Goal: Task Accomplishment & Management: Complete application form

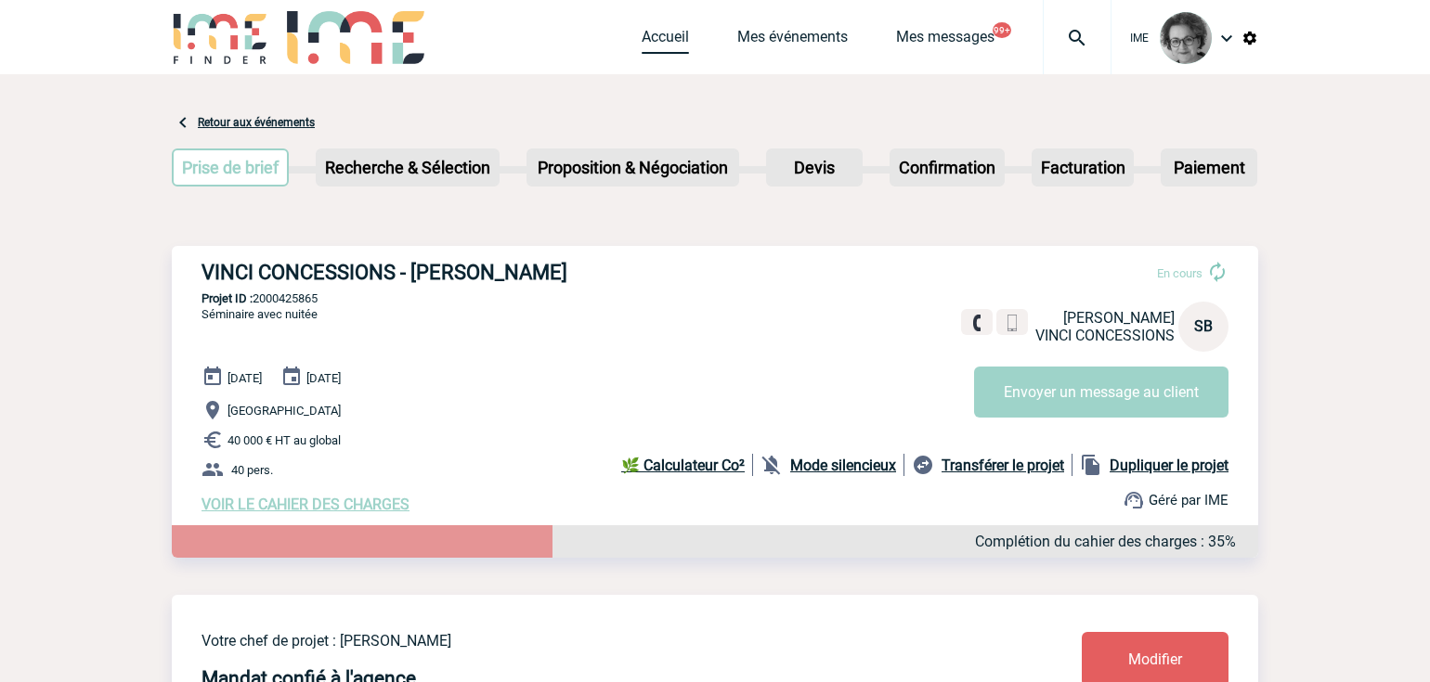
click at [652, 39] on link "Accueil" at bounding box center [664, 41] width 47 height 26
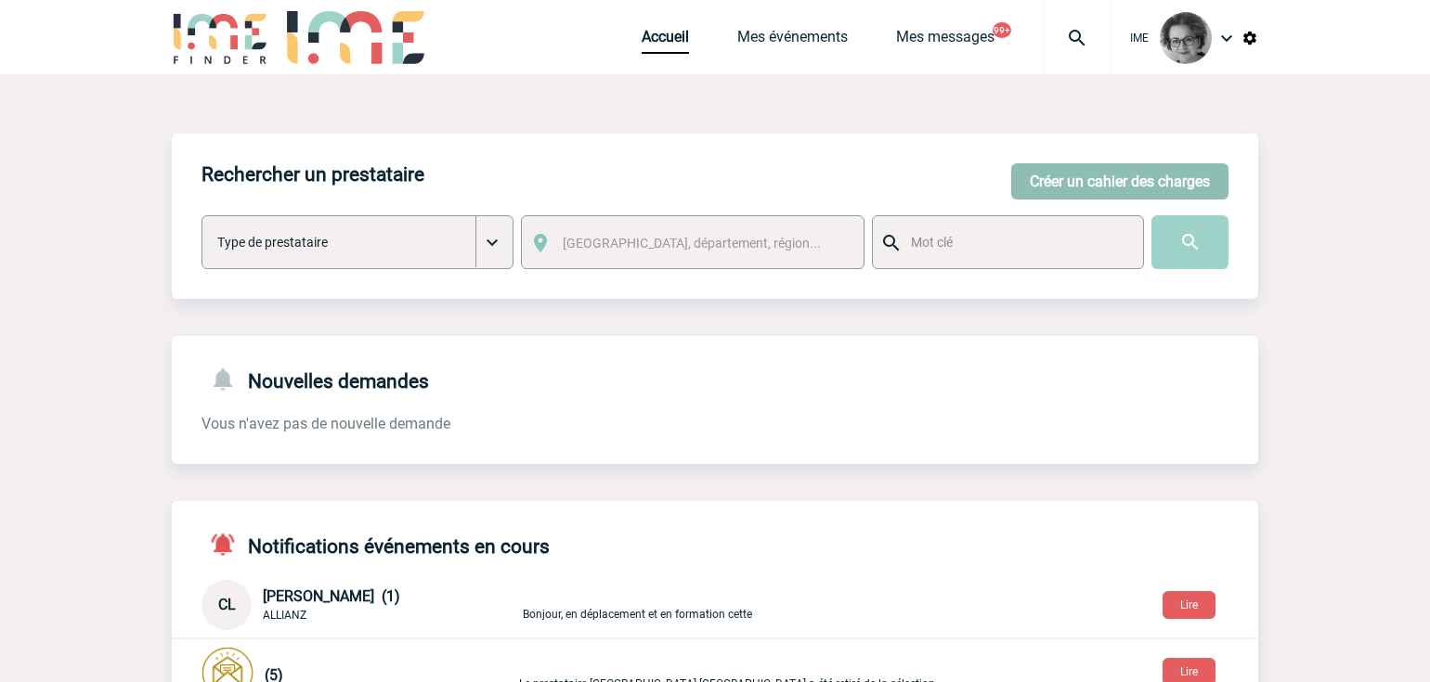
click at [1117, 180] on button "Créer un cahier des charges" at bounding box center [1119, 181] width 217 height 36
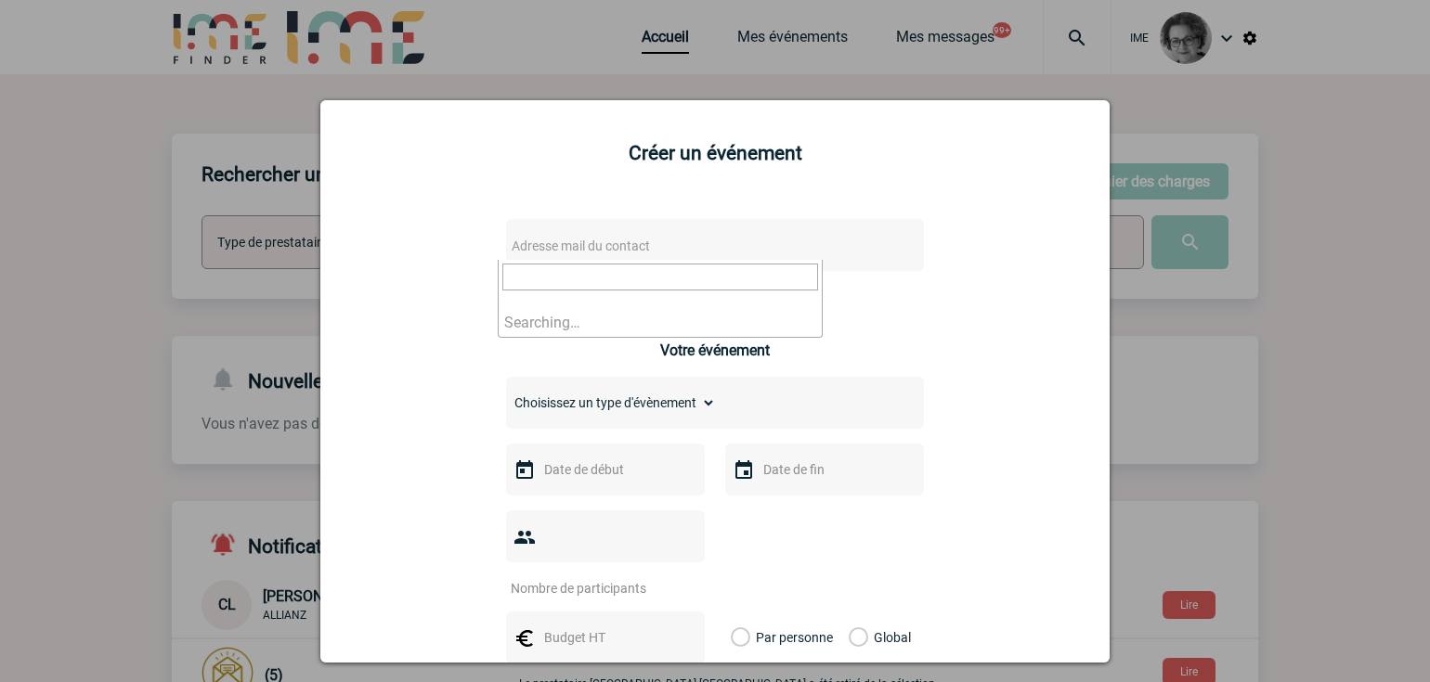
click at [784, 237] on span "Adresse mail du contact" at bounding box center [666, 246] width 325 height 26
type input "judith.yapo@gevernova.com"
click at [1305, 205] on div at bounding box center [715, 341] width 1430 height 682
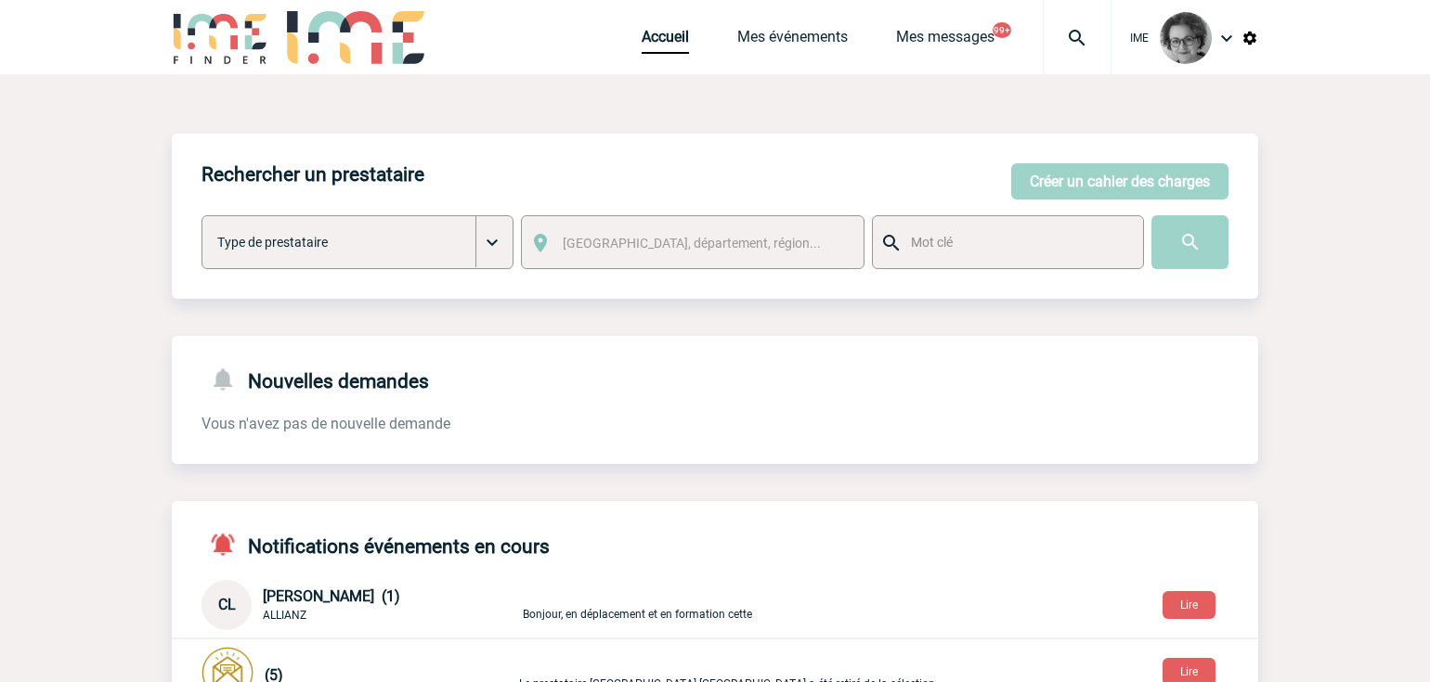
click at [989, 480] on div "Rechercher un prestataire Créer un cahier des charges Créer un cahier des charg…" at bounding box center [715, 653] width 1086 height 1038
click at [1097, 177] on button "Créer un cahier des charges" at bounding box center [1119, 181] width 217 height 36
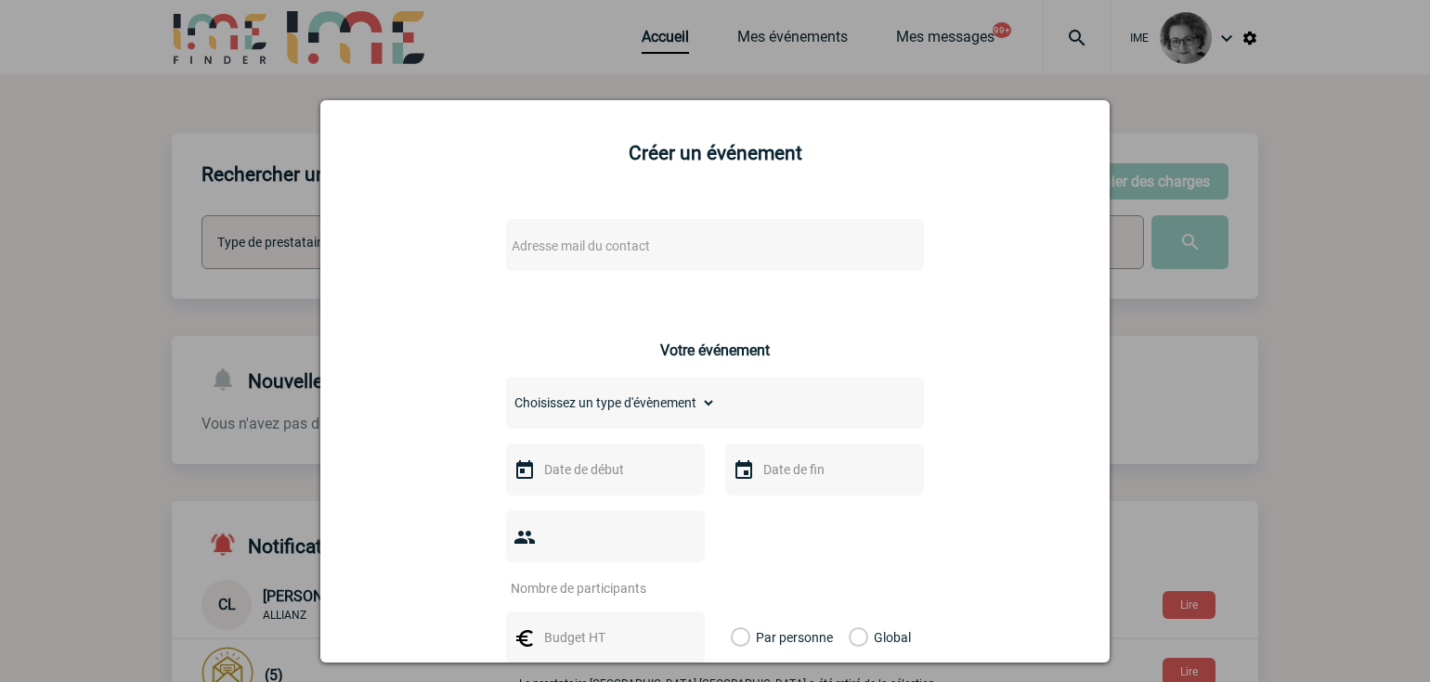
click at [784, 250] on span "Adresse mail du contact" at bounding box center [666, 246] width 325 height 26
drag, startPoint x: 623, startPoint y: 277, endPoint x: 447, endPoint y: 274, distance: 175.5
click at [447, 274] on body "IME Accueil Mes événements" at bounding box center [715, 604] width 1430 height 1209
click at [709, 279] on input "julien.galland@hopening.fr>" at bounding box center [660, 277] width 316 height 27
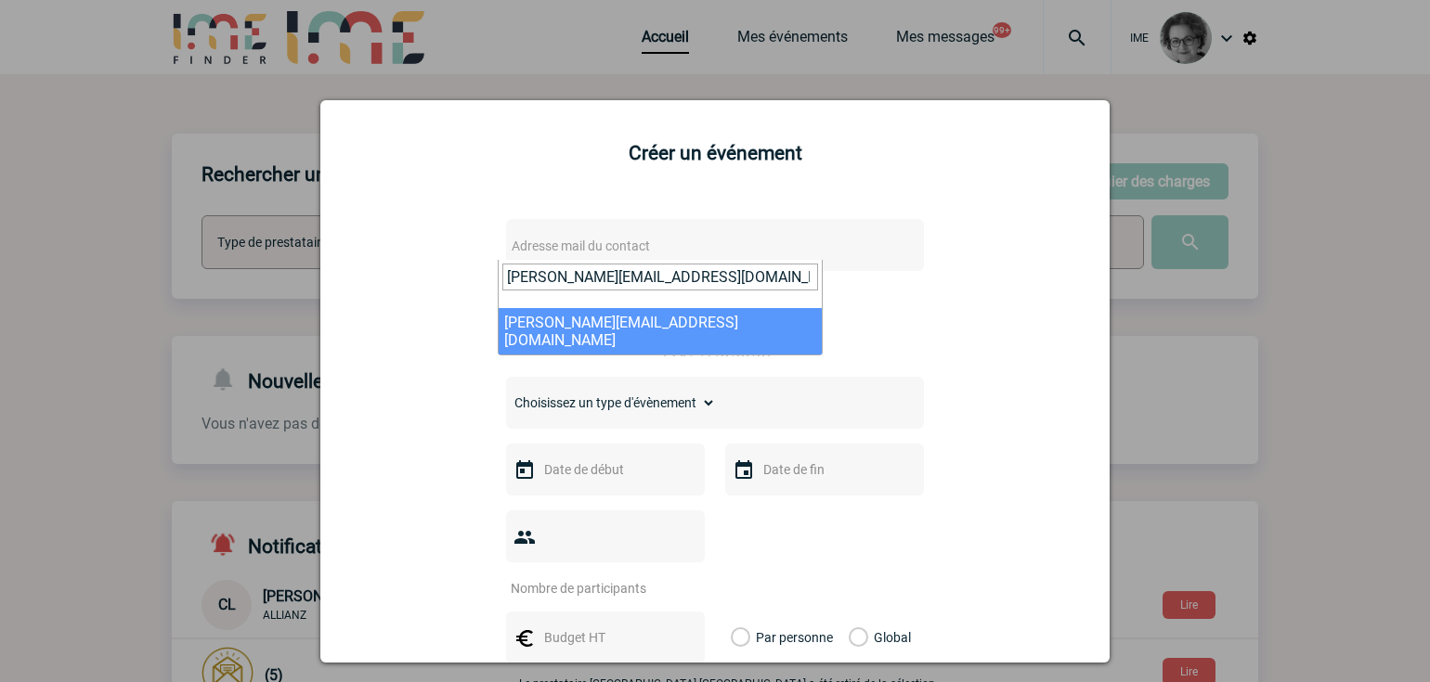
type input "julien.galland@hopening.fr"
select select "133103"
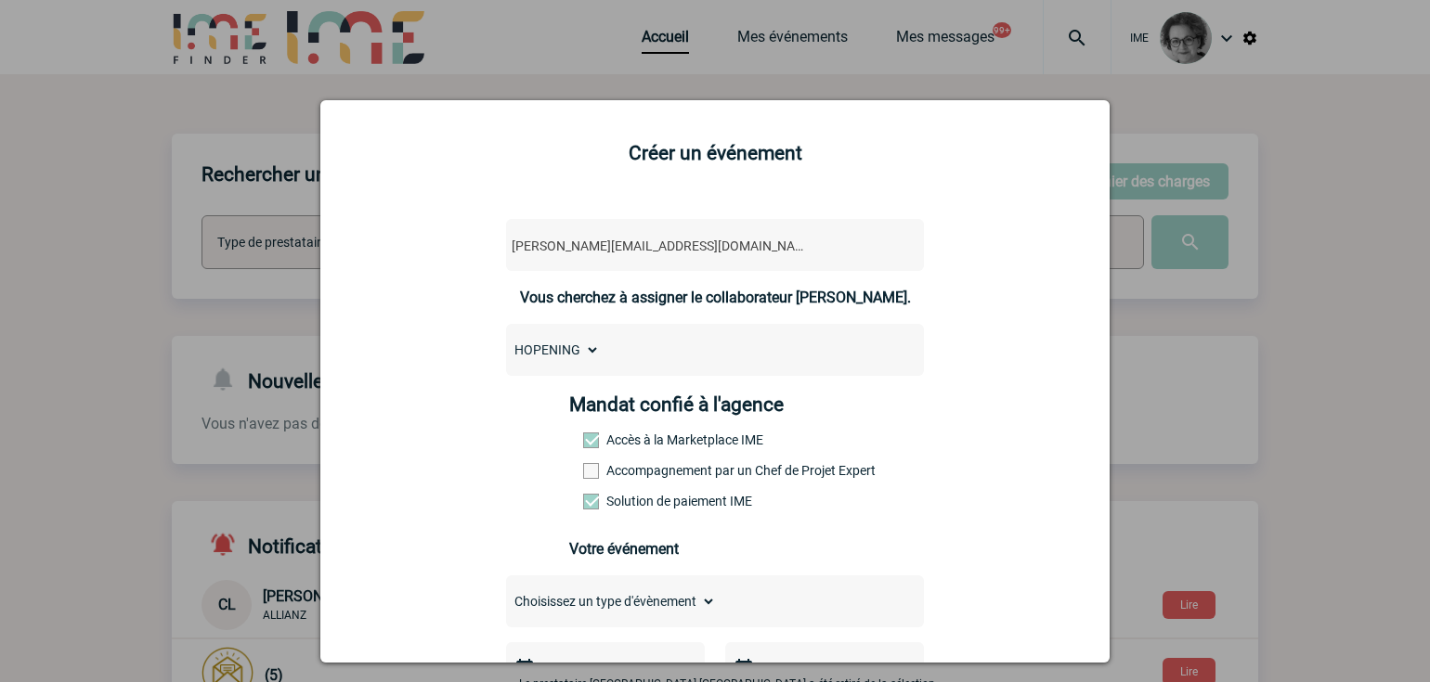
click at [665, 473] on label "Accompagnement par un Chef de Projet Expert" at bounding box center [624, 470] width 82 height 15
click at [0, 0] on input "Accompagnement par un Chef de Projet Expert" at bounding box center [0, 0] width 0 height 0
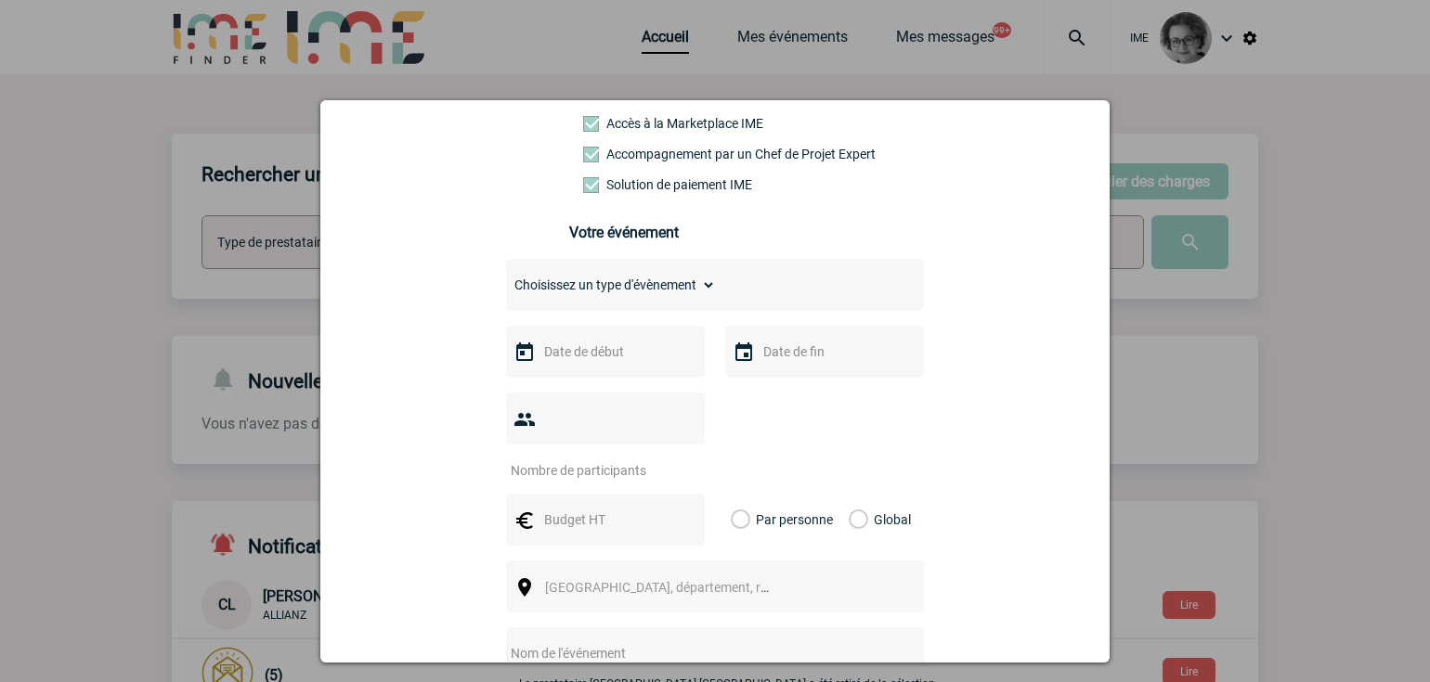
scroll to position [371, 0]
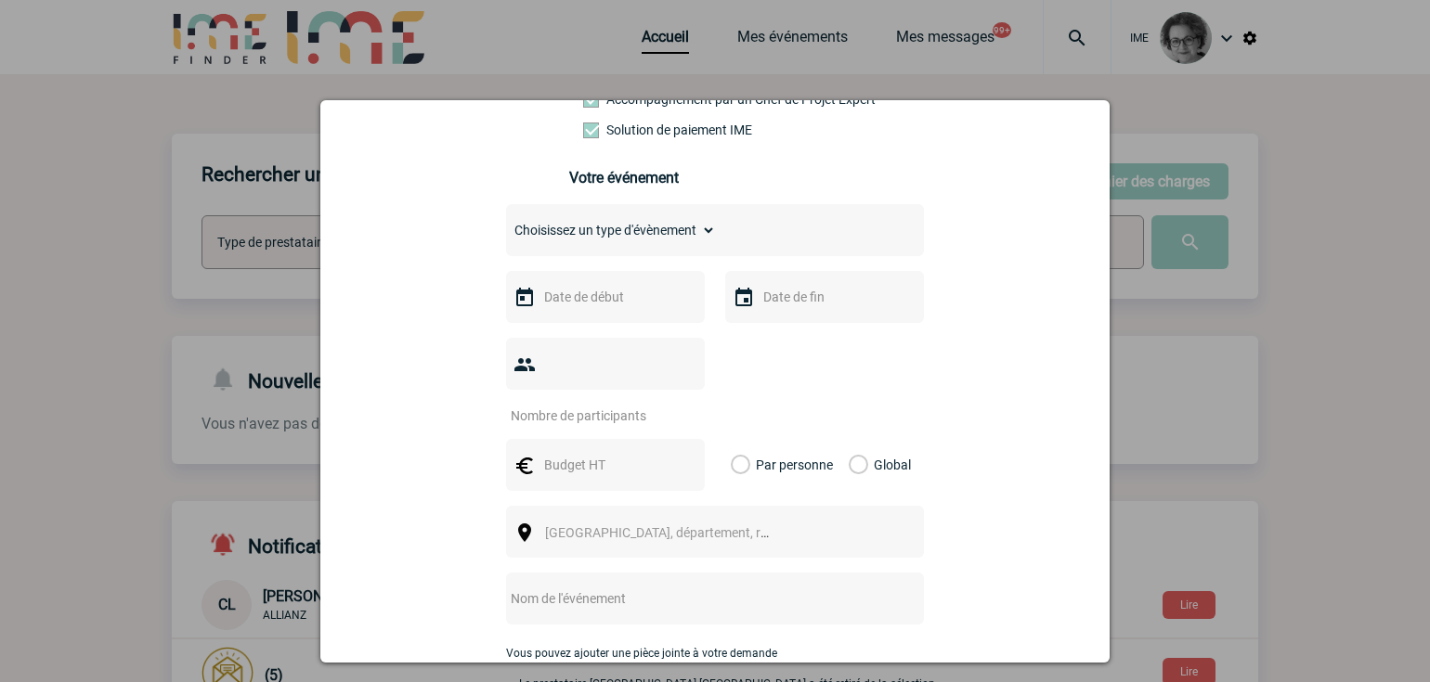
click at [636, 315] on div at bounding box center [605, 297] width 199 height 52
click at [645, 308] on input "text" at bounding box center [603, 297] width 128 height 24
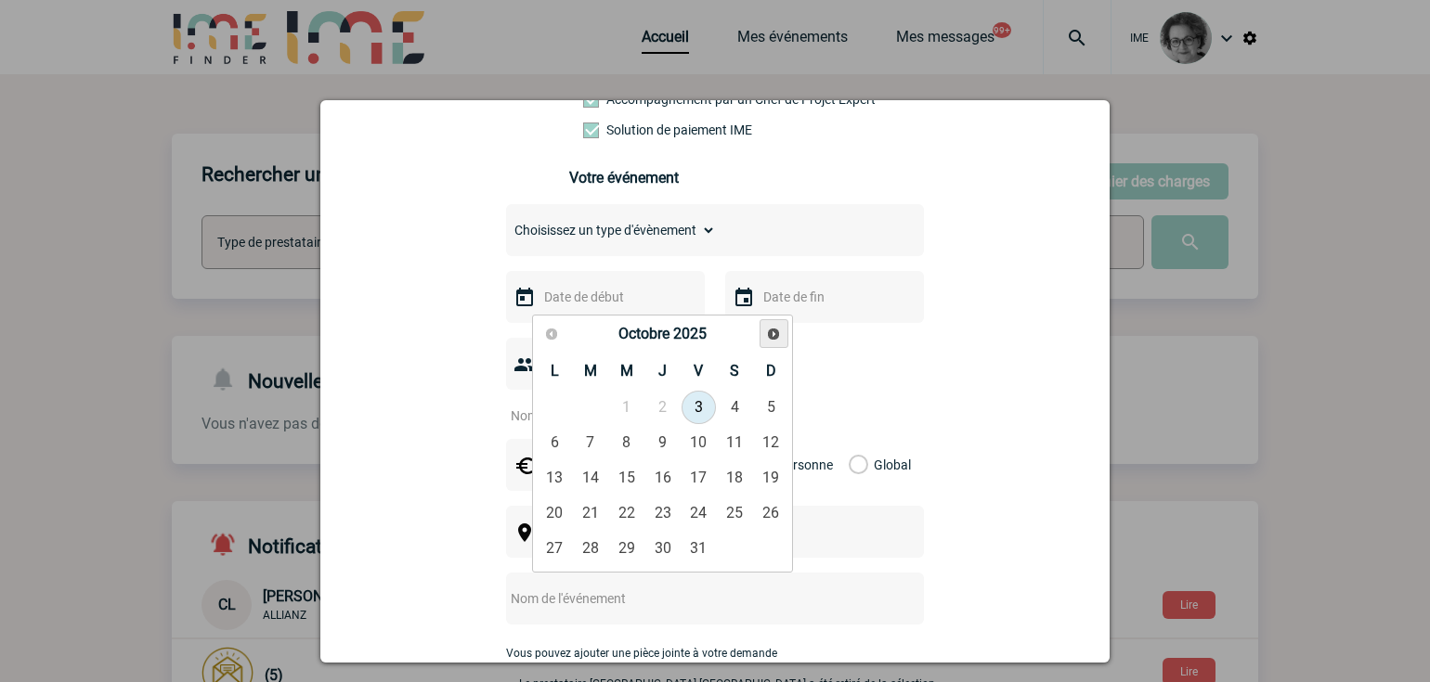
click at [767, 335] on span "Suivant" at bounding box center [773, 334] width 15 height 15
click at [771, 335] on span "Suivant" at bounding box center [773, 334] width 15 height 15
click at [667, 444] on link "11" at bounding box center [662, 442] width 34 height 33
type input "11-12-2025"
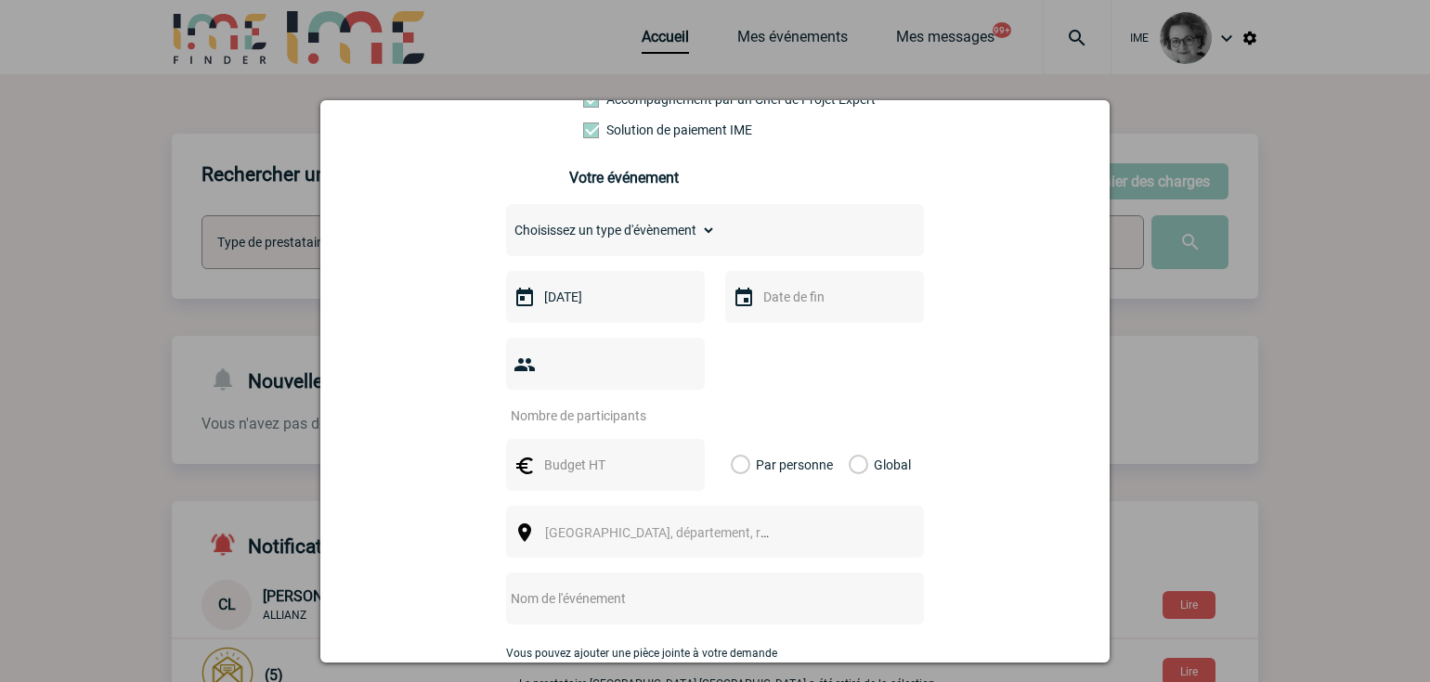
click at [629, 404] on input "number" at bounding box center [593, 416] width 175 height 24
type input "70"
click at [616, 453] on input "text" at bounding box center [603, 465] width 128 height 24
type input "7700"
click at [851, 439] on label "Global" at bounding box center [855, 465] width 12 height 52
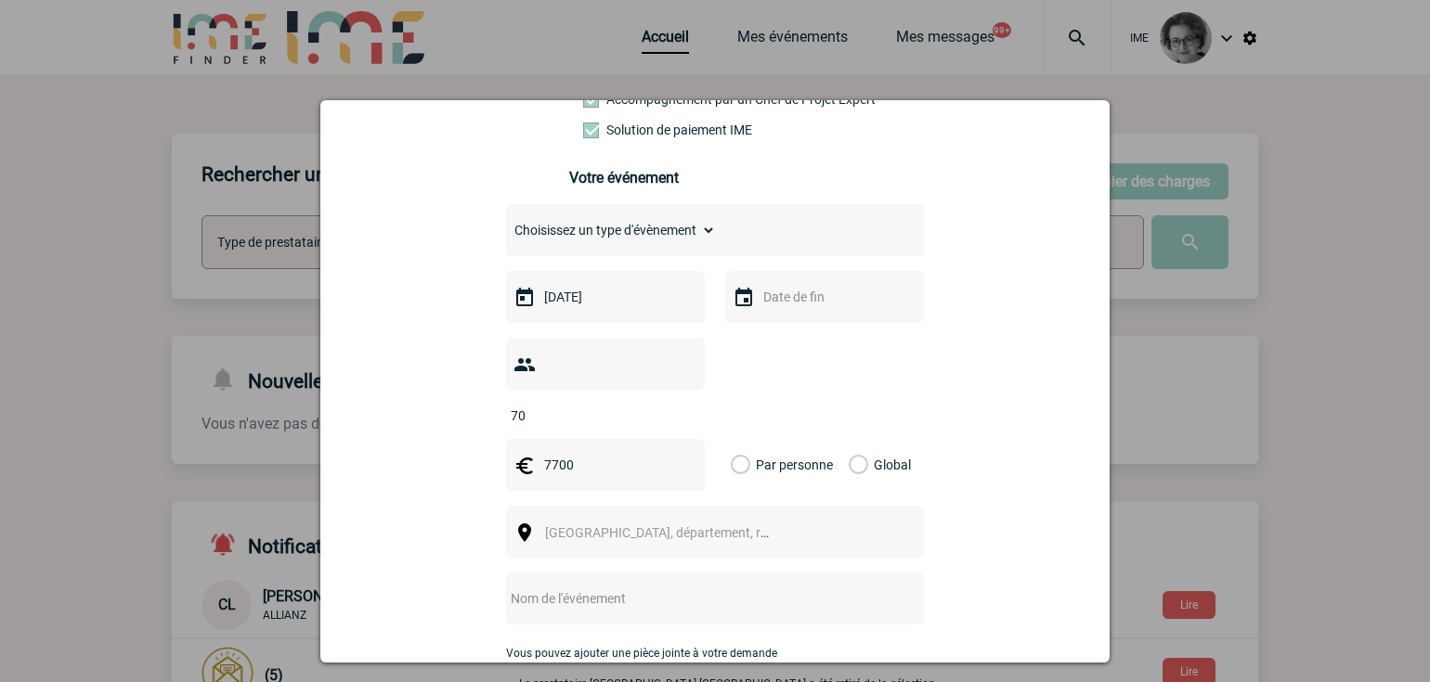
click at [0, 0] on input "Global" at bounding box center [0, 0] width 0 height 0
click at [804, 506] on div "Ville, département, région..." at bounding box center [715, 532] width 418 height 52
click at [750, 520] on span "Ville, département, région..." at bounding box center [665, 533] width 255 height 26
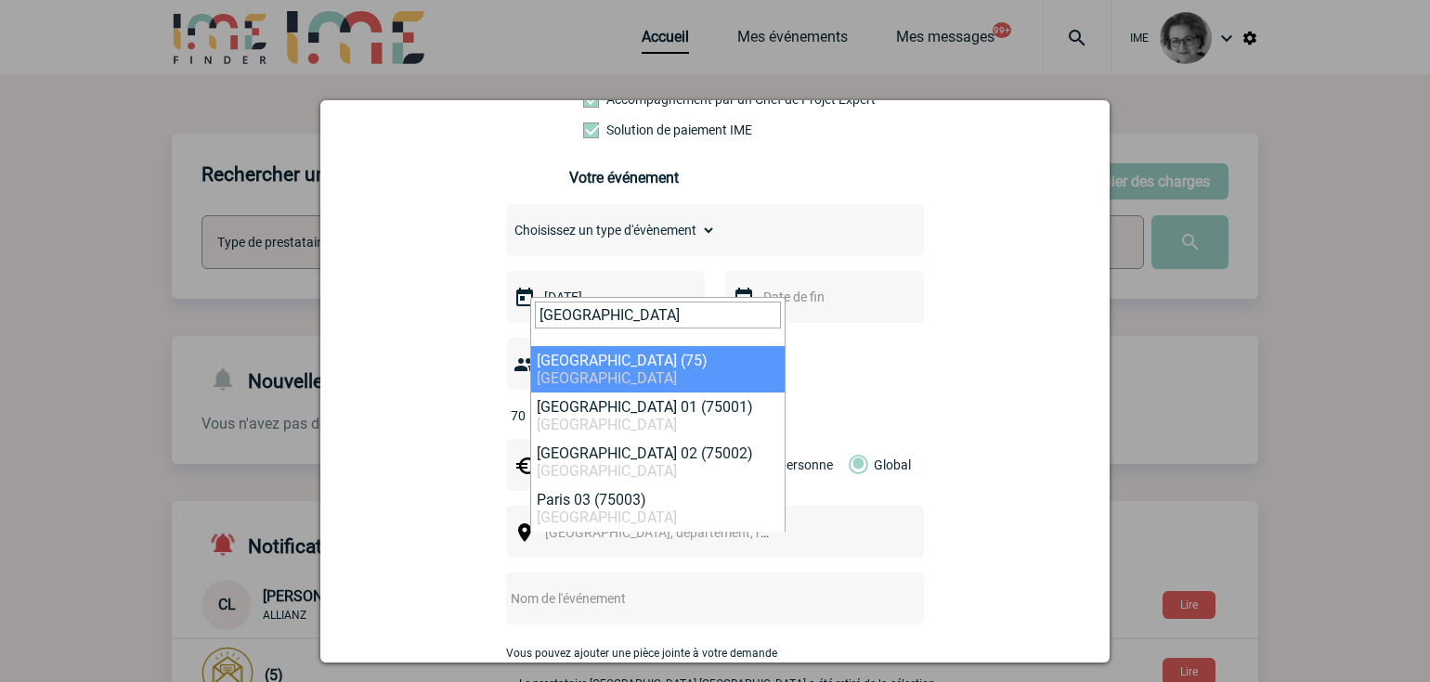
type input "[GEOGRAPHIC_DATA]"
select select "3"
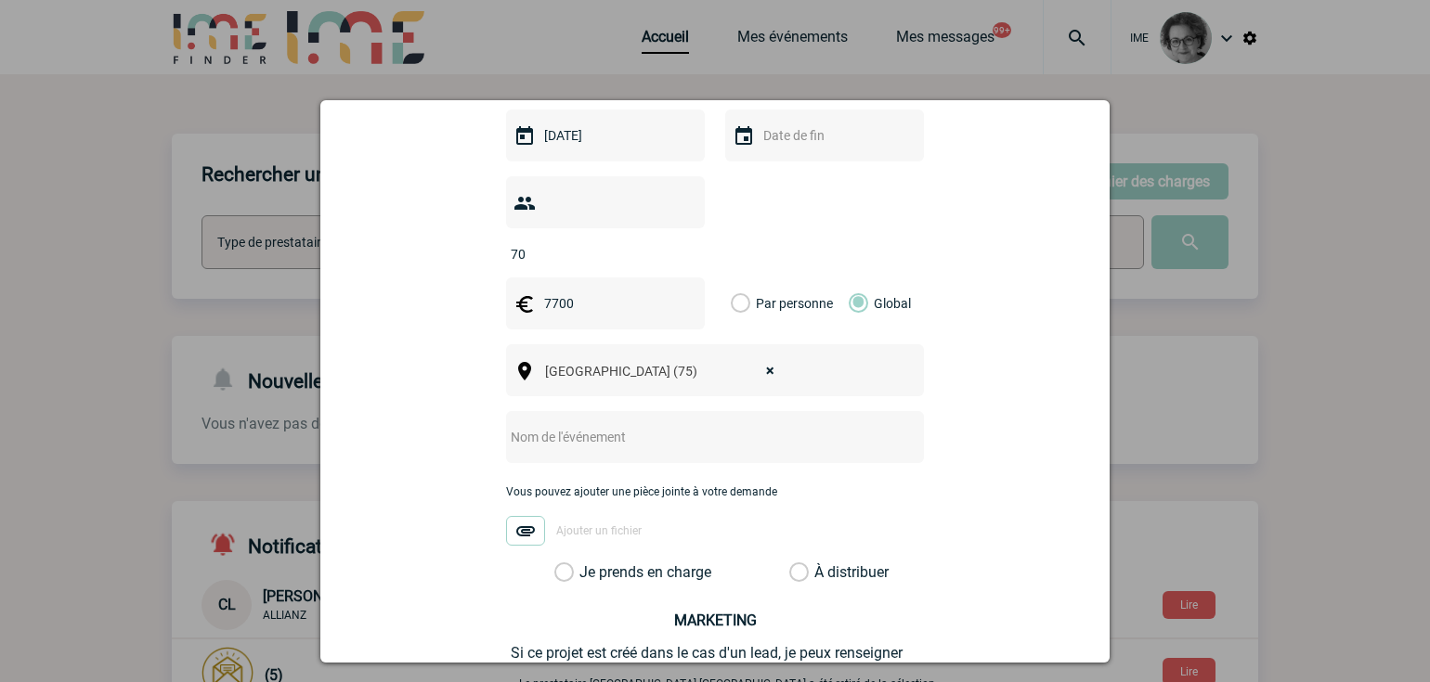
scroll to position [557, 0]
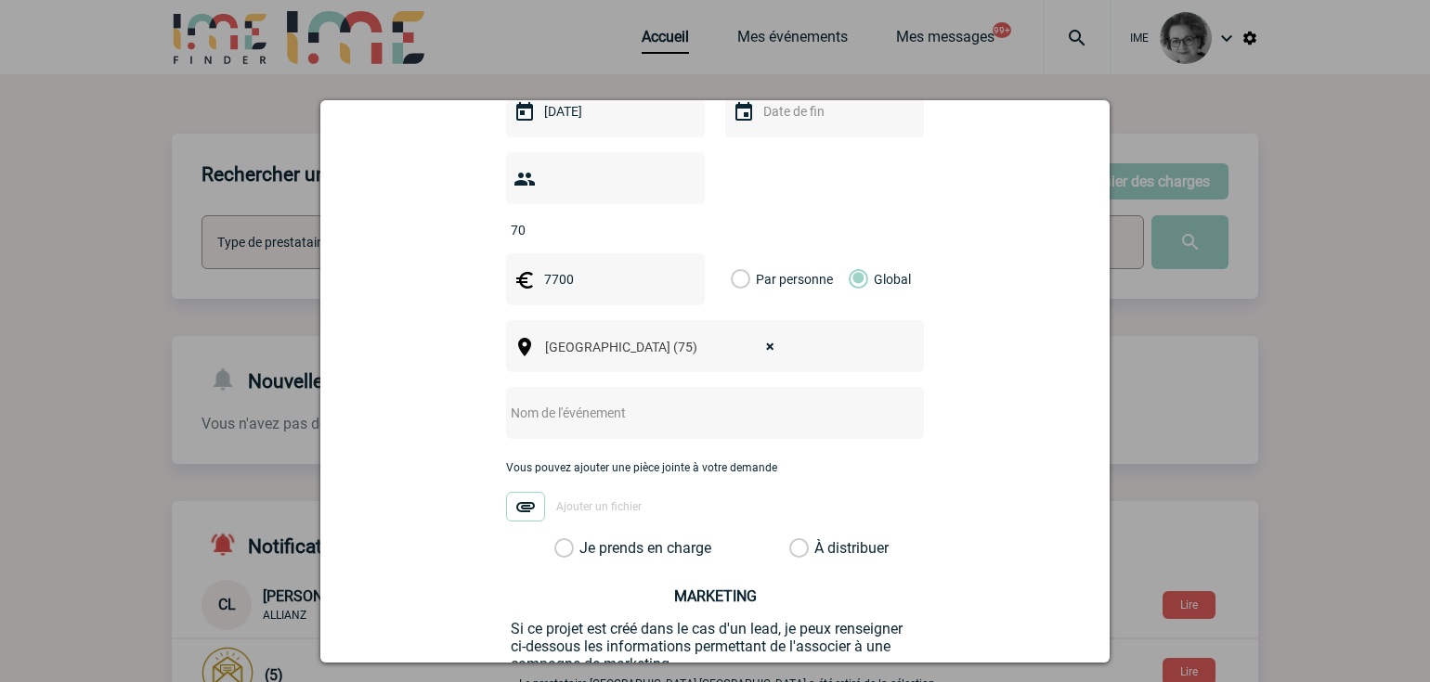
click at [676, 401] on input "text" at bounding box center [690, 413] width 369 height 24
type input "Soirée fin d'année Hopening"
click at [586, 539] on label "Je prends en charge" at bounding box center [570, 548] width 32 height 19
click at [0, 0] on input "Je prends en charge" at bounding box center [0, 0] width 0 height 0
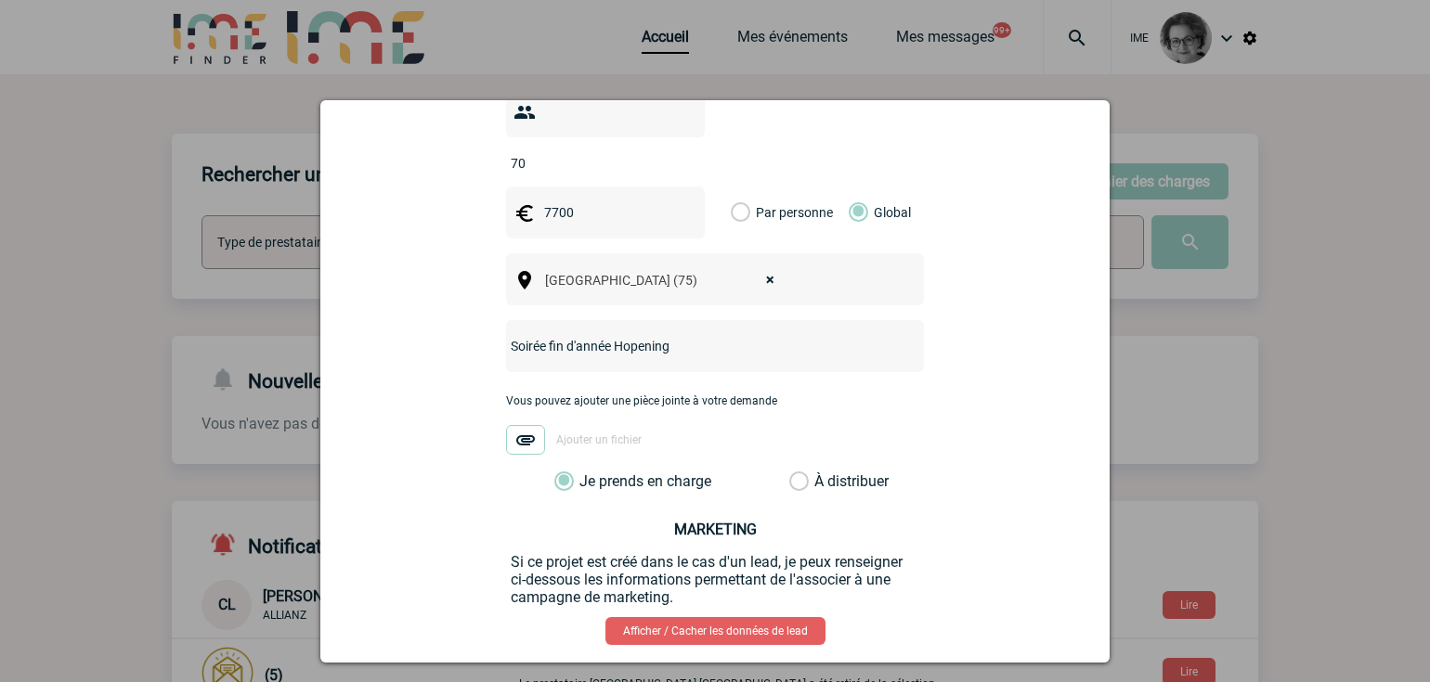
scroll to position [693, 0]
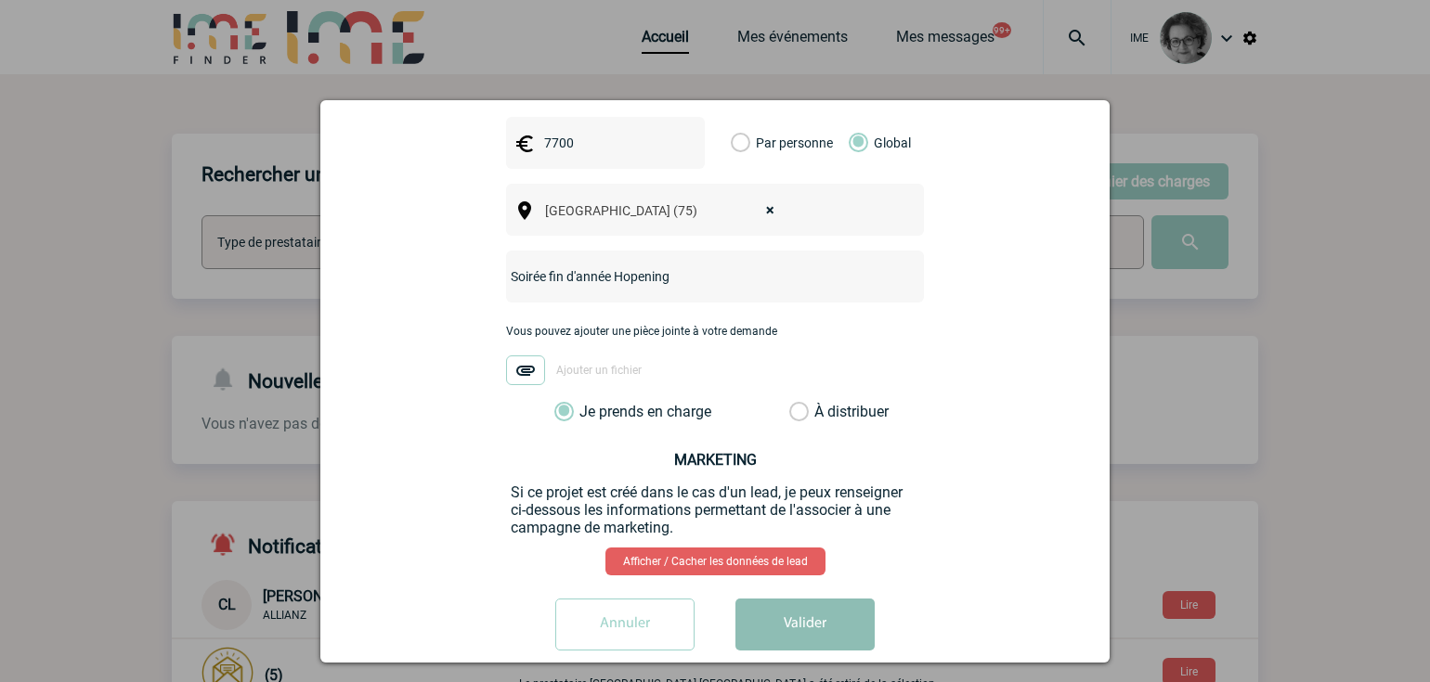
click at [763, 599] on button "Valider" at bounding box center [804, 625] width 139 height 52
click at [807, 601] on button "Valider" at bounding box center [804, 625] width 139 height 52
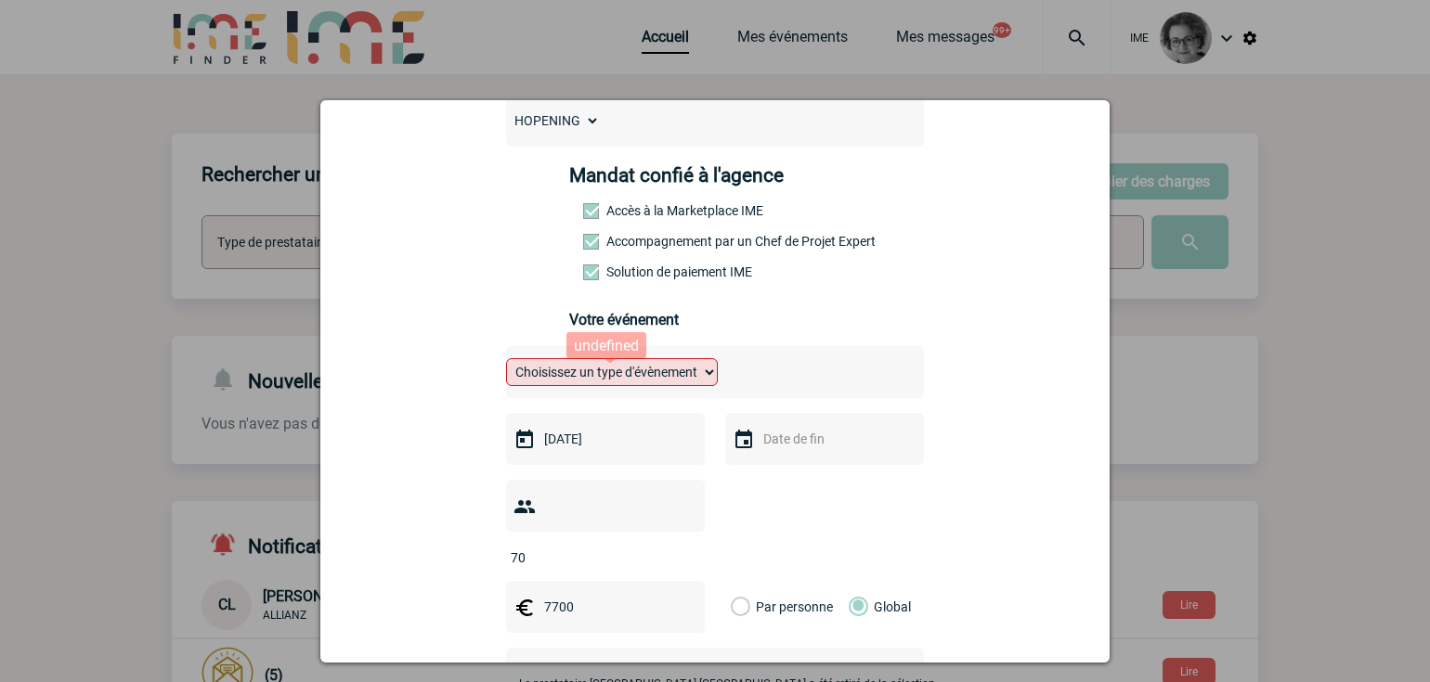
click at [686, 386] on select "Choisissez un type d'évènement Séminaire avec nuitée Séminaire sans nuitée Repa…" at bounding box center [612, 372] width 212 height 28
select select "3"
click at [506, 363] on select "Choisissez un type d'évènement Séminaire avec nuitée Séminaire sans nuitée Repa…" at bounding box center [612, 372] width 212 height 28
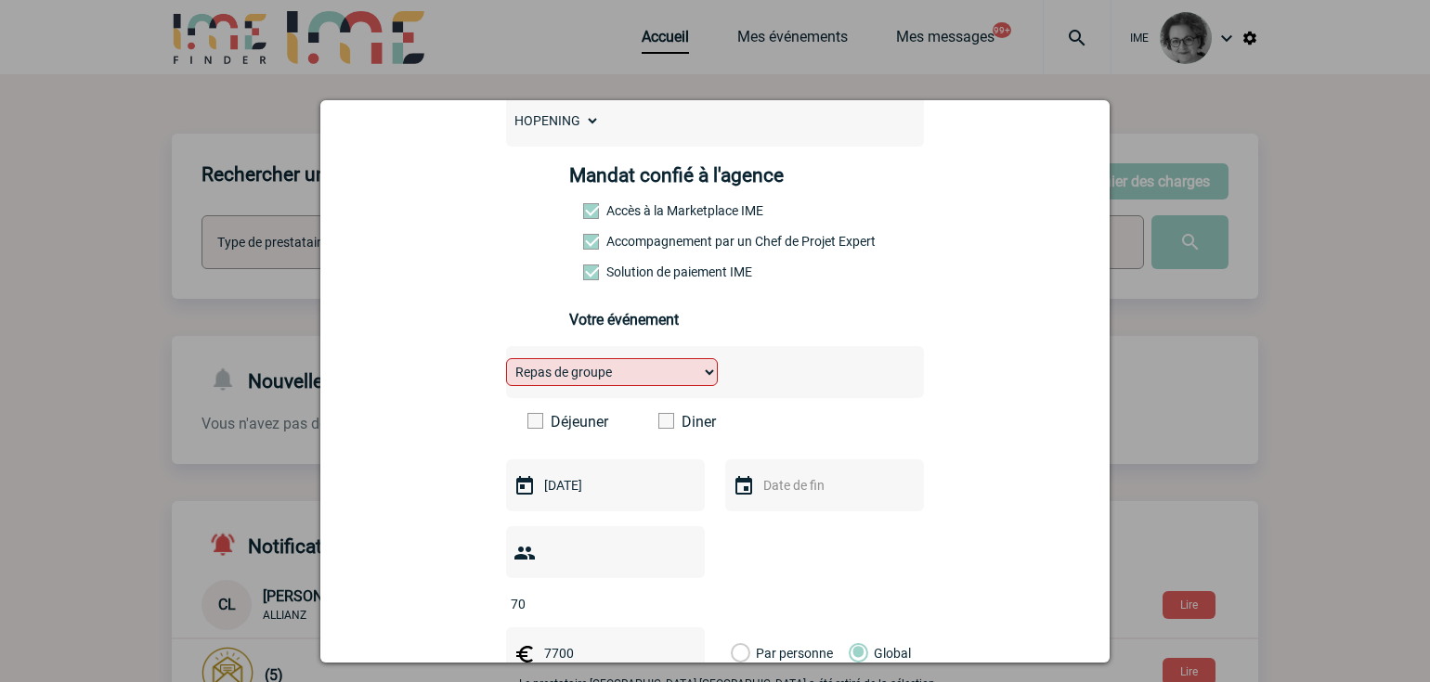
click at [683, 426] on label "Diner" at bounding box center [711, 422] width 107 height 18
click at [0, 0] on input "Diner" at bounding box center [0, 0] width 0 height 0
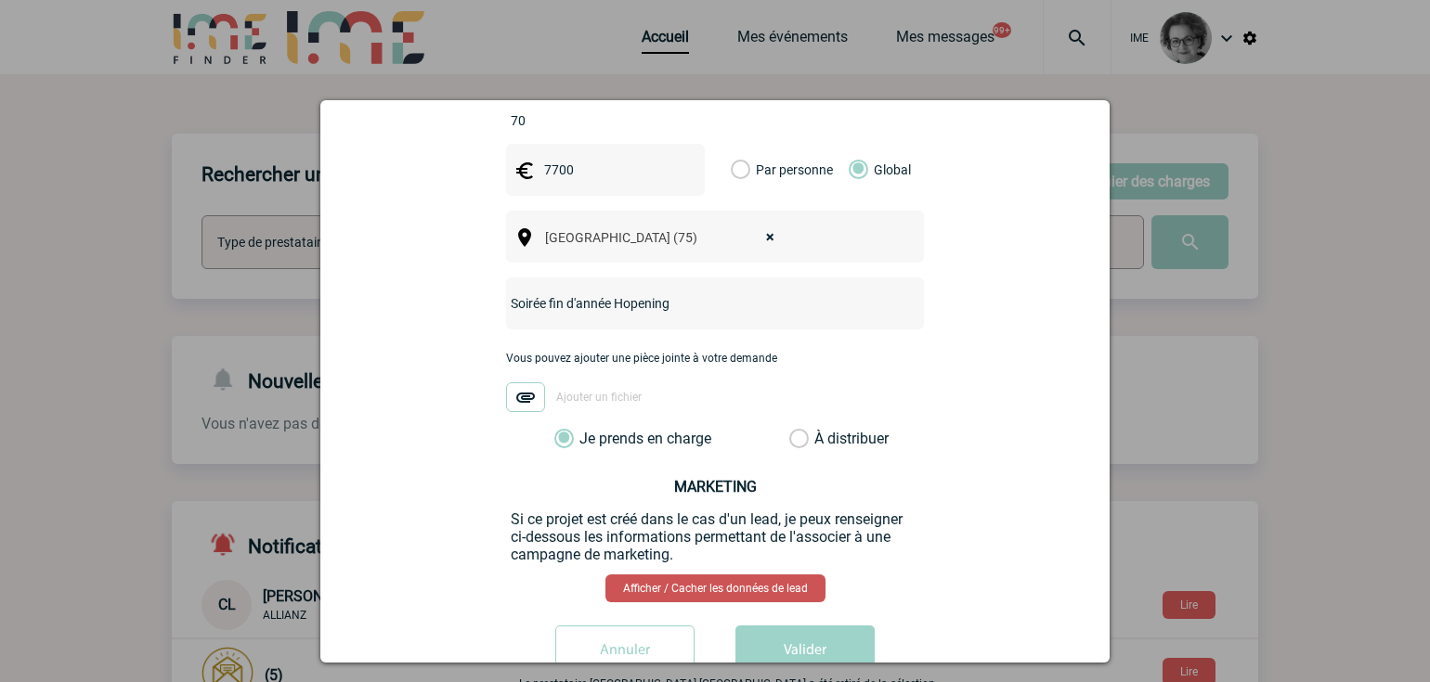
scroll to position [740, 0]
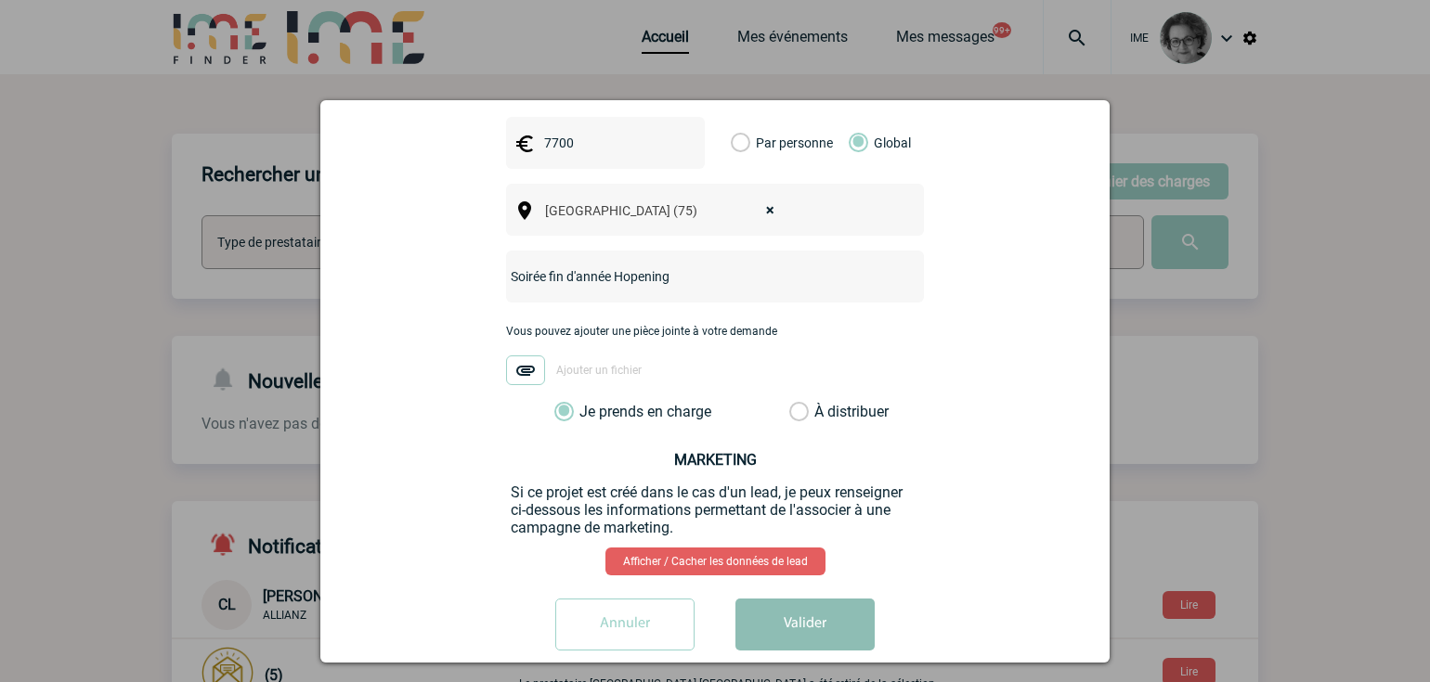
click at [777, 599] on button "Valider" at bounding box center [804, 625] width 139 height 52
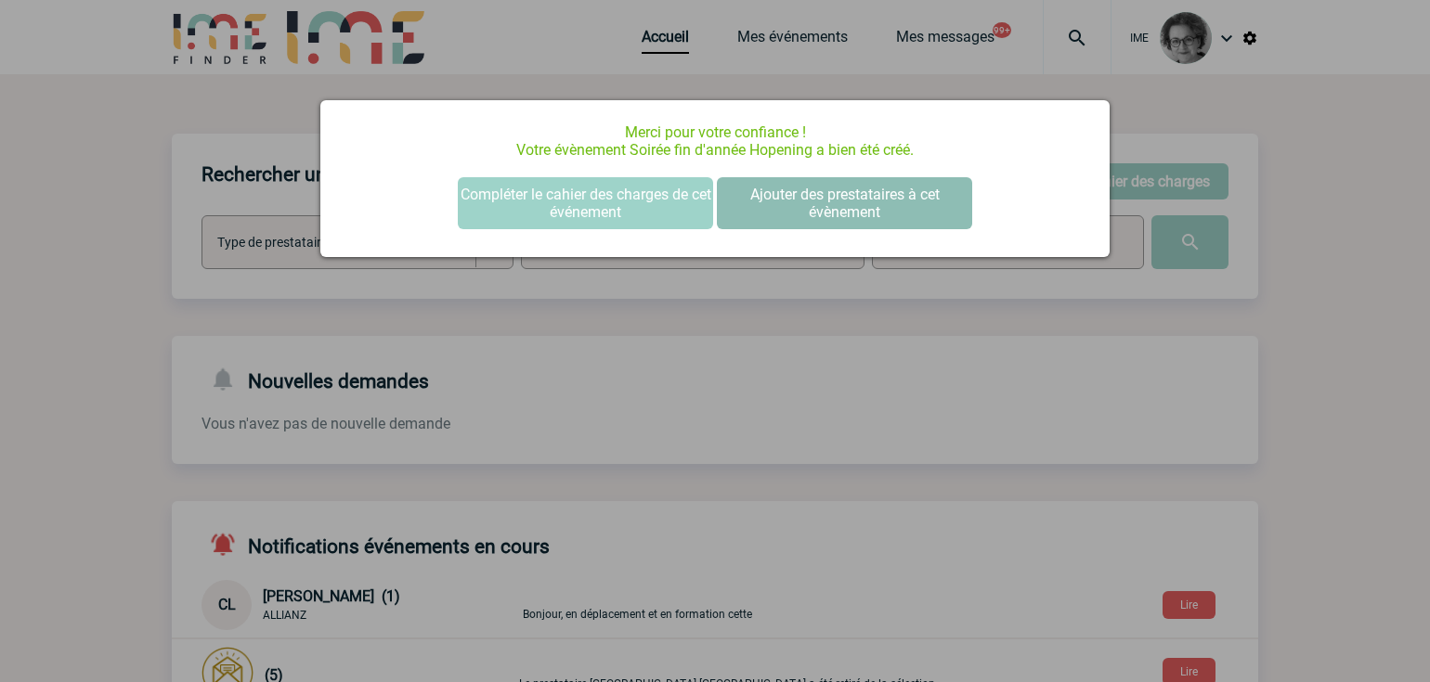
click at [827, 214] on button "Ajouter des prestataires à cet évènement" at bounding box center [844, 203] width 255 height 52
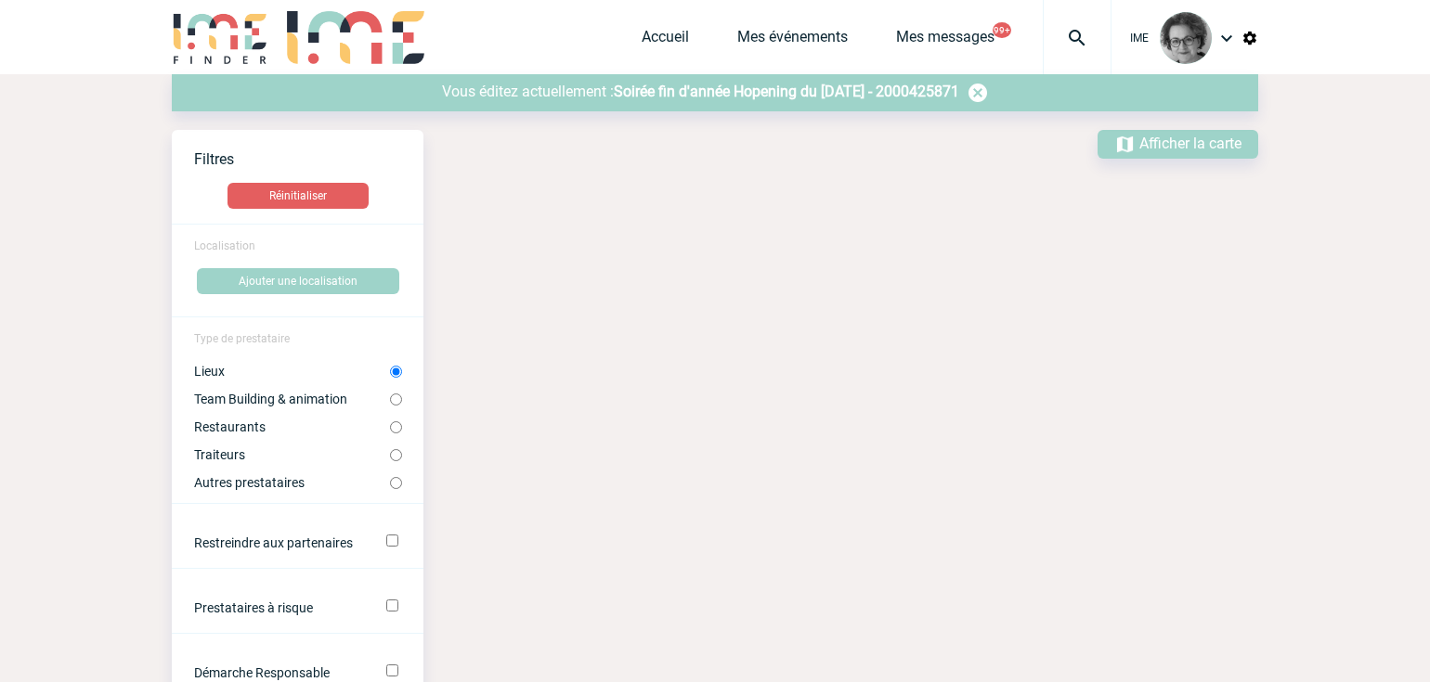
click at [775, 90] on span "Soirée fin d'année Hopening du 11 Décembre 2025 - 2000425871" at bounding box center [786, 92] width 345 height 18
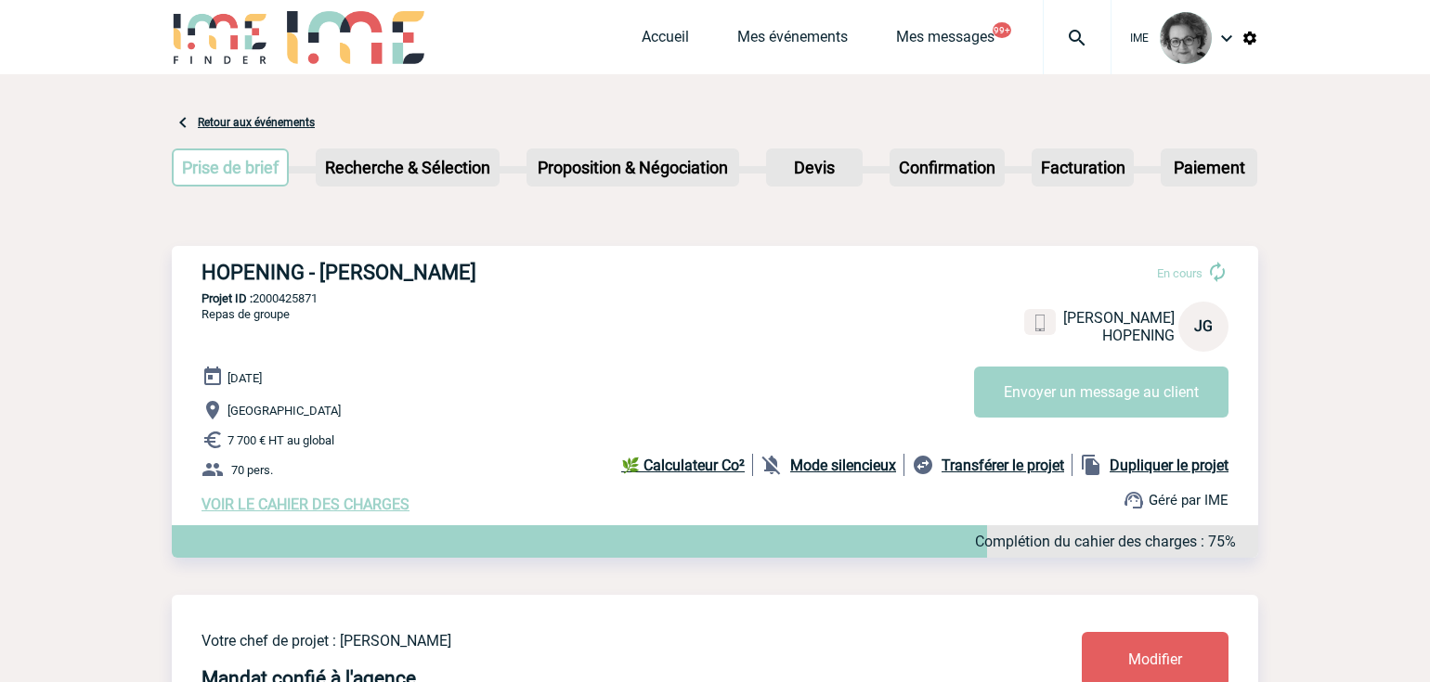
drag, startPoint x: 200, startPoint y: 278, endPoint x: 470, endPoint y: 286, distance: 270.3
click at [470, 286] on div "HOPENING - [PERSON_NAME] En cours [PERSON_NAME] HOPENING JG Envoyer un message …" at bounding box center [715, 387] width 1086 height 282
copy h3 "HOPENING - [PERSON_NAME]"
drag, startPoint x: 516, startPoint y: 486, endPoint x: 522, endPoint y: 469, distance: 17.6
click at [516, 481] on p "70 pers." at bounding box center [729, 470] width 1056 height 22
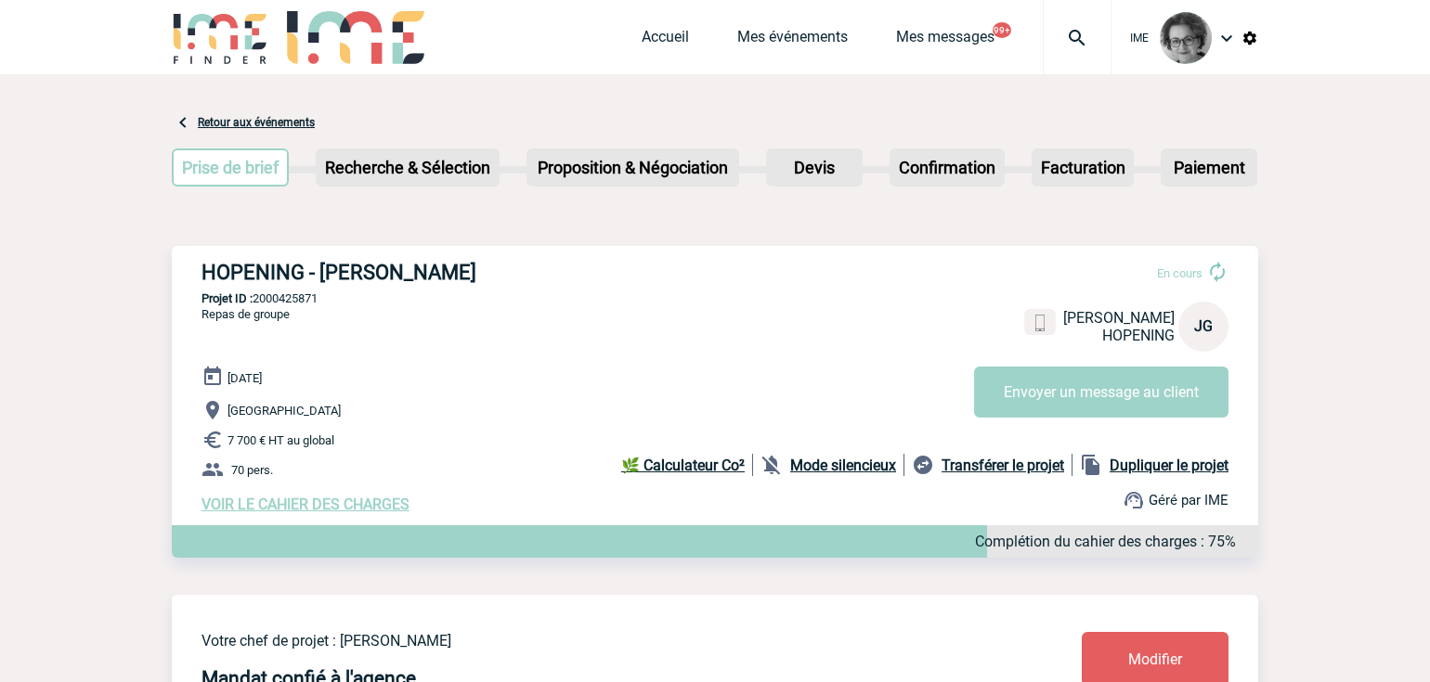
drag, startPoint x: 350, startPoint y: 301, endPoint x: 255, endPoint y: 306, distance: 94.9
click at [255, 305] on p "Projet ID : 2000425871" at bounding box center [715, 299] width 1086 height 14
copy p "2000425871"
click at [568, 484] on div "[DATE] [GEOGRAPHIC_DATA] 7 700 € HT au global 70 pers. VOIR LE CAHIER DES CHARG…" at bounding box center [729, 440] width 1056 height 148
click at [669, 32] on link "Accueil" at bounding box center [664, 41] width 47 height 26
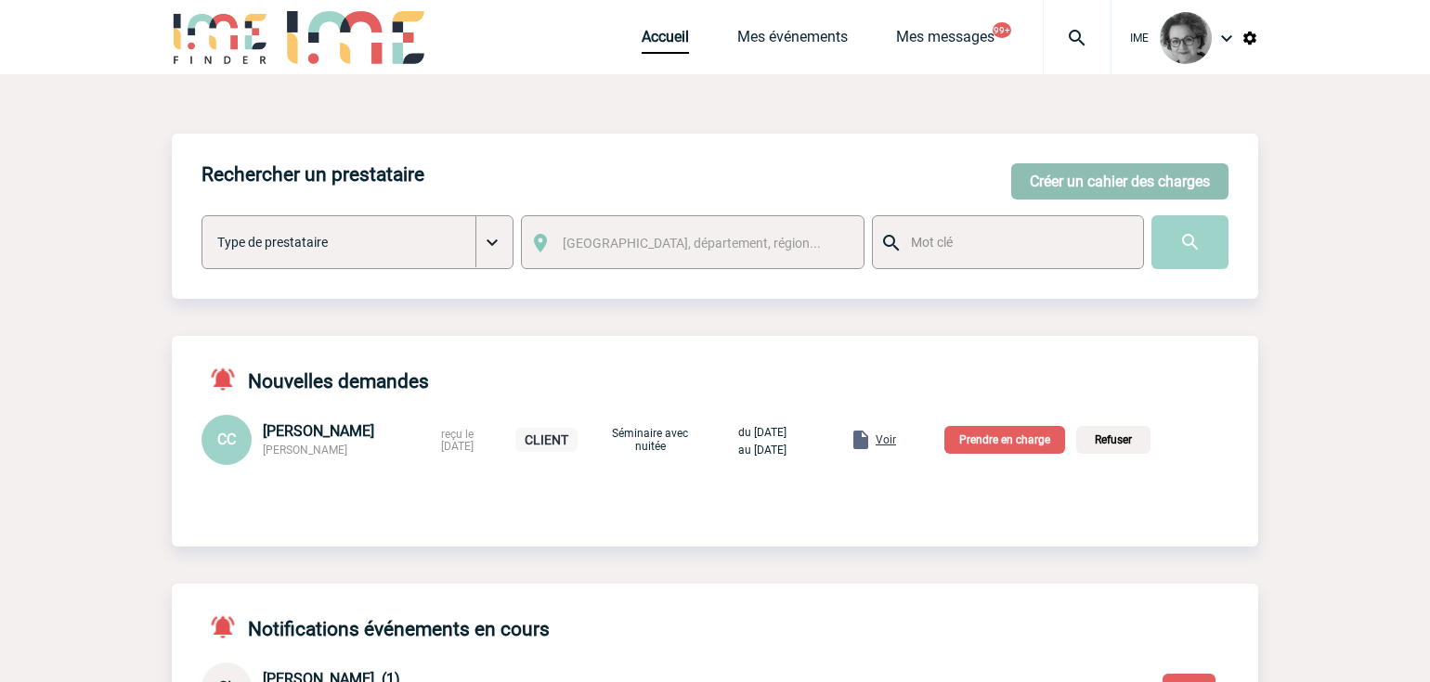
click at [1033, 187] on button "Créer un cahier des charges" at bounding box center [1119, 181] width 217 height 36
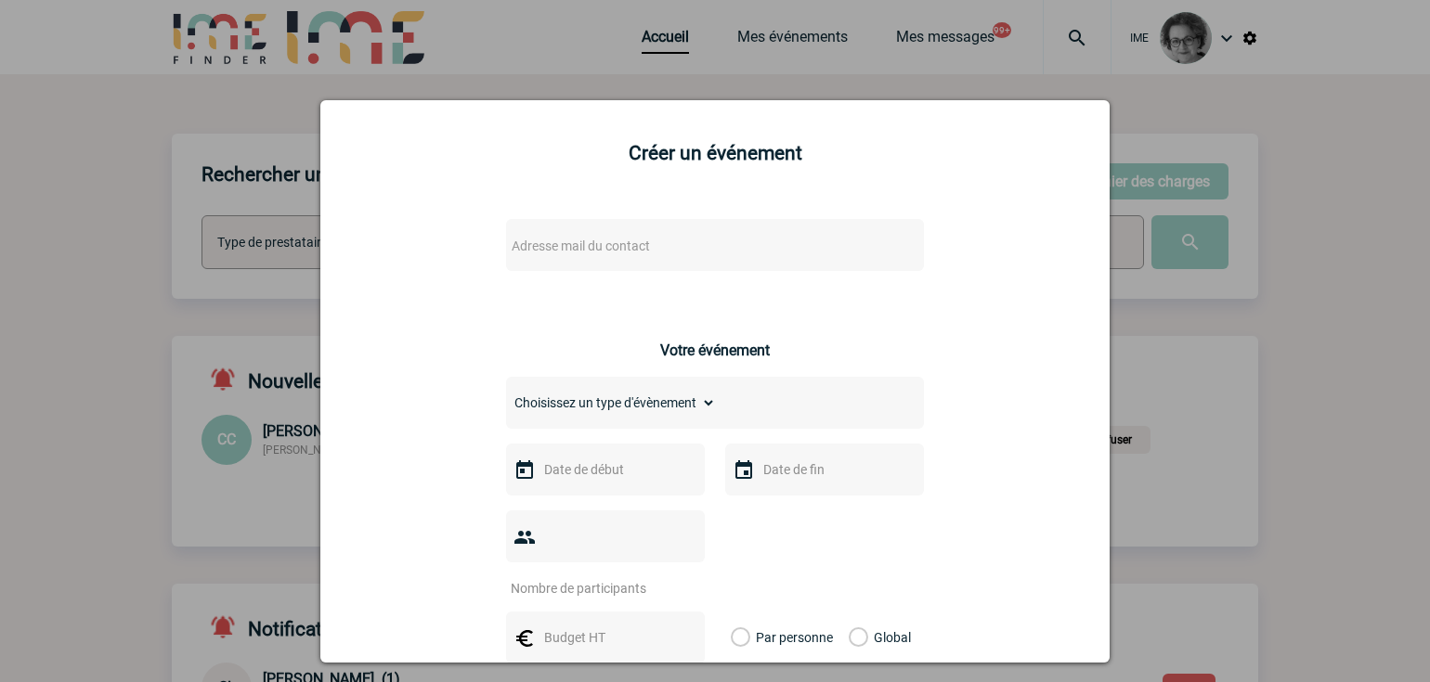
click at [731, 230] on div "Adresse mail du contact" at bounding box center [715, 245] width 418 height 52
click at [726, 244] on span "Adresse mail du contact" at bounding box center [666, 246] width 325 height 26
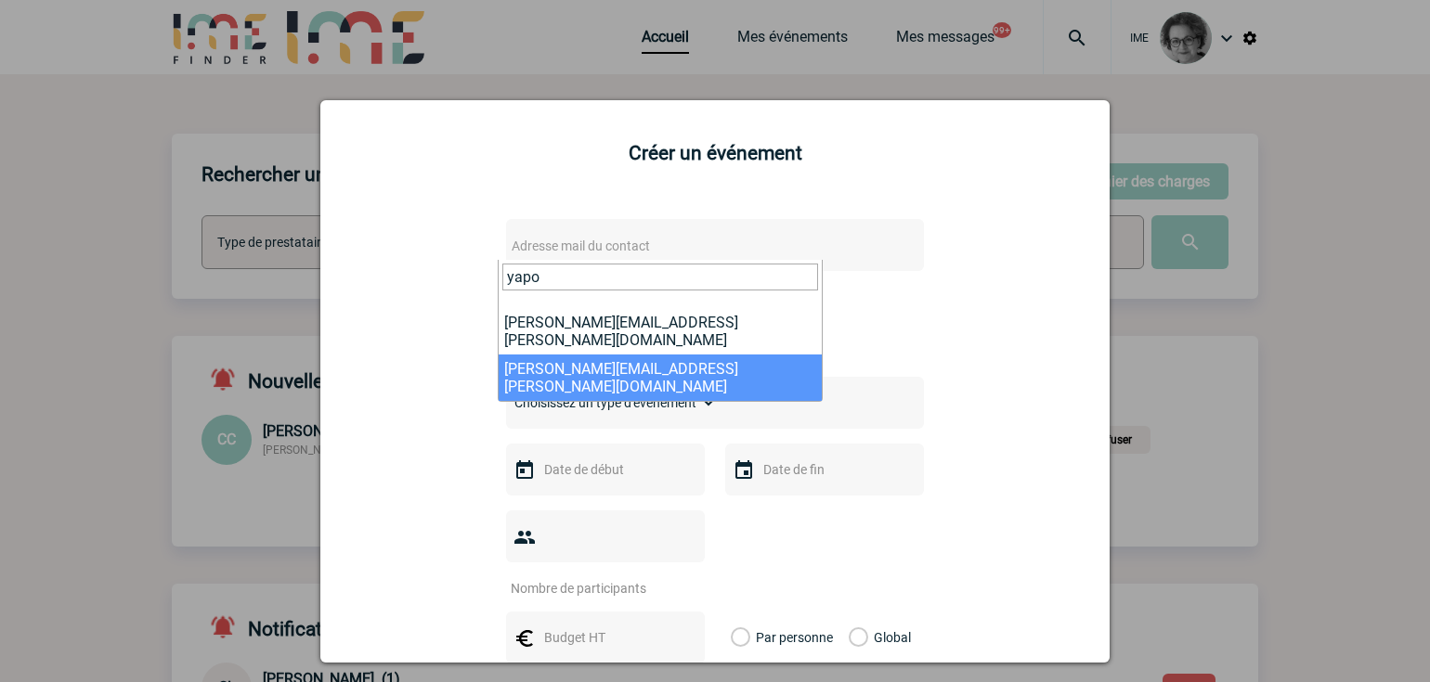
type input "yapo"
select select "133105"
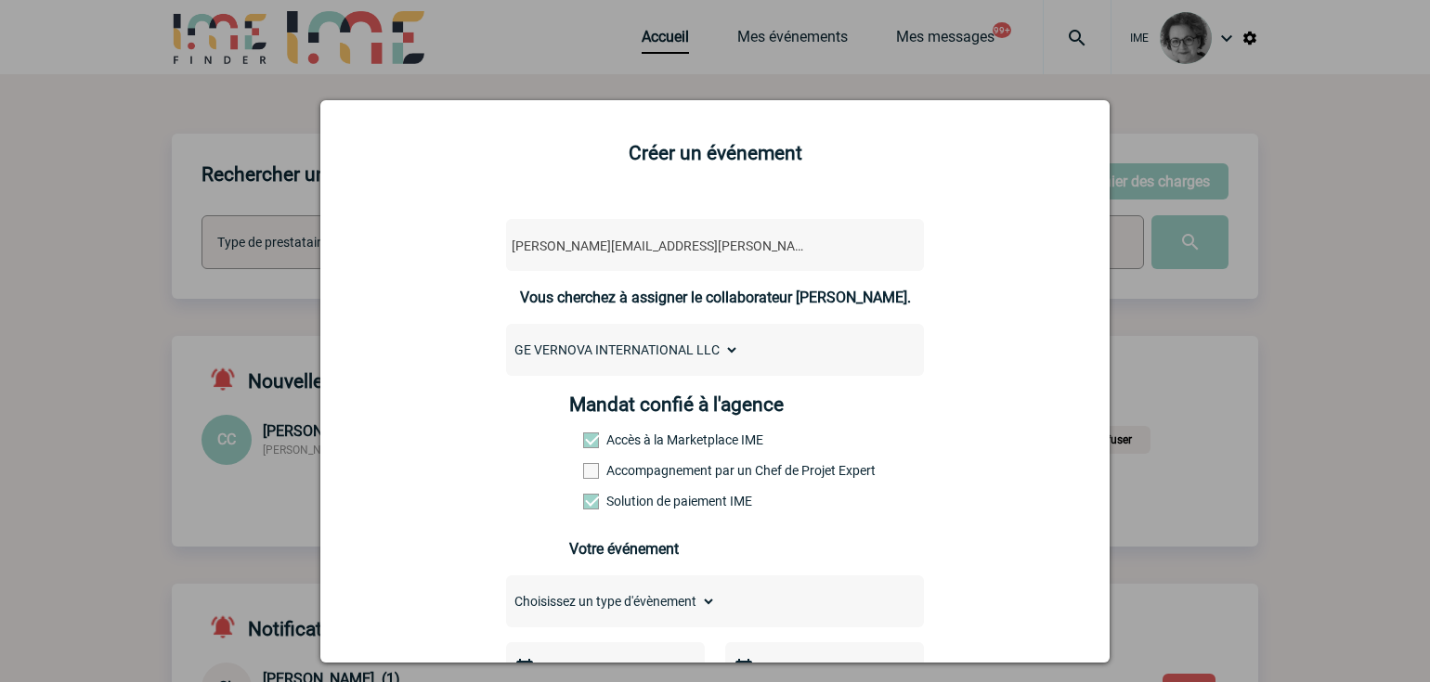
click at [665, 470] on label "Accompagnement par un Chef de Projet Expert" at bounding box center [624, 470] width 82 height 15
click at [0, 0] on input "Accompagnement par un Chef de Projet Expert" at bounding box center [0, 0] width 0 height 0
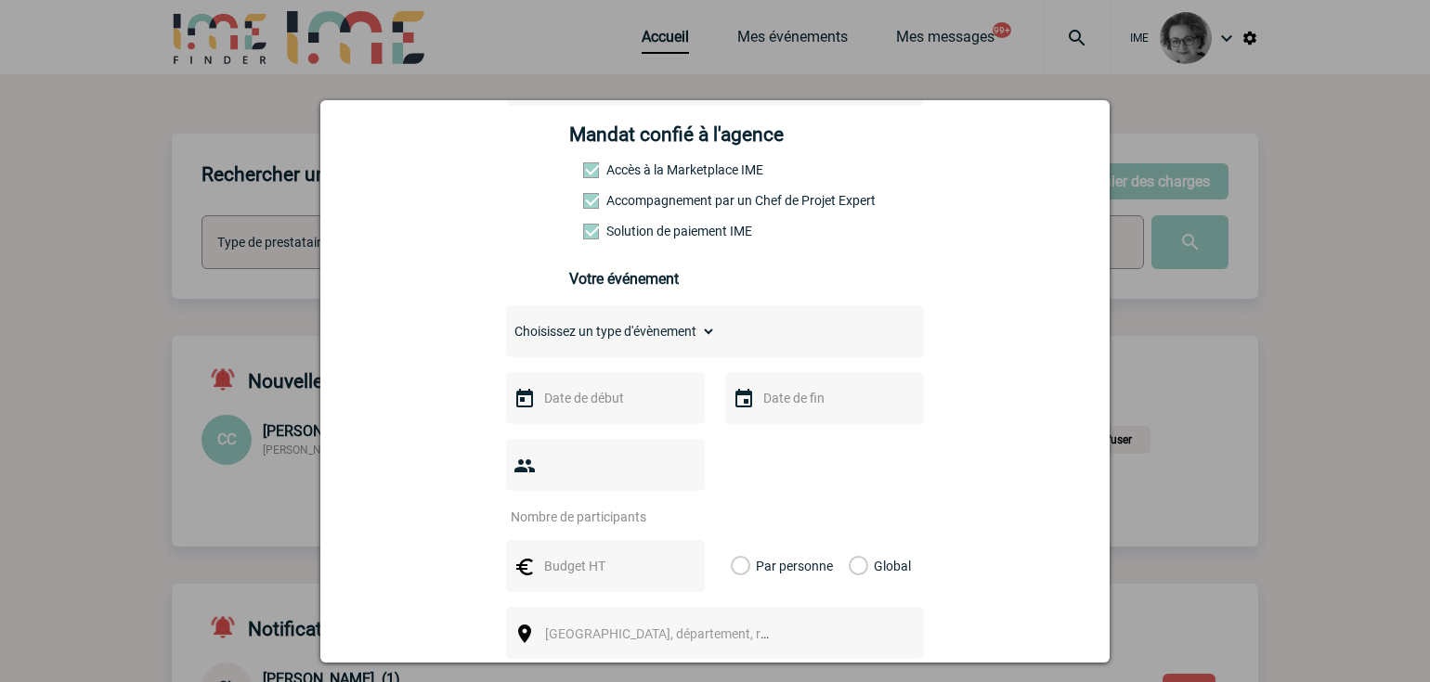
scroll to position [279, 0]
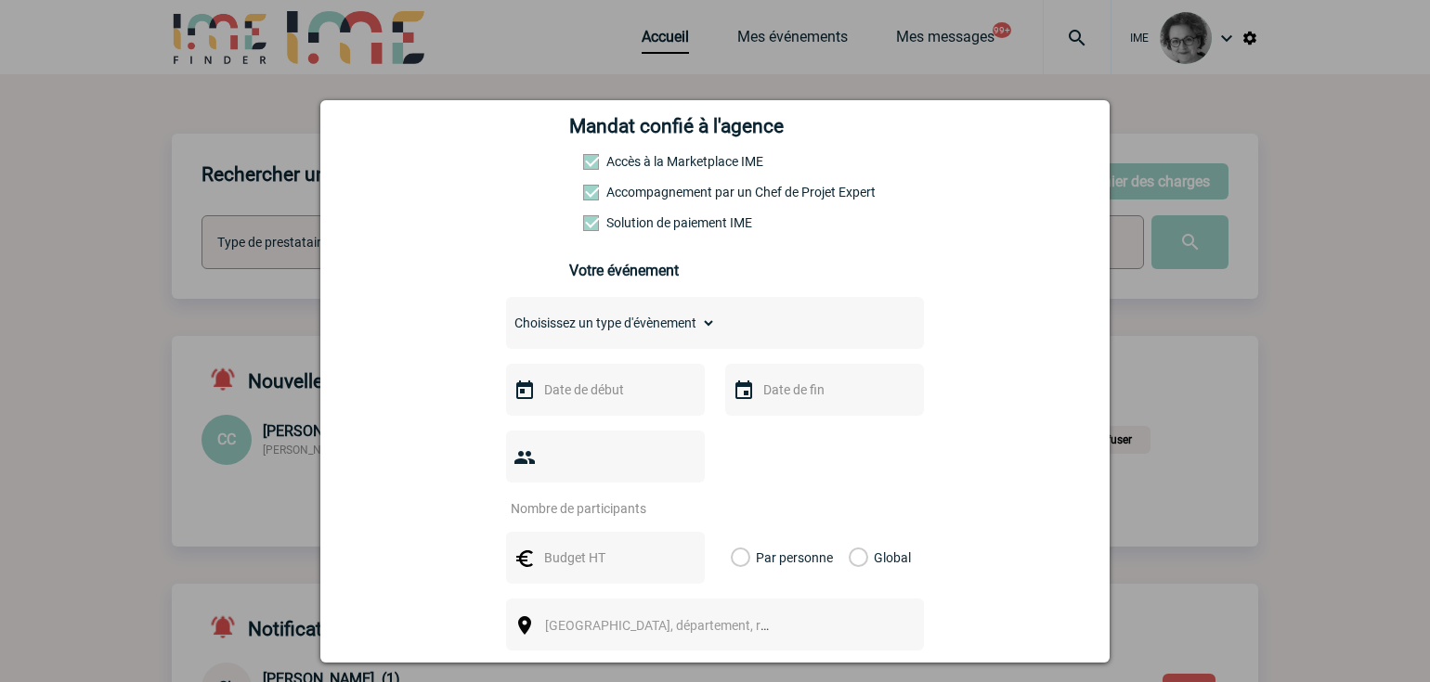
click at [668, 336] on select "Choisissez un type d'évènement Séminaire avec nuitée Séminaire sans nuitée Repa…" at bounding box center [611, 323] width 210 height 26
select select "3"
click at [506, 315] on select "Choisissez un type d'évènement Séminaire avec nuitée Séminaire sans nuitée Repa…" at bounding box center [611, 323] width 210 height 26
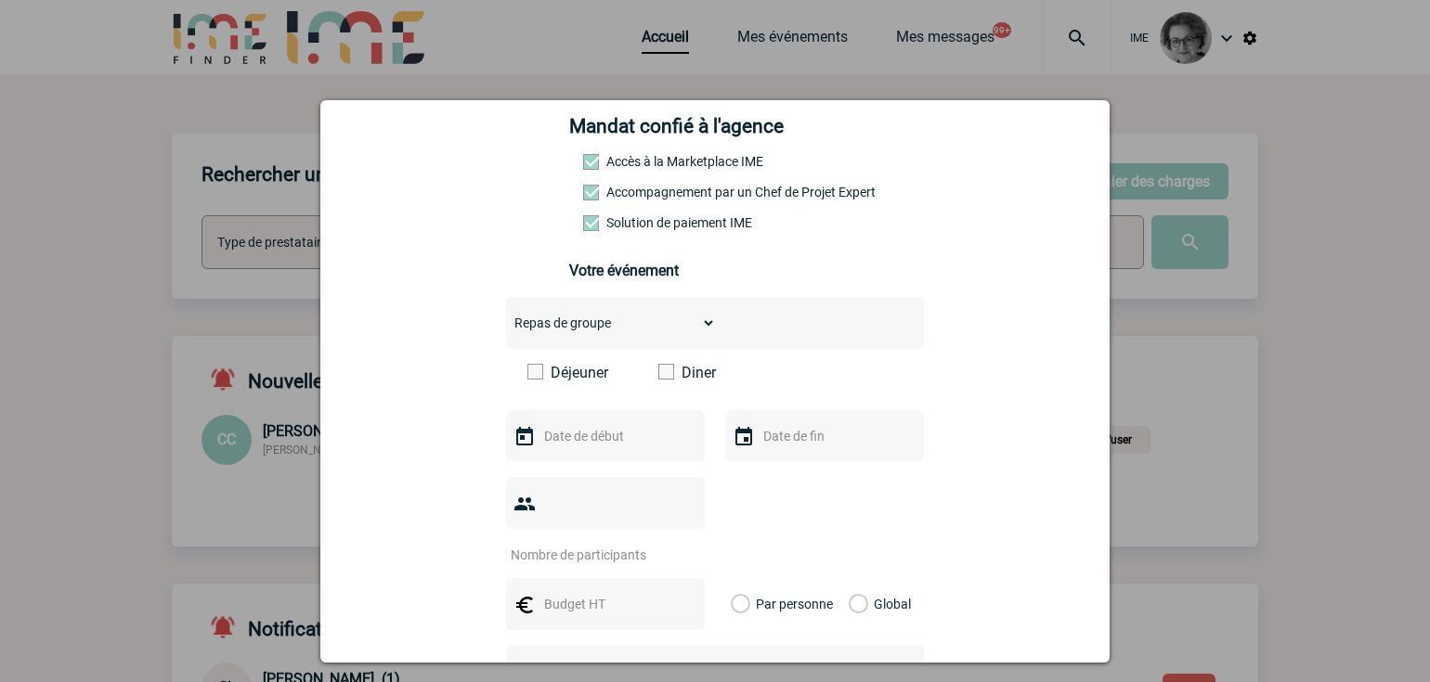
click at [664, 378] on span at bounding box center [666, 372] width 16 height 16
click at [0, 0] on input "Diner" at bounding box center [0, 0] width 0 height 0
click at [639, 445] on input "text" at bounding box center [603, 436] width 128 height 24
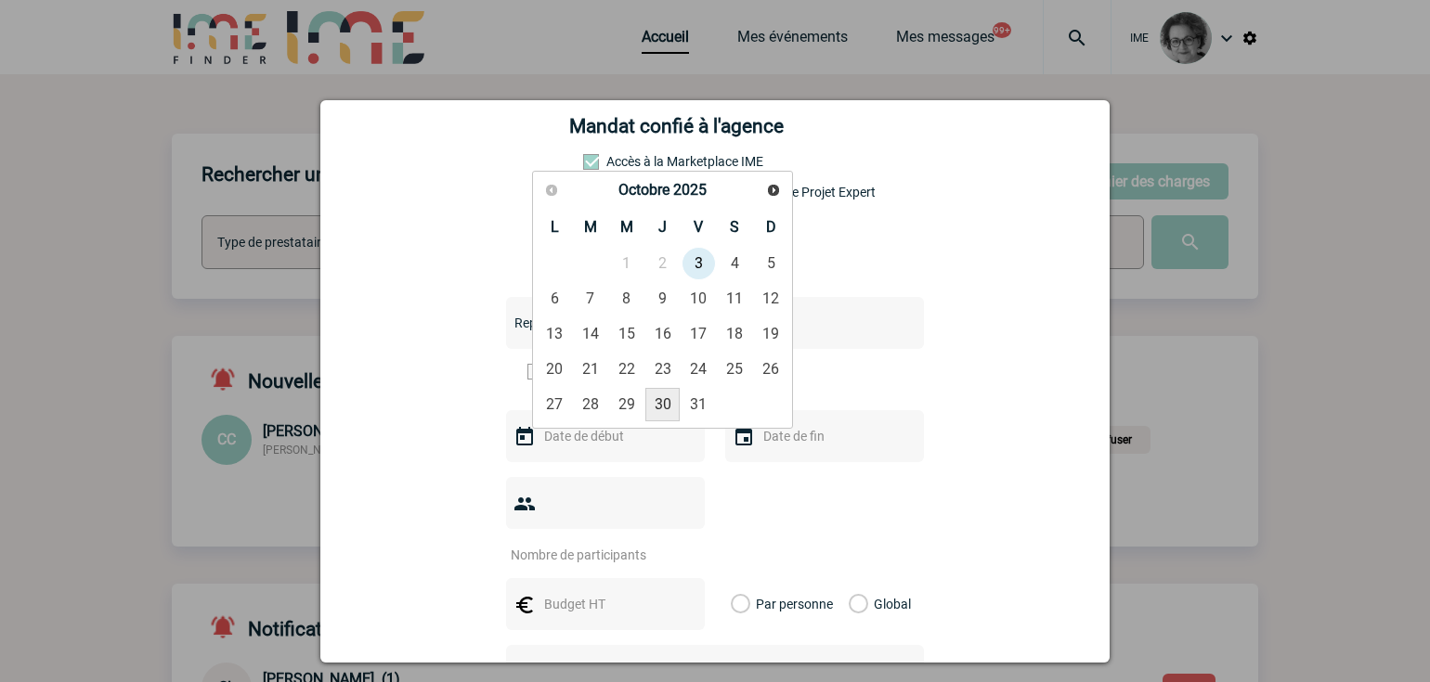
click at [668, 402] on link "30" at bounding box center [662, 404] width 34 height 33
type input "30-10-2025"
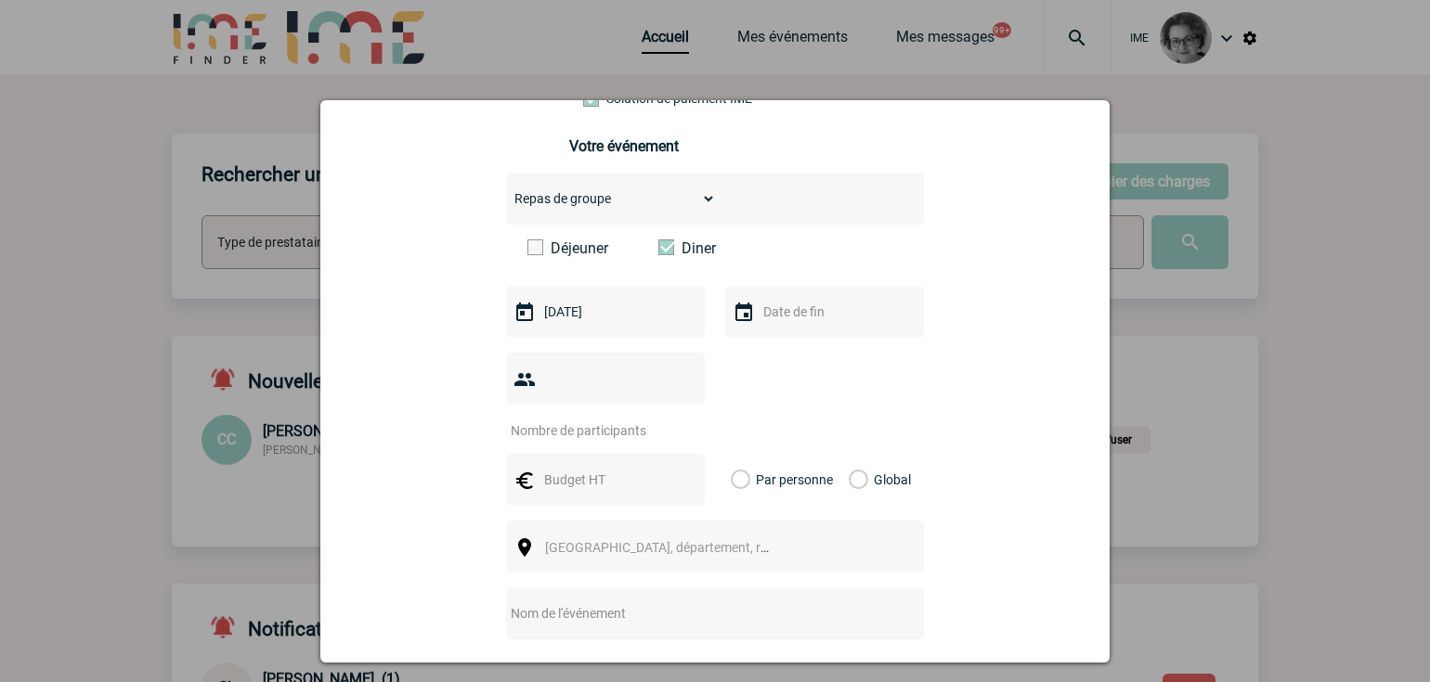
scroll to position [464, 0]
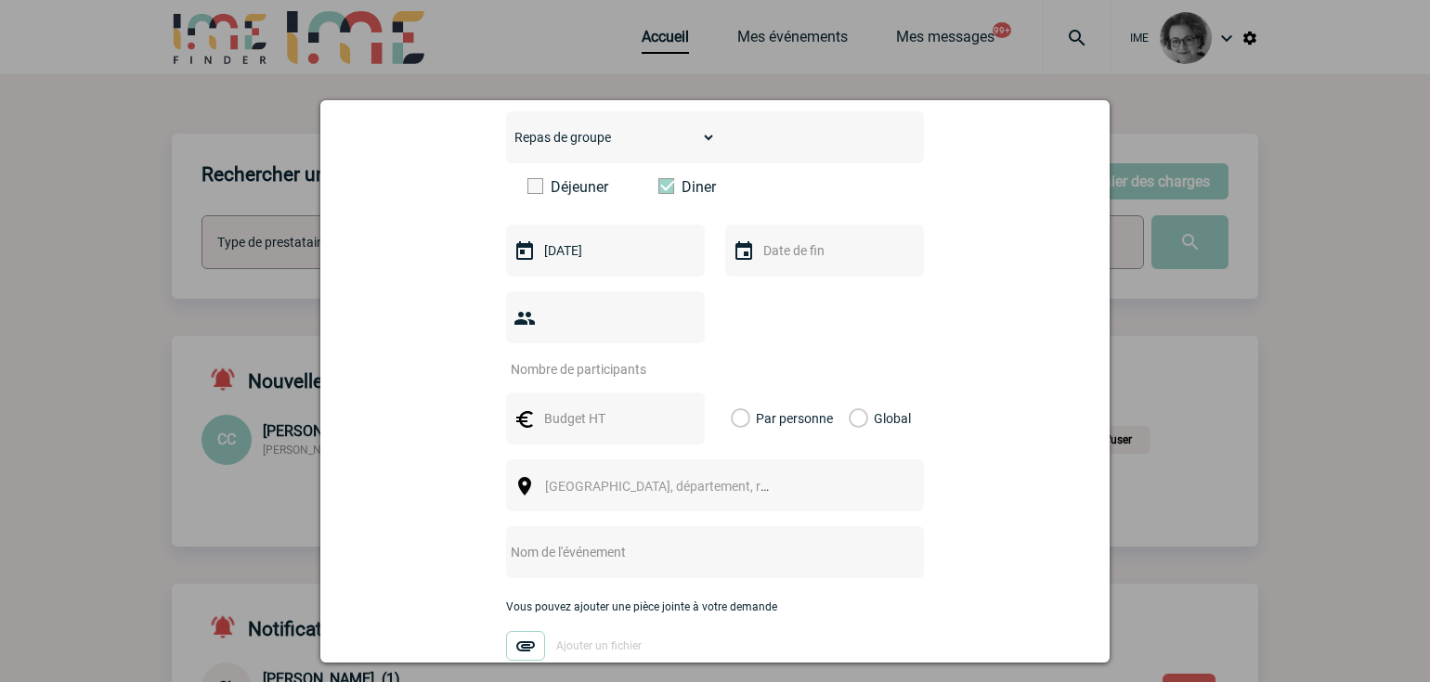
click at [648, 357] on input "number" at bounding box center [593, 369] width 175 height 24
type input "27"
click at [577, 407] on input "text" at bounding box center [603, 419] width 128 height 24
type input "2160"
click at [849, 393] on label "Global" at bounding box center [855, 419] width 12 height 52
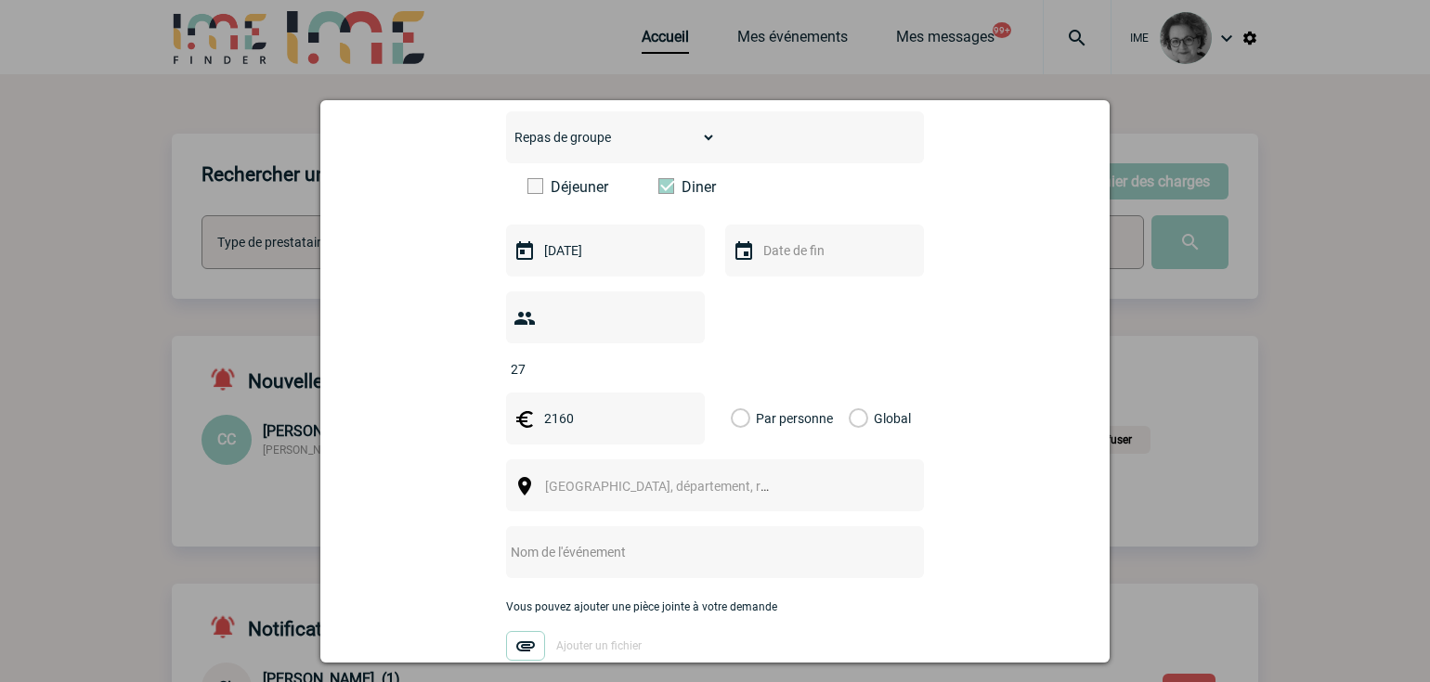
click at [0, 0] on input "Global" at bounding box center [0, 0] width 0 height 0
click at [795, 462] on div "[GEOGRAPHIC_DATA], département, région..." at bounding box center [715, 486] width 418 height 52
click at [666, 473] on span "[GEOGRAPHIC_DATA], département, région..." at bounding box center [665, 486] width 255 height 26
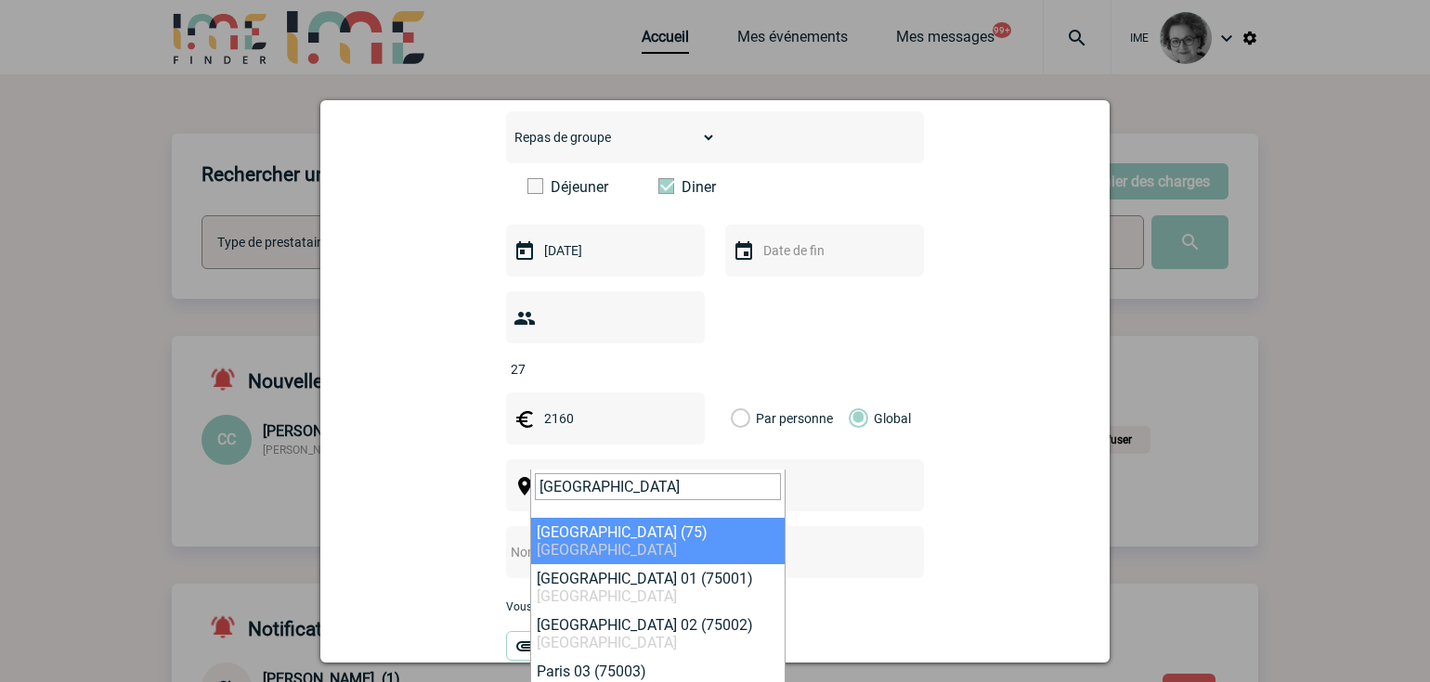
type input "[GEOGRAPHIC_DATA]"
select select "3"
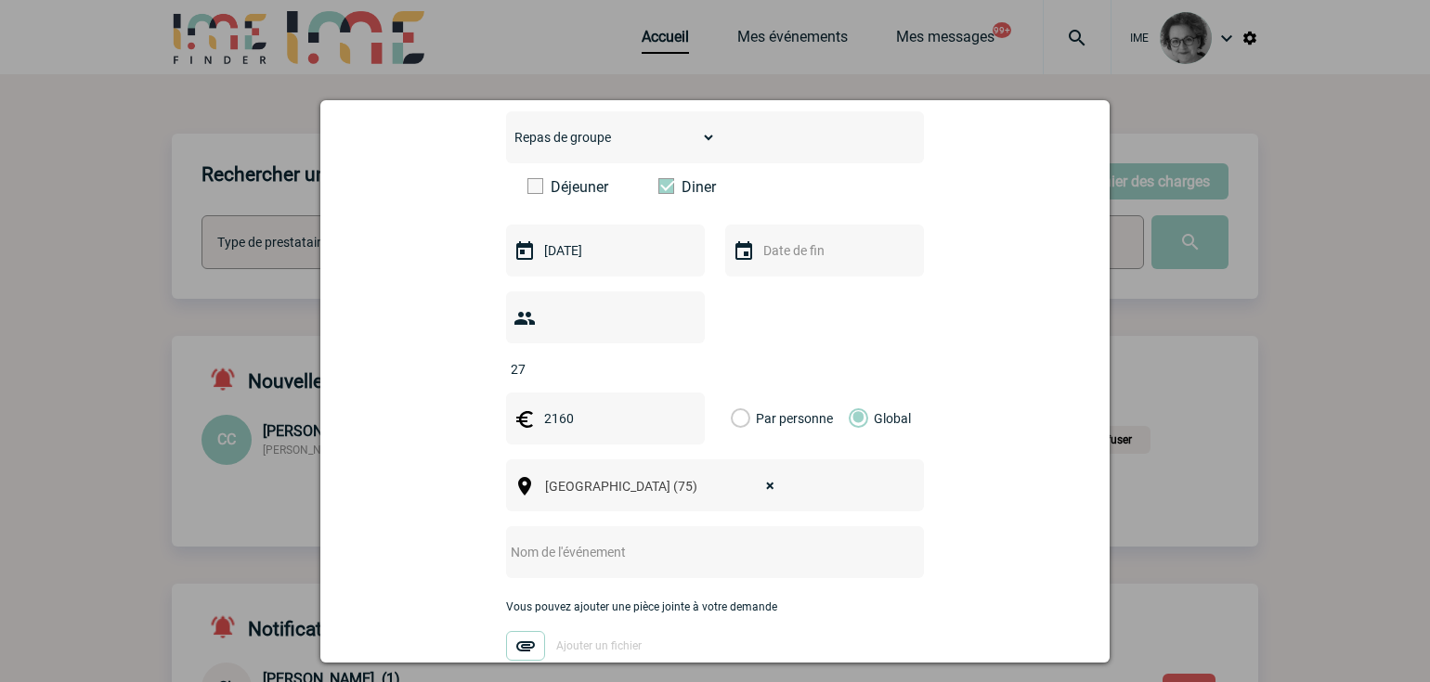
click at [680, 540] on input "text" at bounding box center [690, 552] width 369 height 24
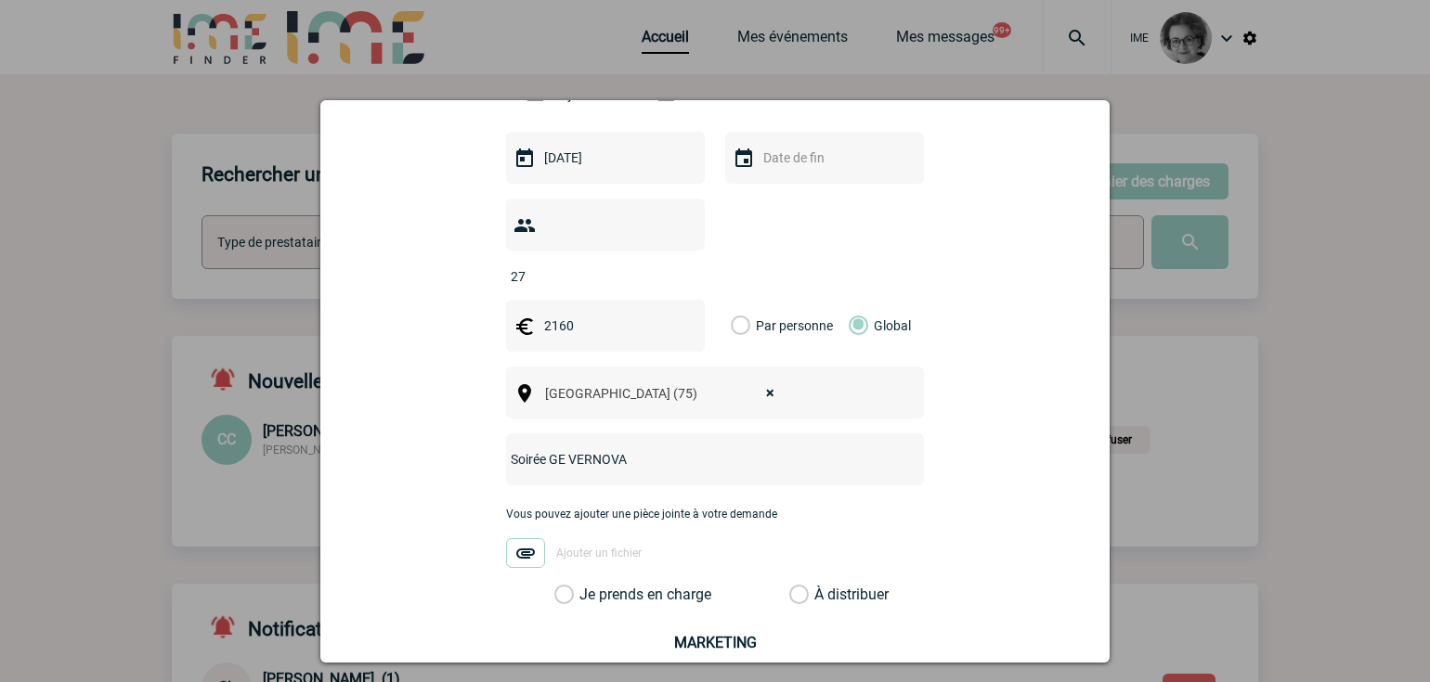
type input "Soirée GE VERNOVA"
drag, startPoint x: 628, startPoint y: 556, endPoint x: 641, endPoint y: 563, distance: 15.4
click at [586, 586] on label "Je prends en charge" at bounding box center [570, 595] width 32 height 19
click at [0, 0] on input "Je prends en charge" at bounding box center [0, 0] width 0 height 0
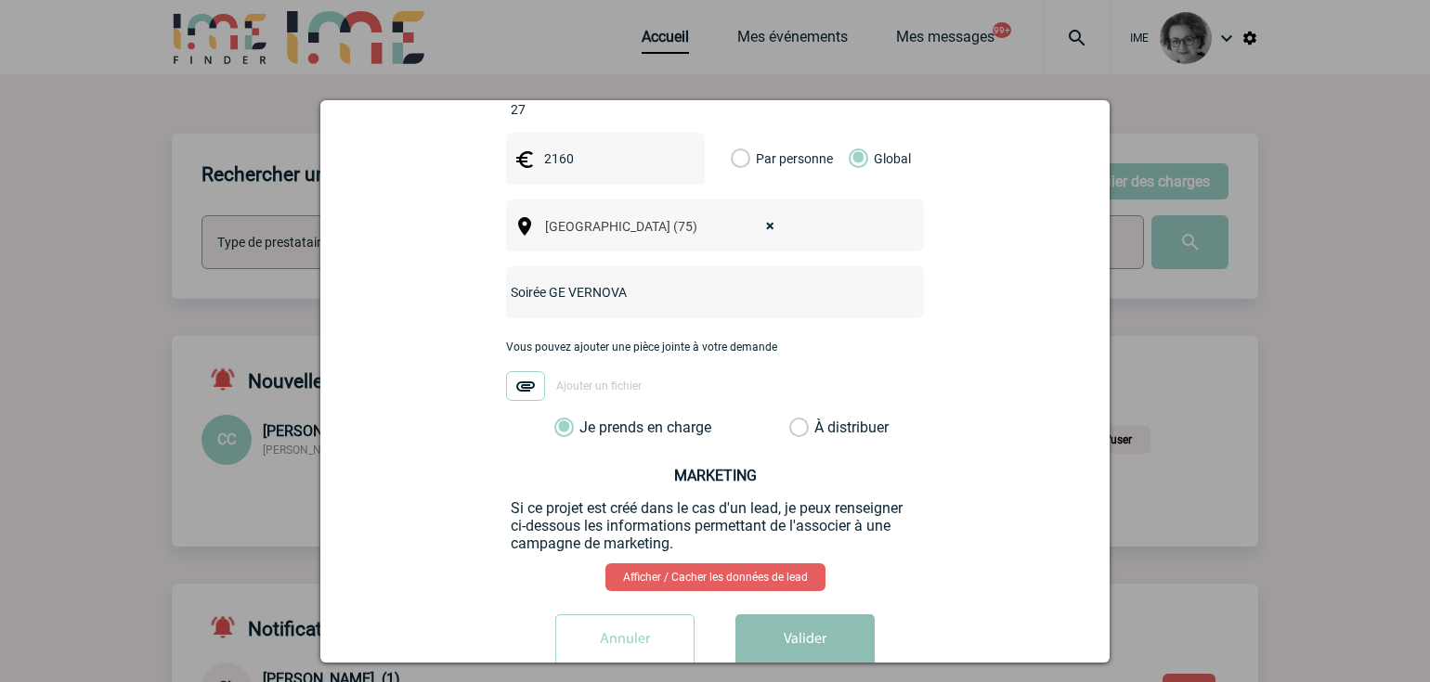
scroll to position [740, 0]
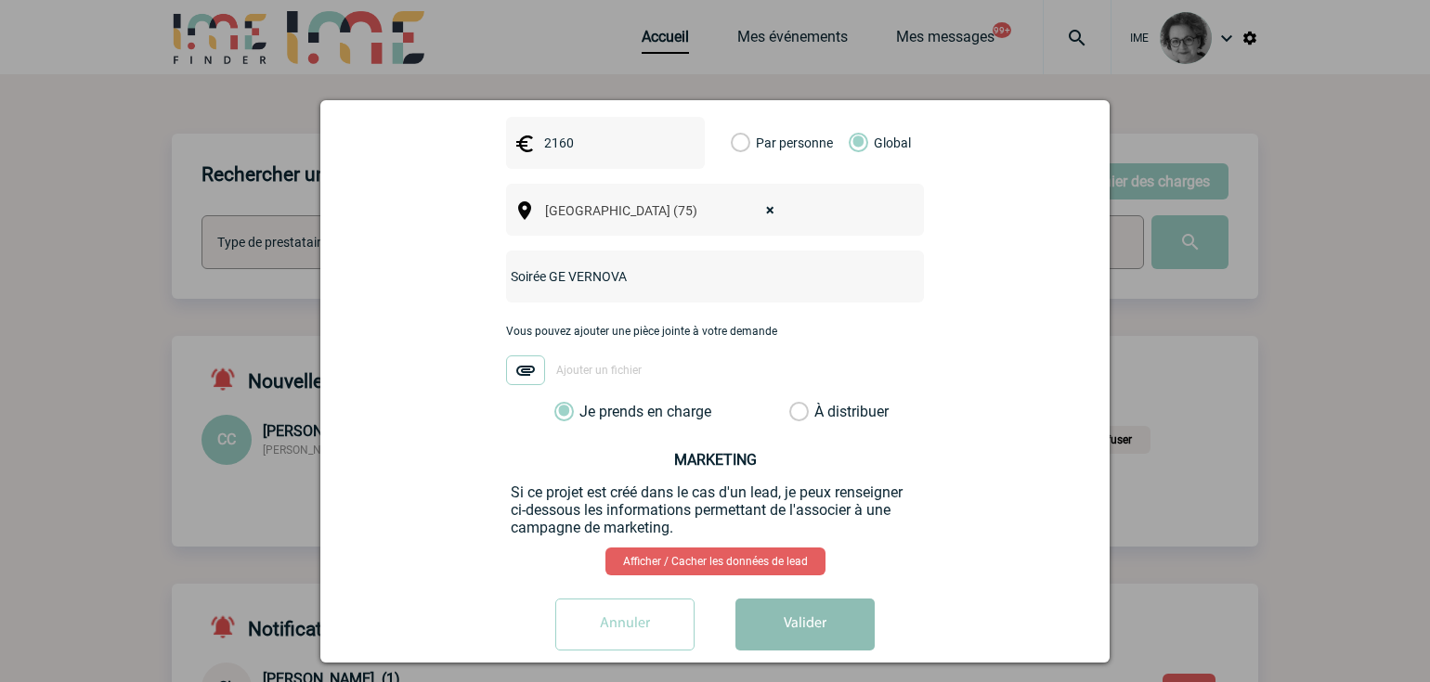
click at [778, 599] on button "Valider" at bounding box center [804, 625] width 139 height 52
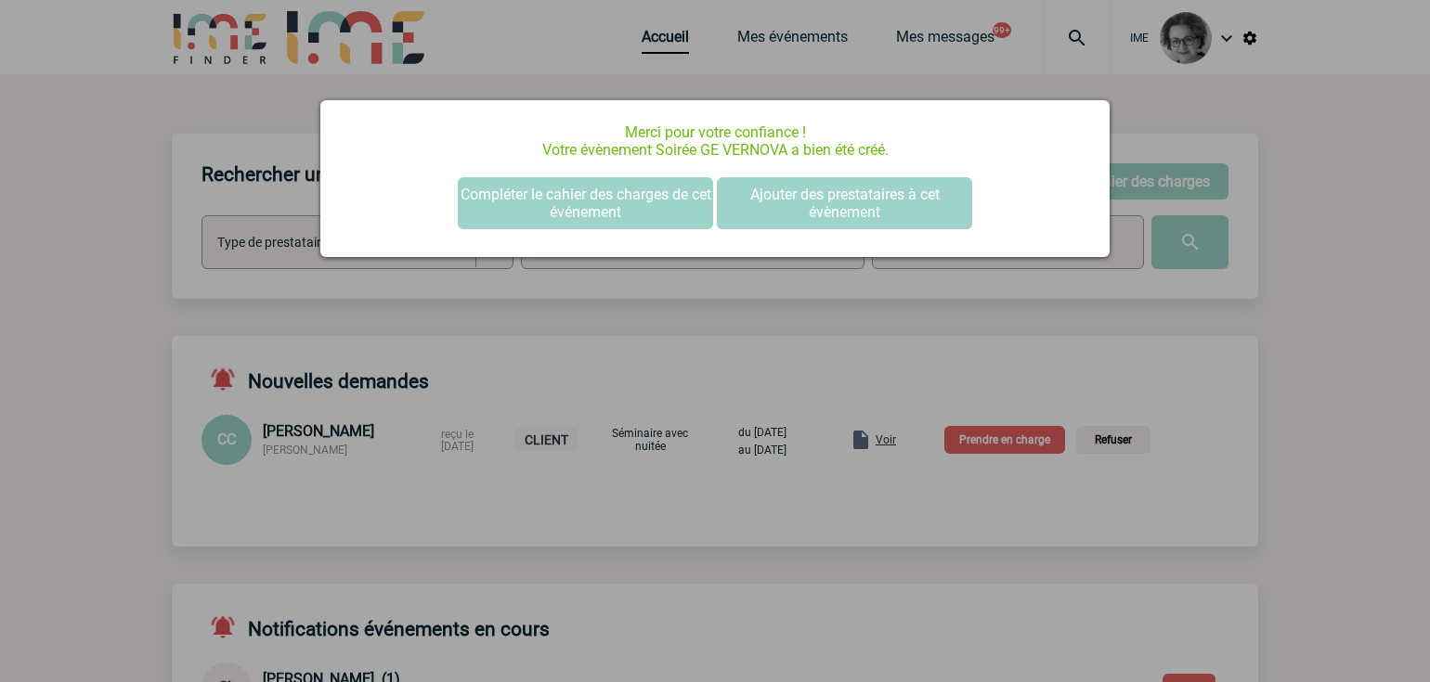
scroll to position [0, 0]
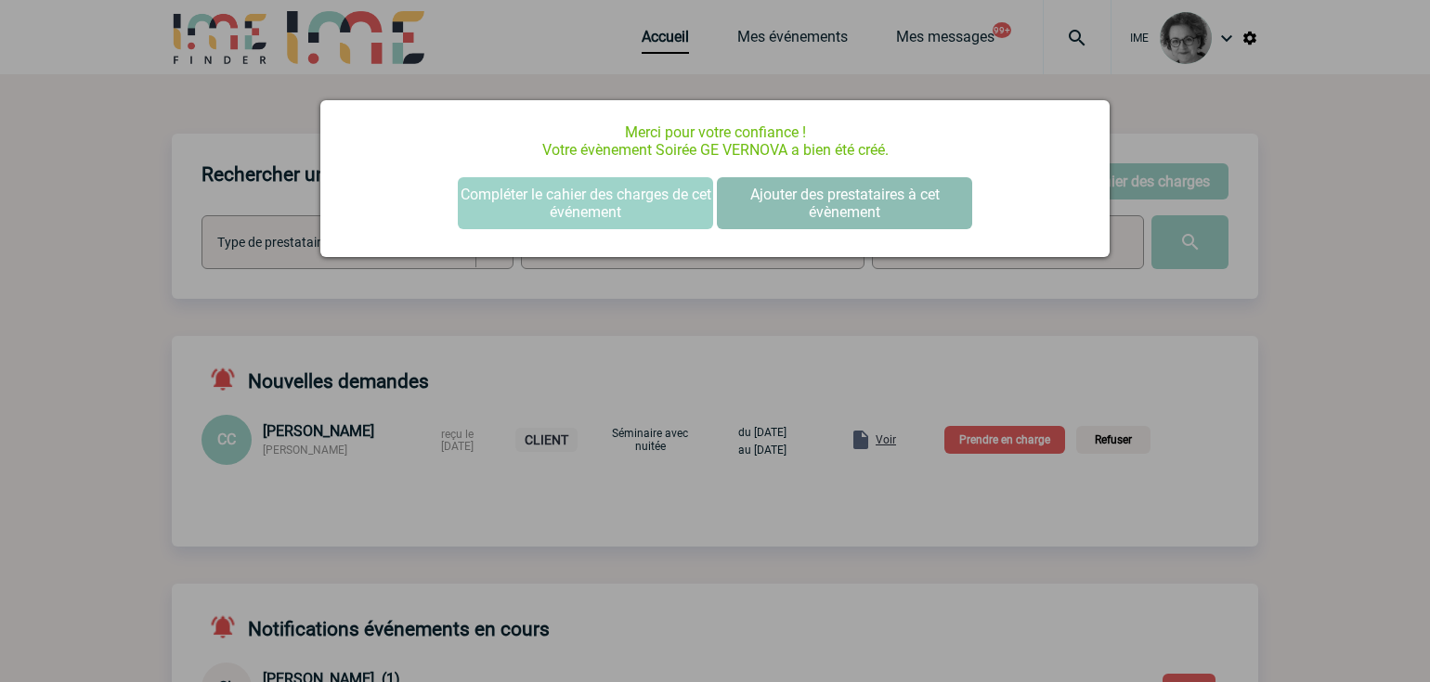
click at [758, 200] on button "Ajouter des prestataires à cet évènement" at bounding box center [844, 203] width 255 height 52
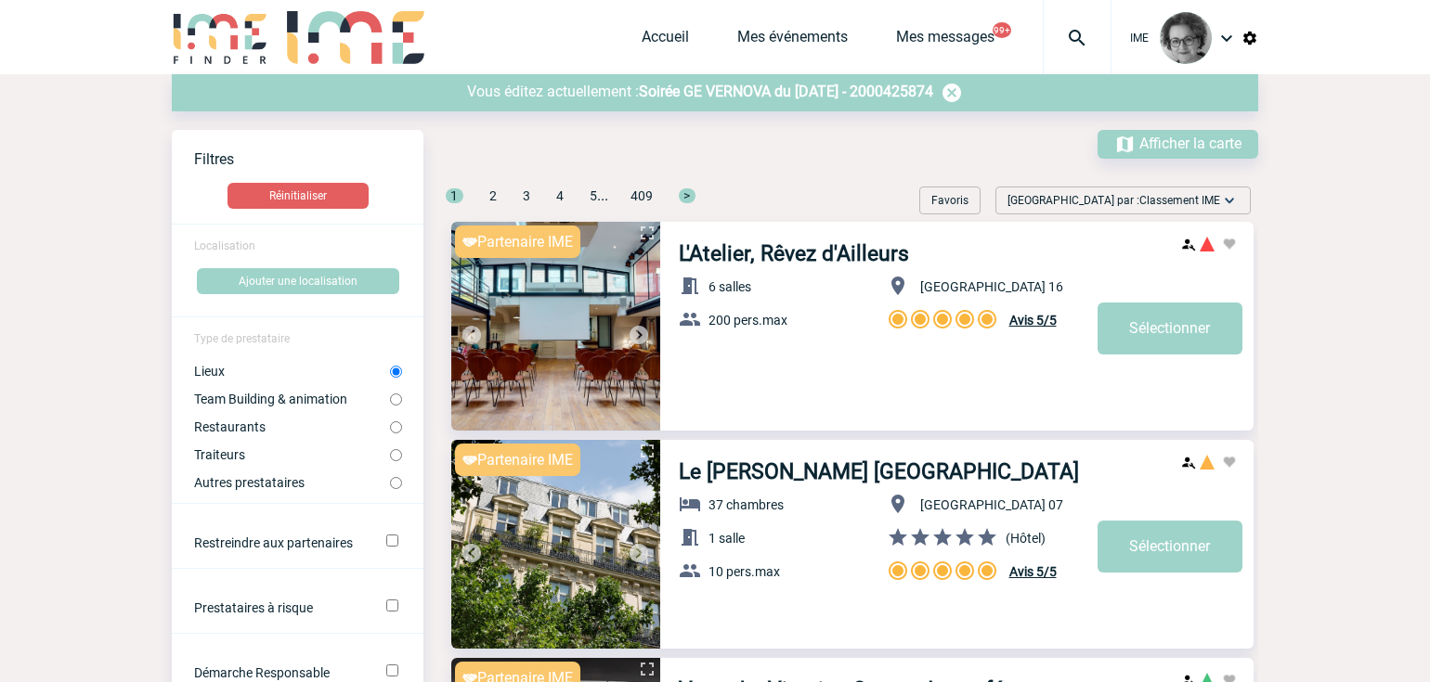
click at [823, 92] on span "Soirée GE VERNOVA du 30 Octobre 2025 - 2000425874" at bounding box center [786, 92] width 294 height 18
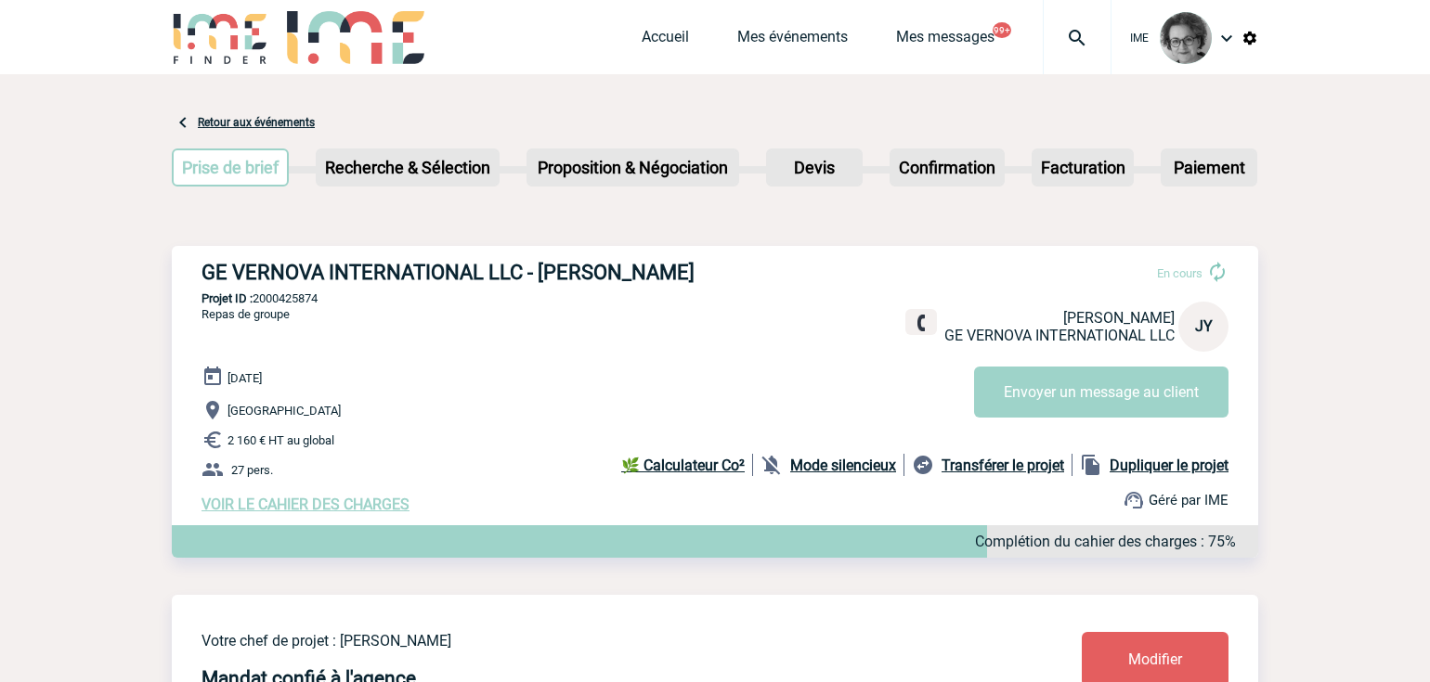
drag, startPoint x: 537, startPoint y: 524, endPoint x: 534, endPoint y: 512, distance: 11.5
click at [534, 524] on div "GE VERNOVA INTERNATIONAL LLC - [PERSON_NAME] En cours [PERSON_NAME] GE VERNOVA …" at bounding box center [715, 387] width 1086 height 282
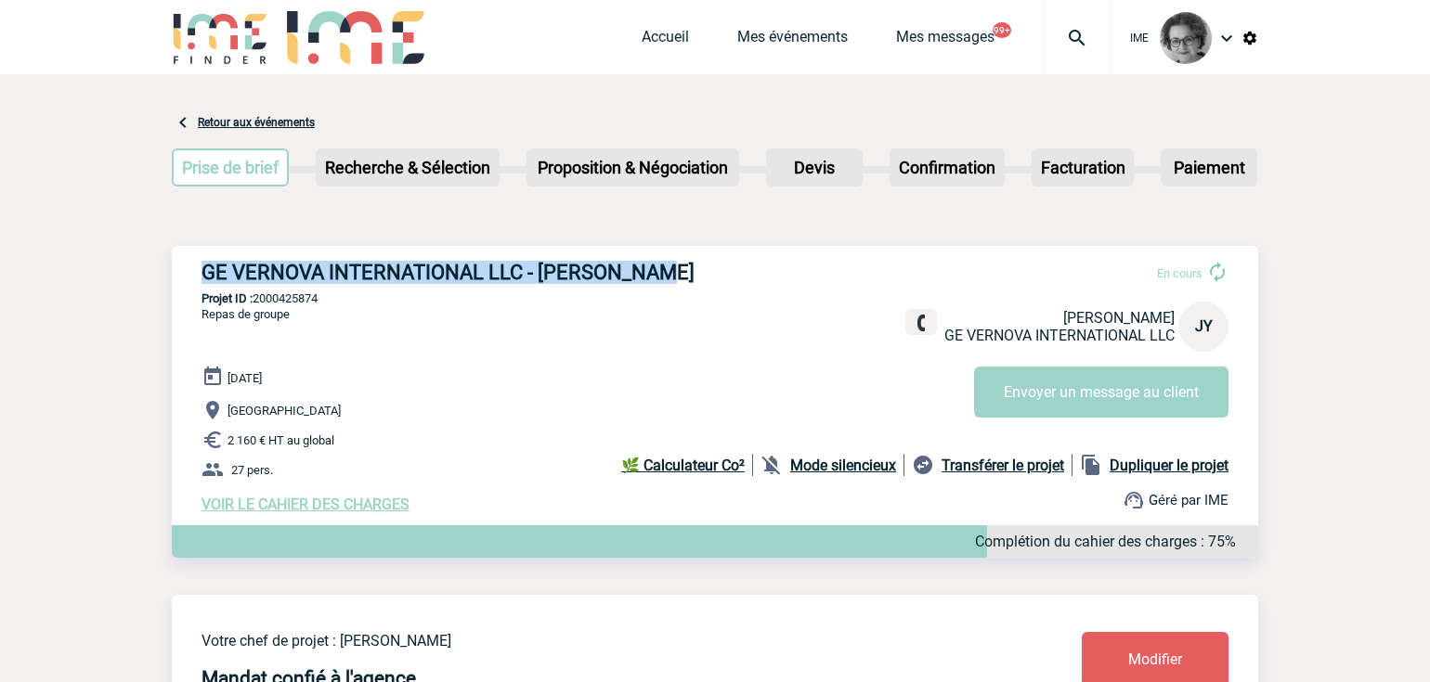
drag, startPoint x: 662, startPoint y: 267, endPoint x: 180, endPoint y: 265, distance: 481.8
click at [180, 265] on div "GE VERNOVA INTERNATIONAL LLC - [PERSON_NAME] En cours [PERSON_NAME] GE VERNOVA …" at bounding box center [715, 387] width 1086 height 282
copy h3 "GE VERNOVA INTERNATIONAL LLC - [PERSON_NAME]"
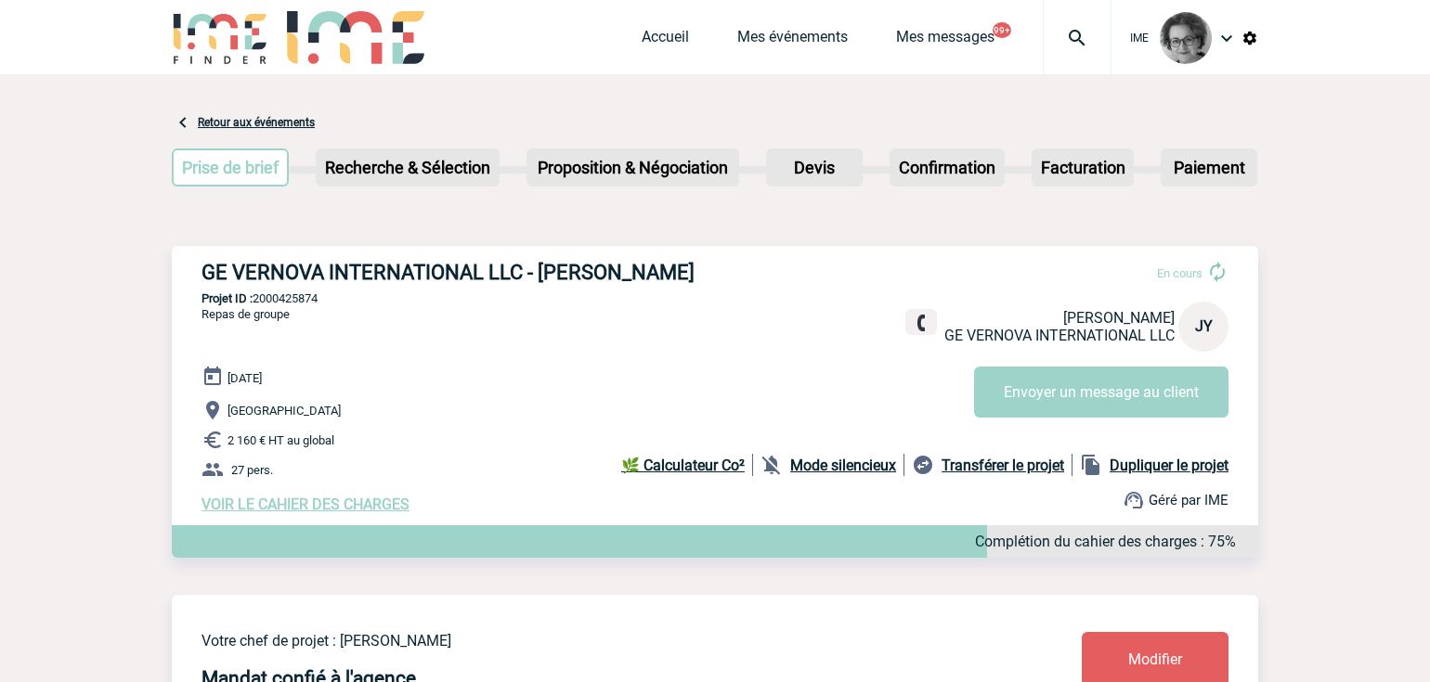
click at [512, 502] on div "VOIR LE CAHIER DES CHARGES Complétion du cahier des charges : 75%" at bounding box center [729, 505] width 1056 height 18
drag, startPoint x: 330, startPoint y: 301, endPoint x: 258, endPoint y: 300, distance: 72.4
click at [258, 300] on p "Projet ID : 2000425874" at bounding box center [715, 299] width 1086 height 14
copy p "2000425874"
drag, startPoint x: 435, startPoint y: 572, endPoint x: 444, endPoint y: 564, distance: 11.8
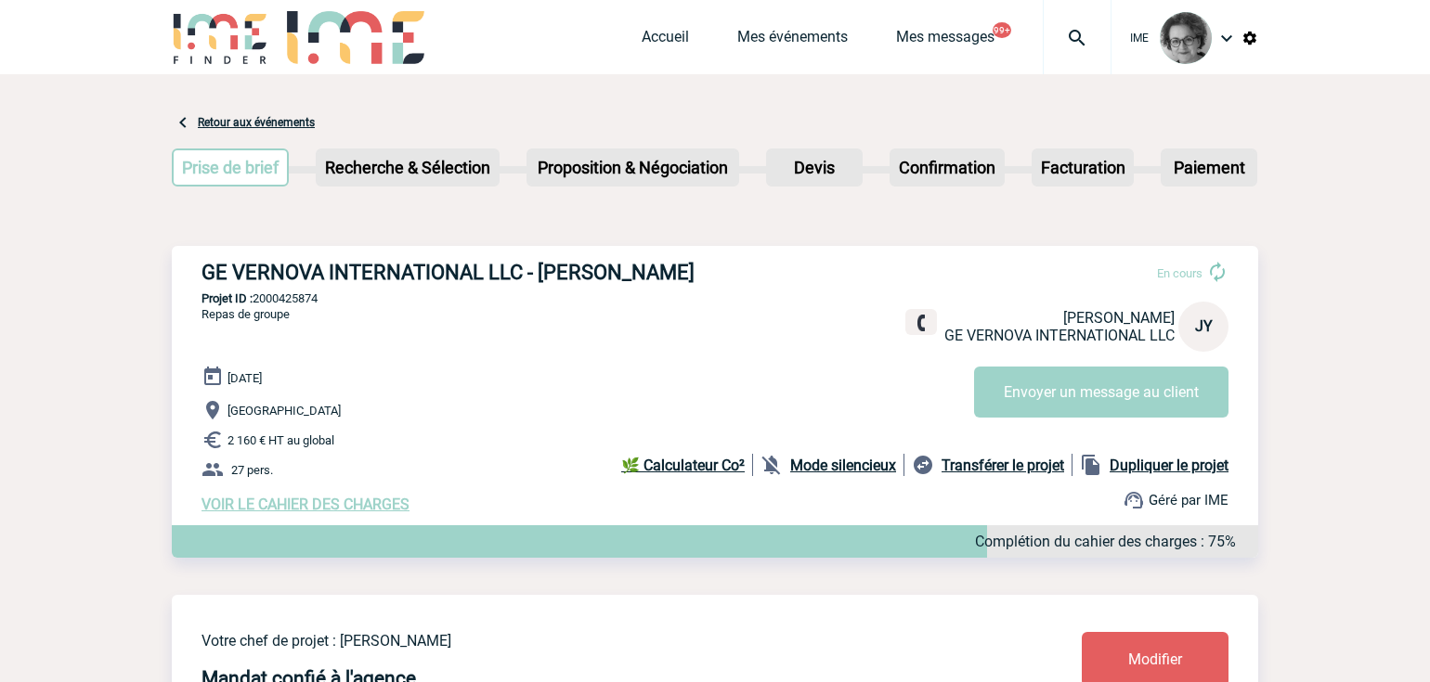
click at [435, 572] on div "GE VERNOVA INTERNATIONAL LLC - [PERSON_NAME] En cours [PERSON_NAME] GE VERNOVA …" at bounding box center [715, 420] width 1086 height 349
click at [654, 38] on link "Accueil" at bounding box center [664, 41] width 47 height 26
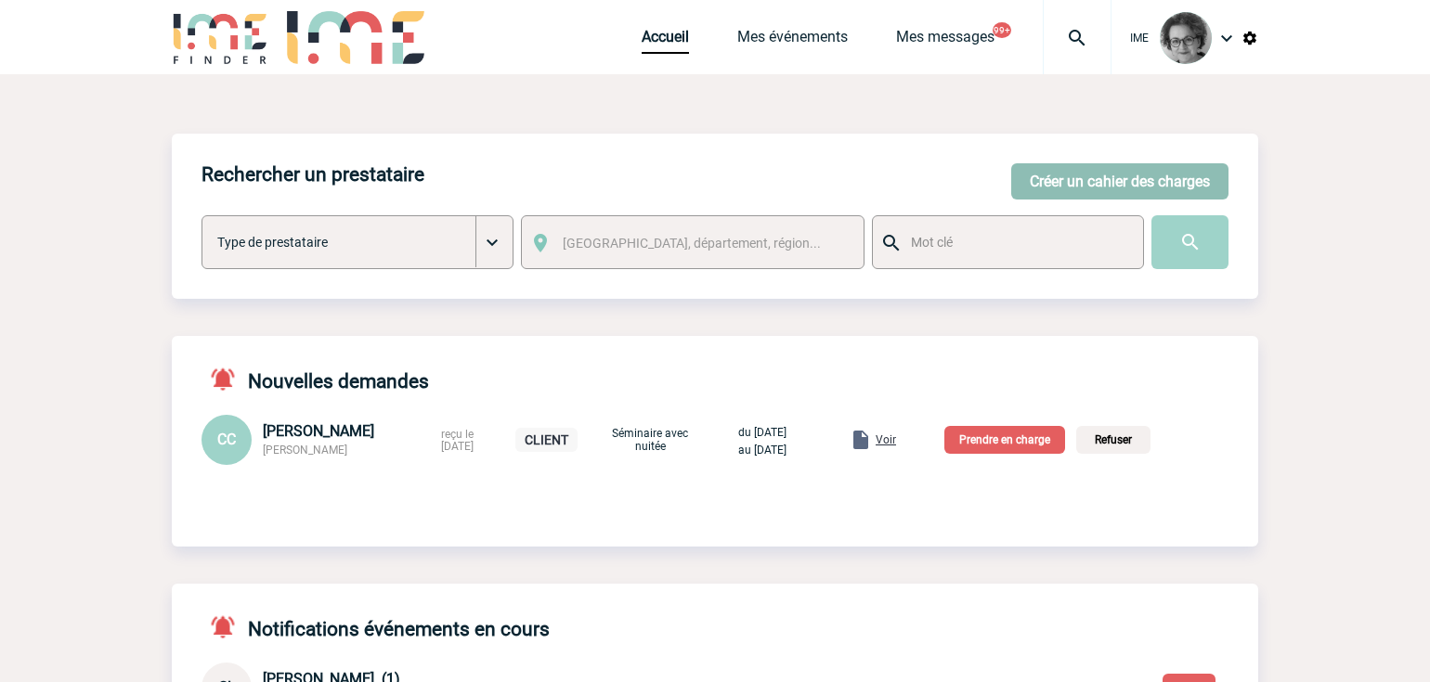
click at [1101, 183] on button "Créer un cahier des charges" at bounding box center [1119, 181] width 217 height 36
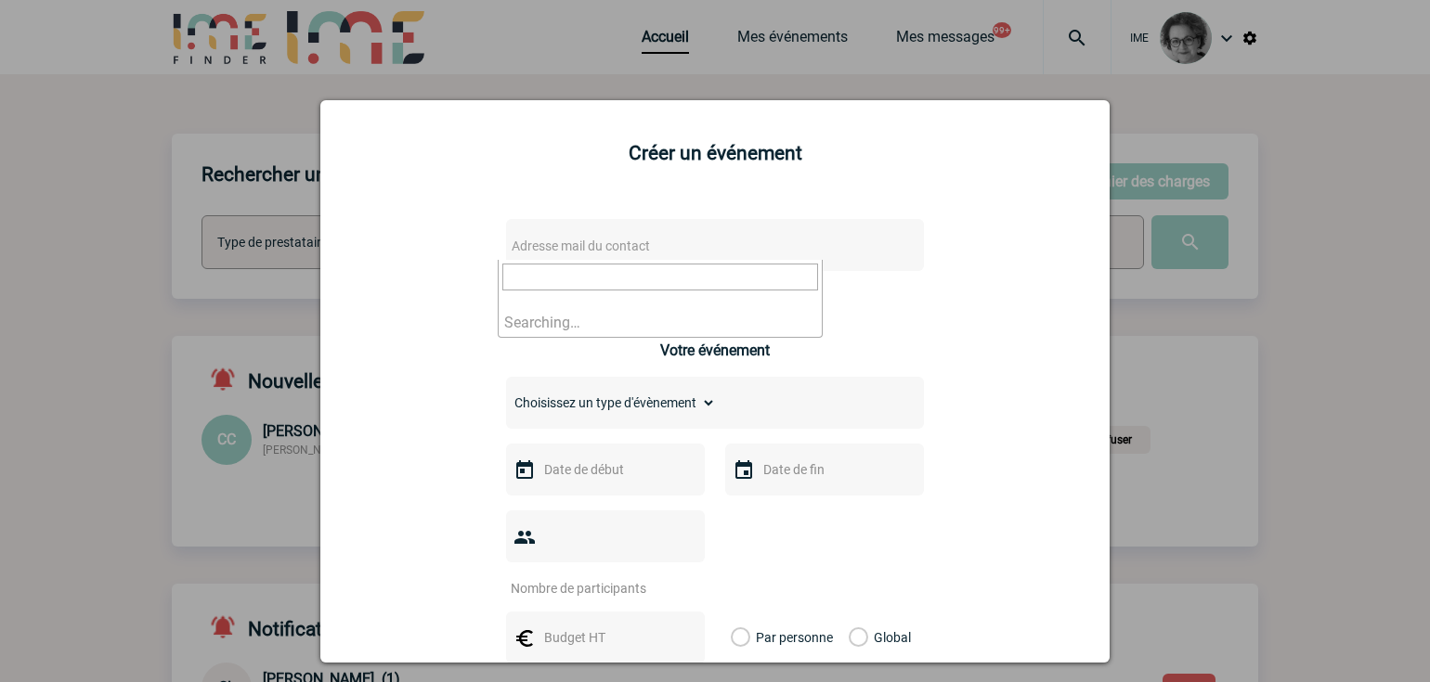
click at [777, 238] on span "Adresse mail du contact" at bounding box center [666, 246] width 325 height 26
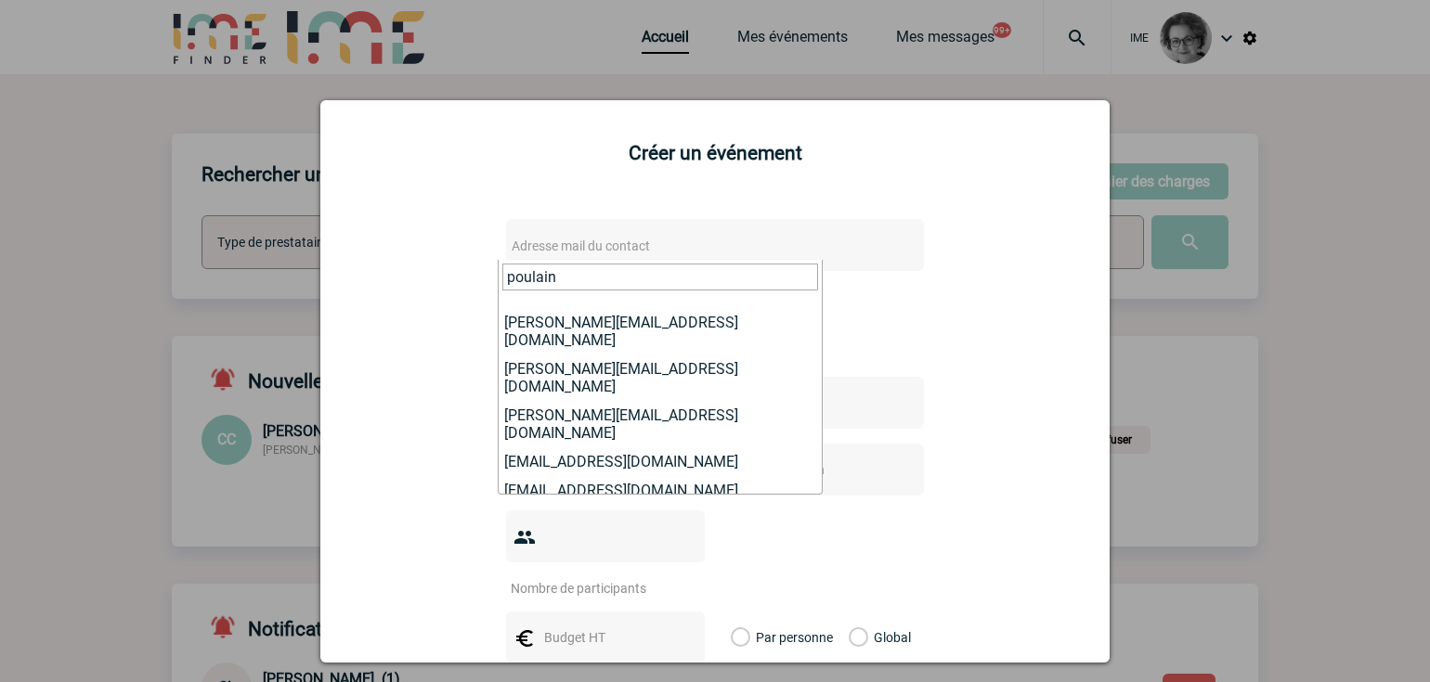
type input "poulain"
select select "133099"
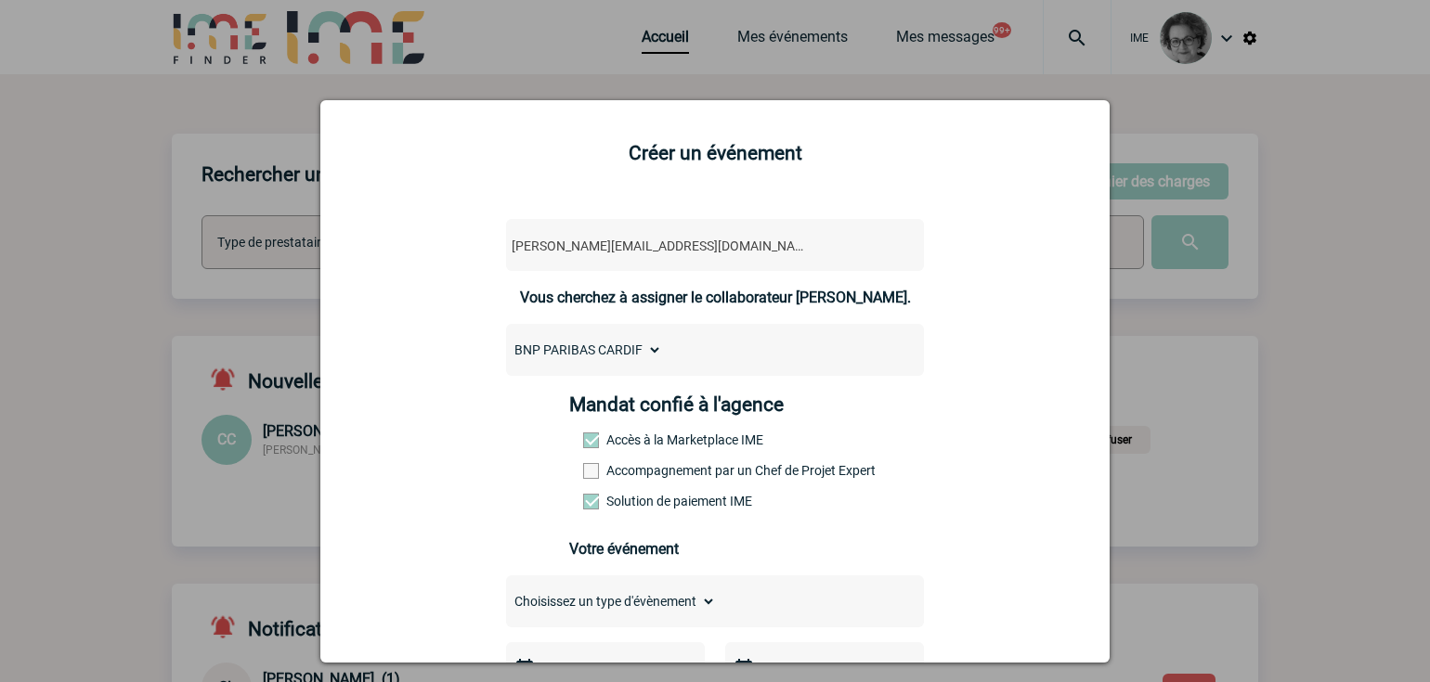
click at [665, 470] on label "Accompagnement par un Chef de Projet Expert" at bounding box center [624, 470] width 82 height 15
click at [0, 0] on input "Accompagnement par un Chef de Projet Expert" at bounding box center [0, 0] width 0 height 0
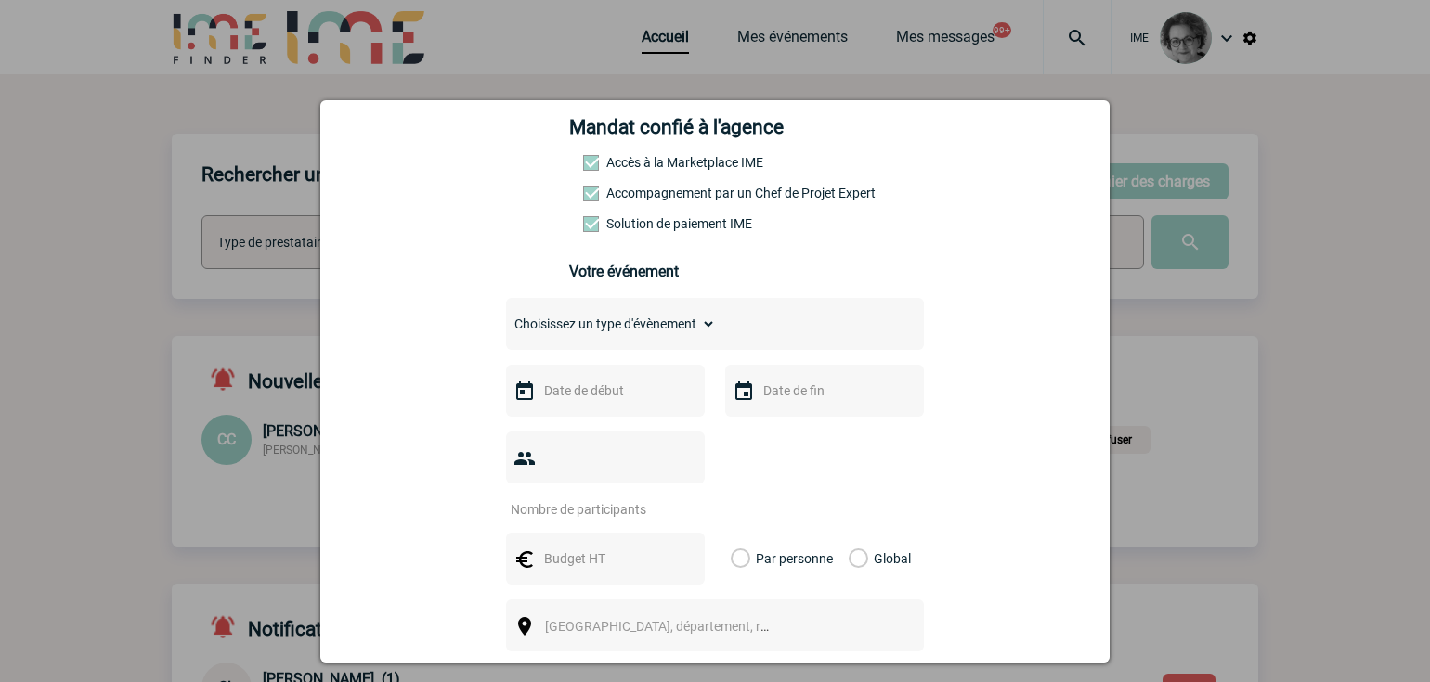
scroll to position [279, 0]
click at [633, 329] on select "Choisissez un type d'évènement Séminaire avec nuitée Séminaire sans nuitée Repa…" at bounding box center [611, 323] width 210 height 26
select select "4"
click at [506, 315] on select "Choisissez un type d'évènement Séminaire avec nuitée Séminaire sans nuitée Repa…" at bounding box center [611, 323] width 210 height 26
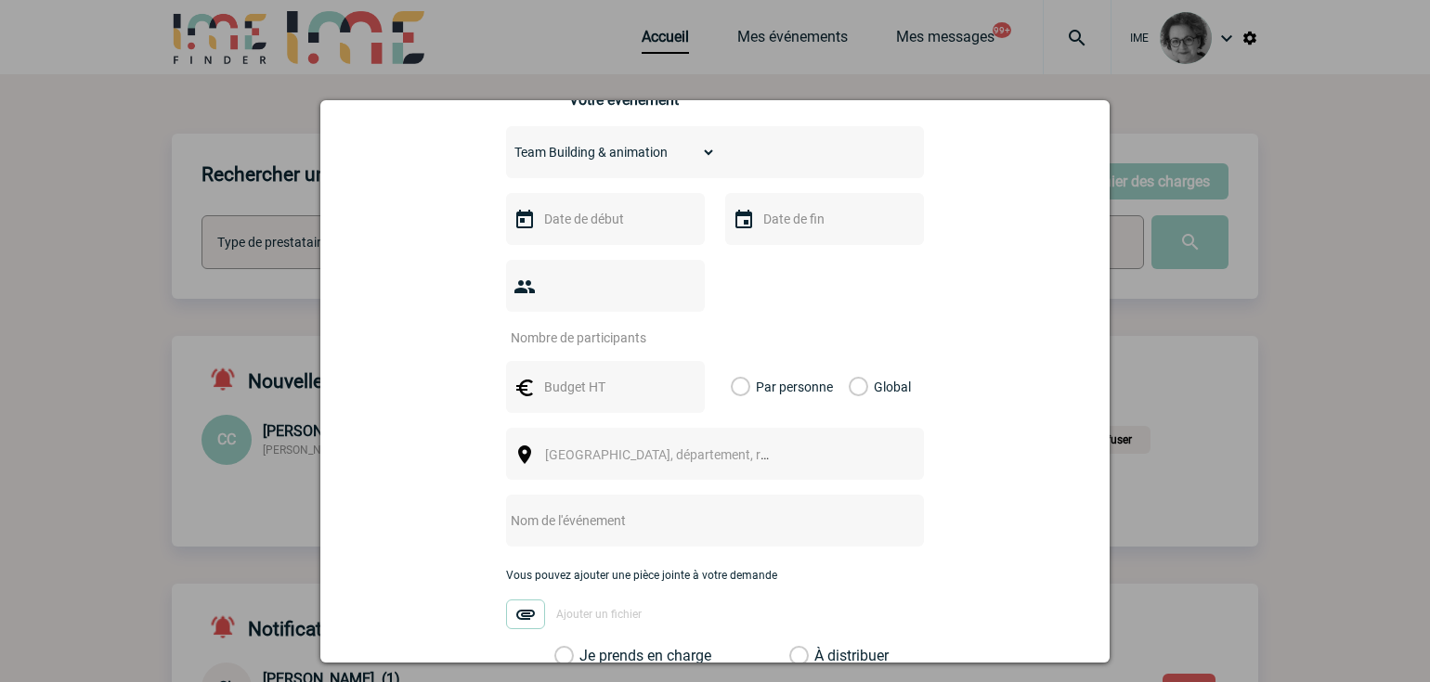
scroll to position [464, 0]
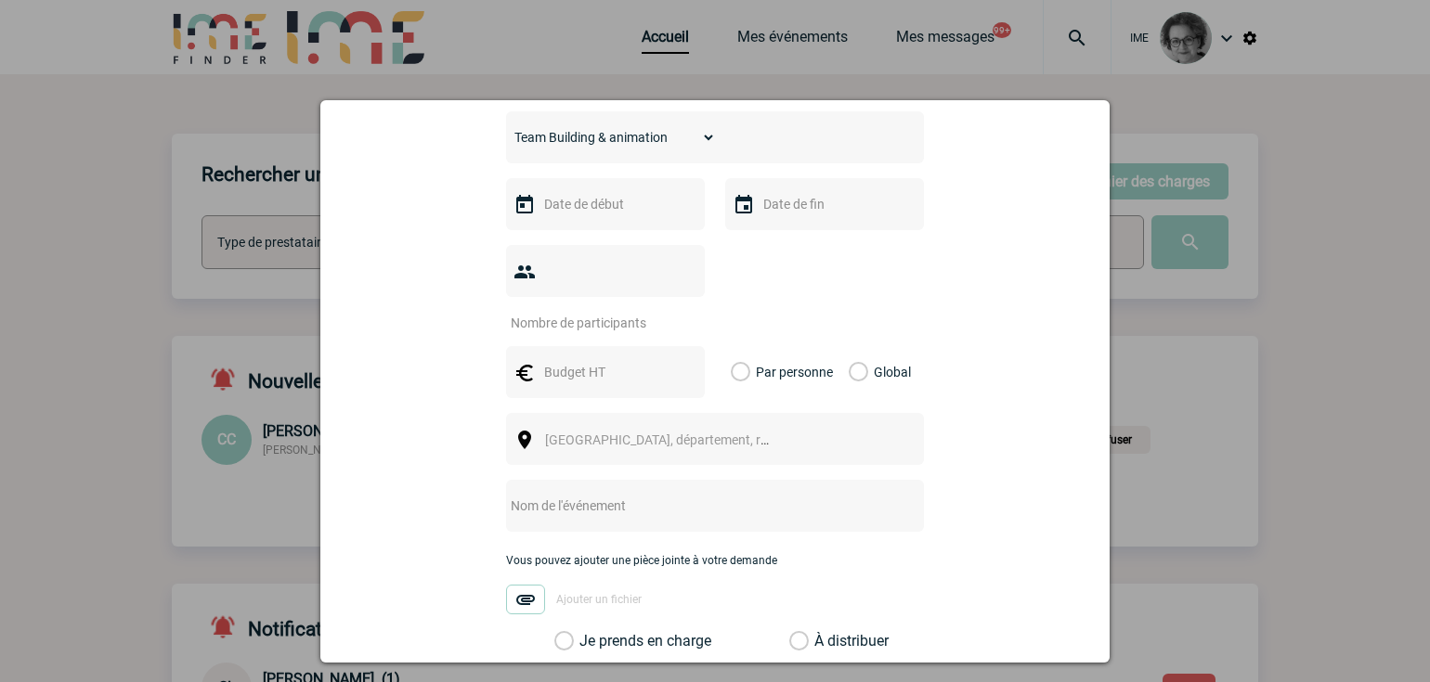
click at [616, 214] on input "text" at bounding box center [603, 204] width 128 height 24
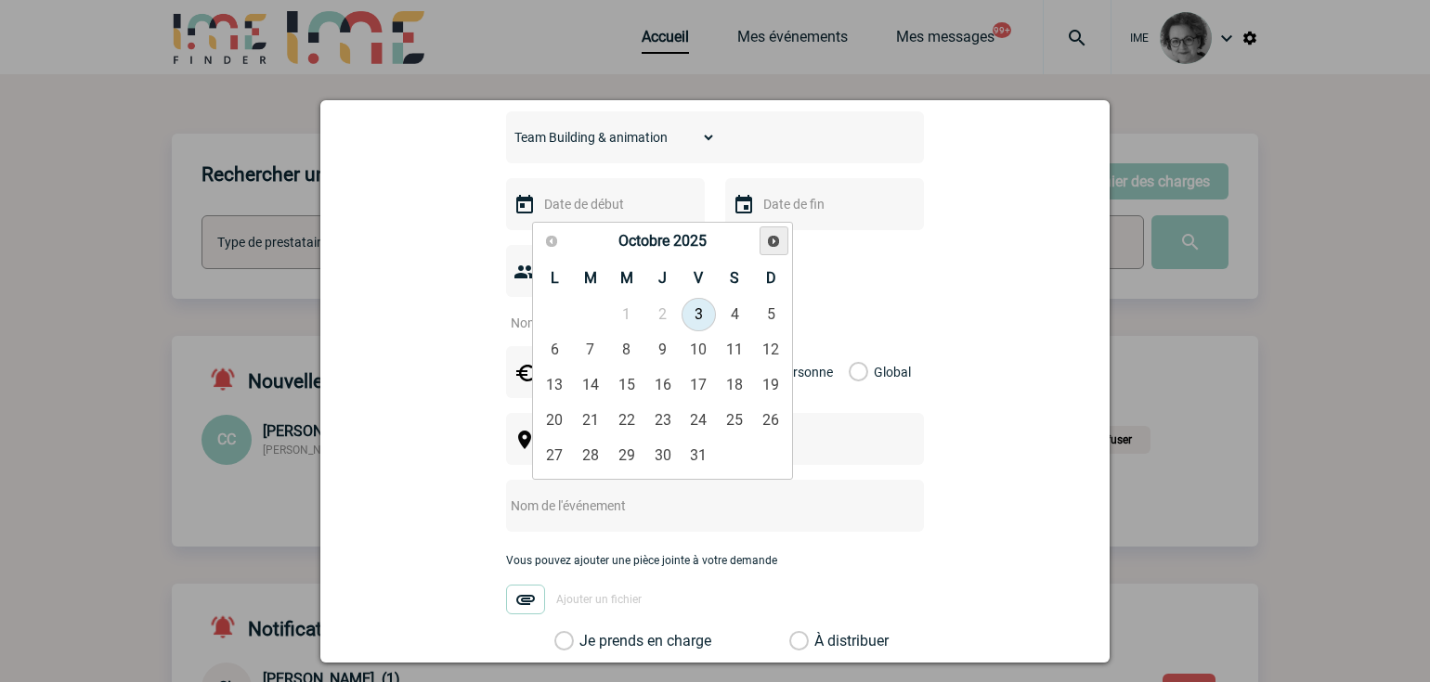
click at [771, 243] on span "Suivant" at bounding box center [773, 241] width 15 height 15
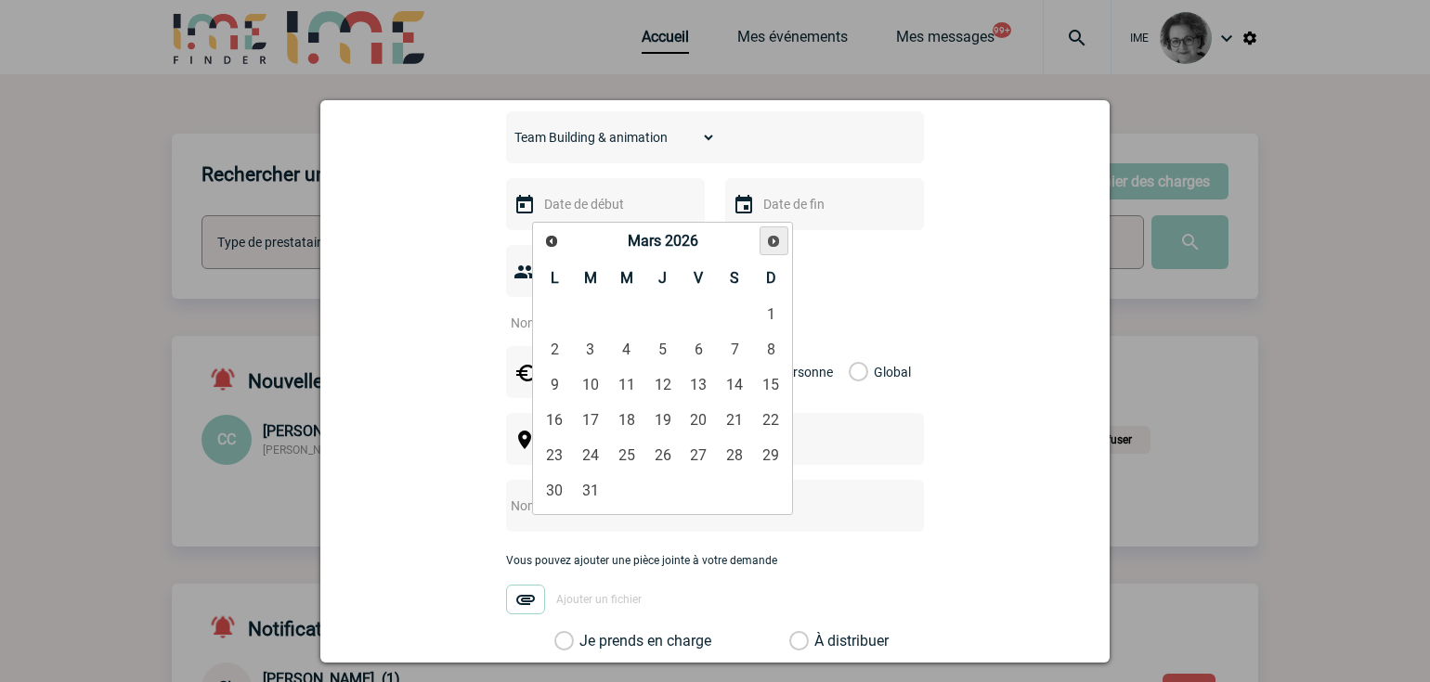
click at [771, 243] on span "Suivant" at bounding box center [773, 241] width 15 height 15
click at [595, 385] on link "14" at bounding box center [591, 385] width 34 height 33
type input "[DATE]"
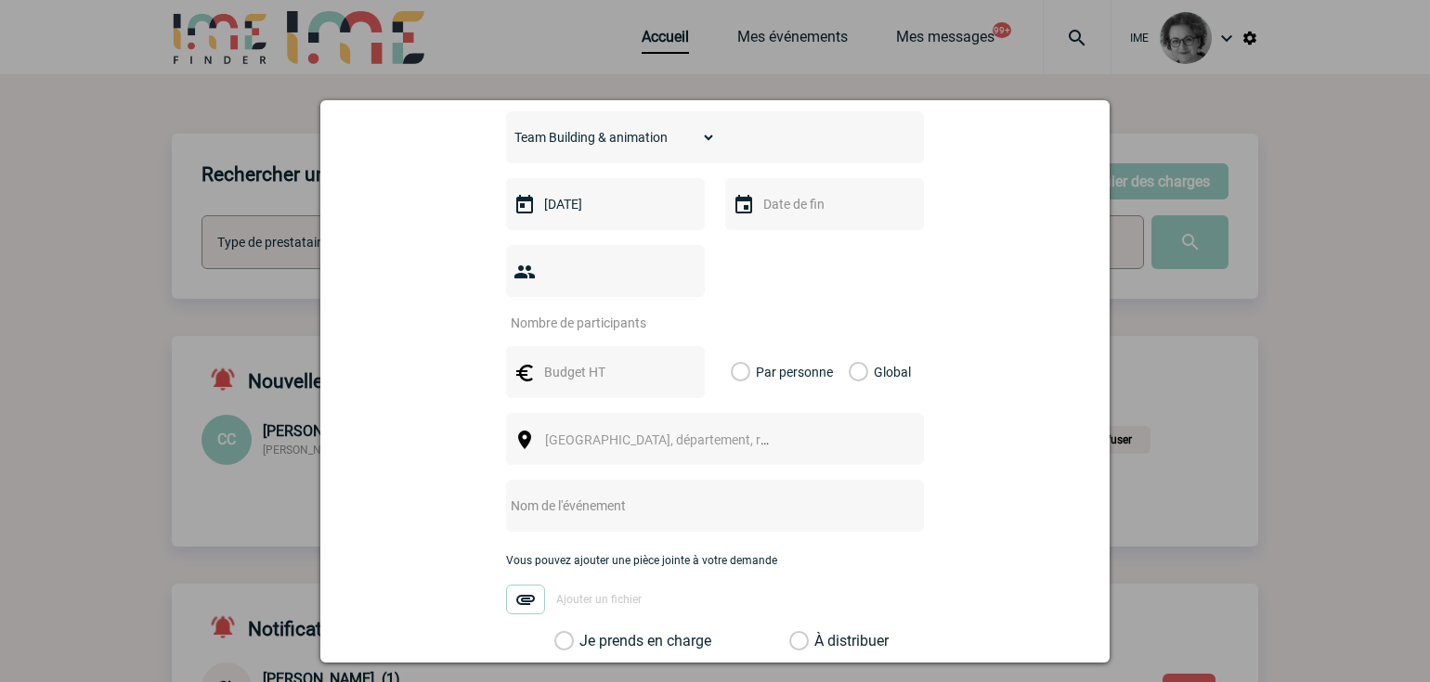
click at [594, 311] on input "number" at bounding box center [593, 323] width 175 height 24
type input "30"
click at [539, 360] on input "text" at bounding box center [603, 372] width 128 height 24
type input "7000"
click at [849, 346] on label "Global" at bounding box center [855, 372] width 12 height 52
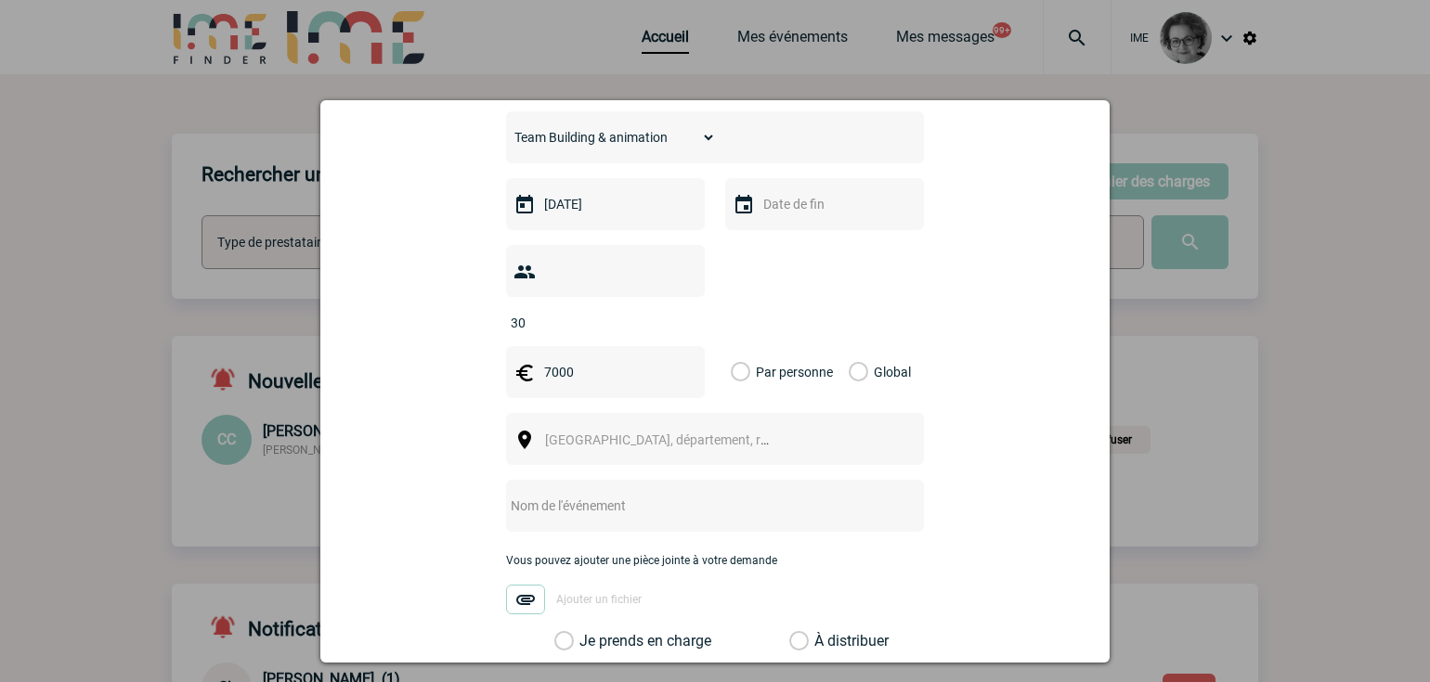
click at [0, 0] on input "Global" at bounding box center [0, 0] width 0 height 0
click at [756, 427] on span "[GEOGRAPHIC_DATA], département, région..." at bounding box center [665, 440] width 255 height 26
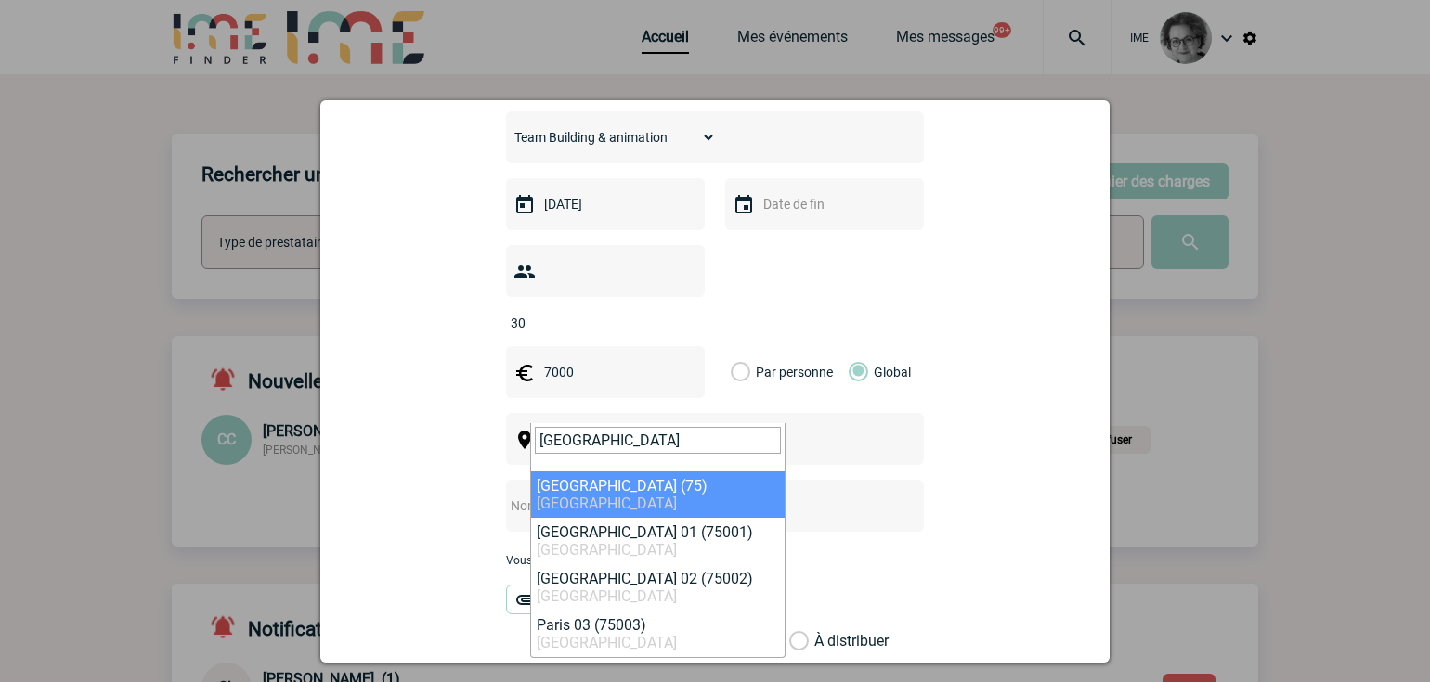
type input "[GEOGRAPHIC_DATA]"
select select "3"
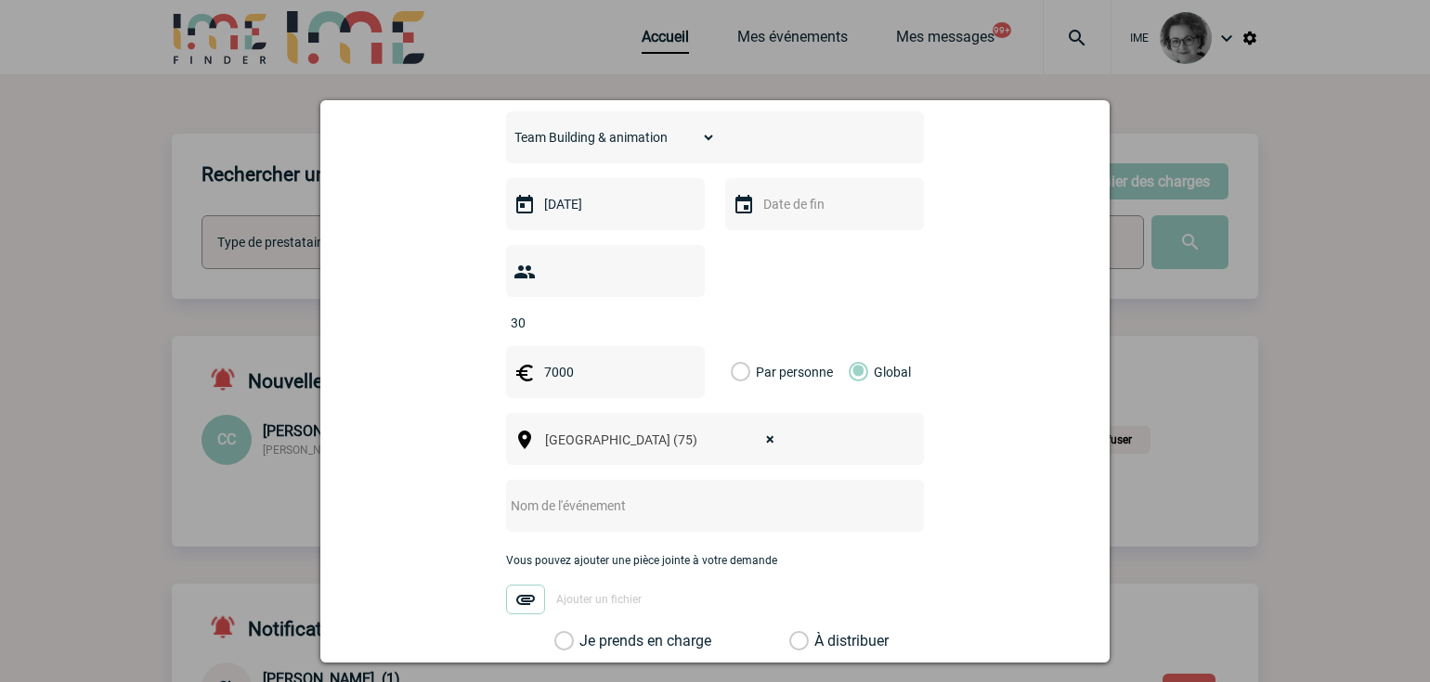
click at [663, 494] on input "text" at bounding box center [690, 506] width 369 height 24
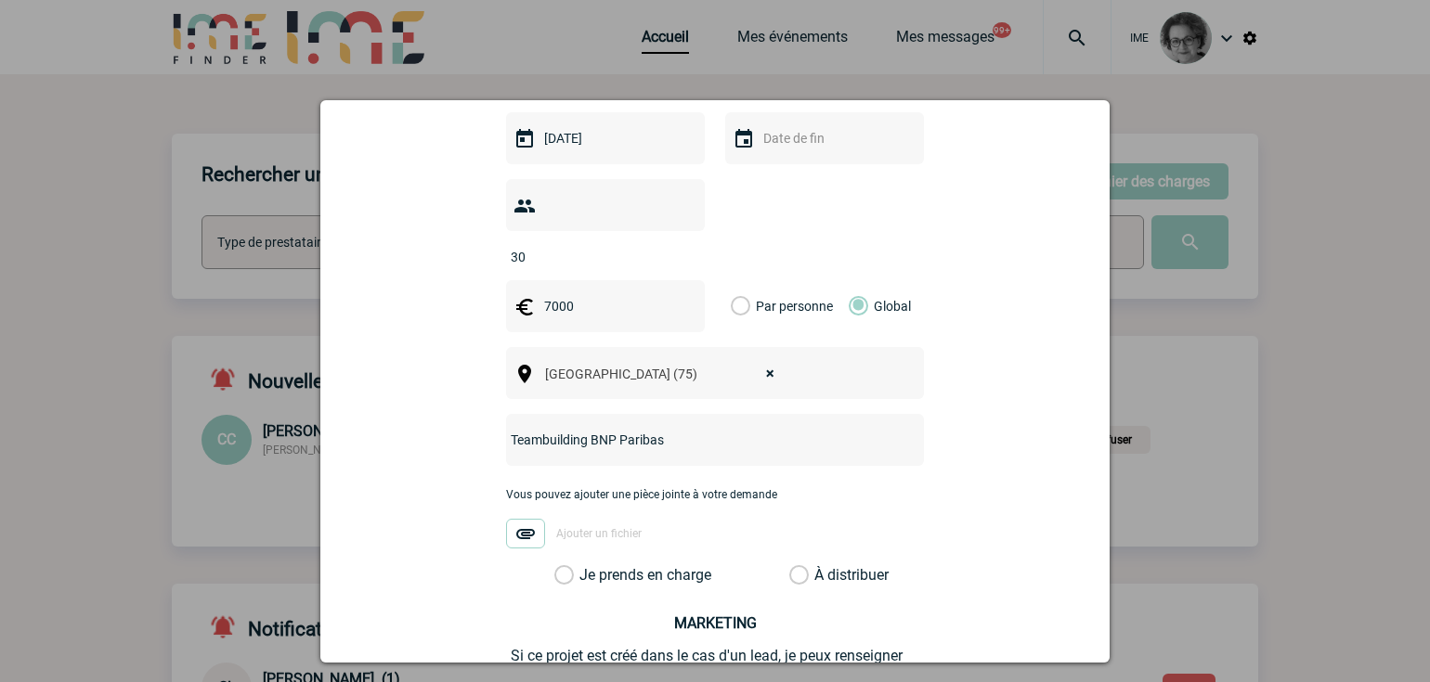
scroll to position [557, 0]
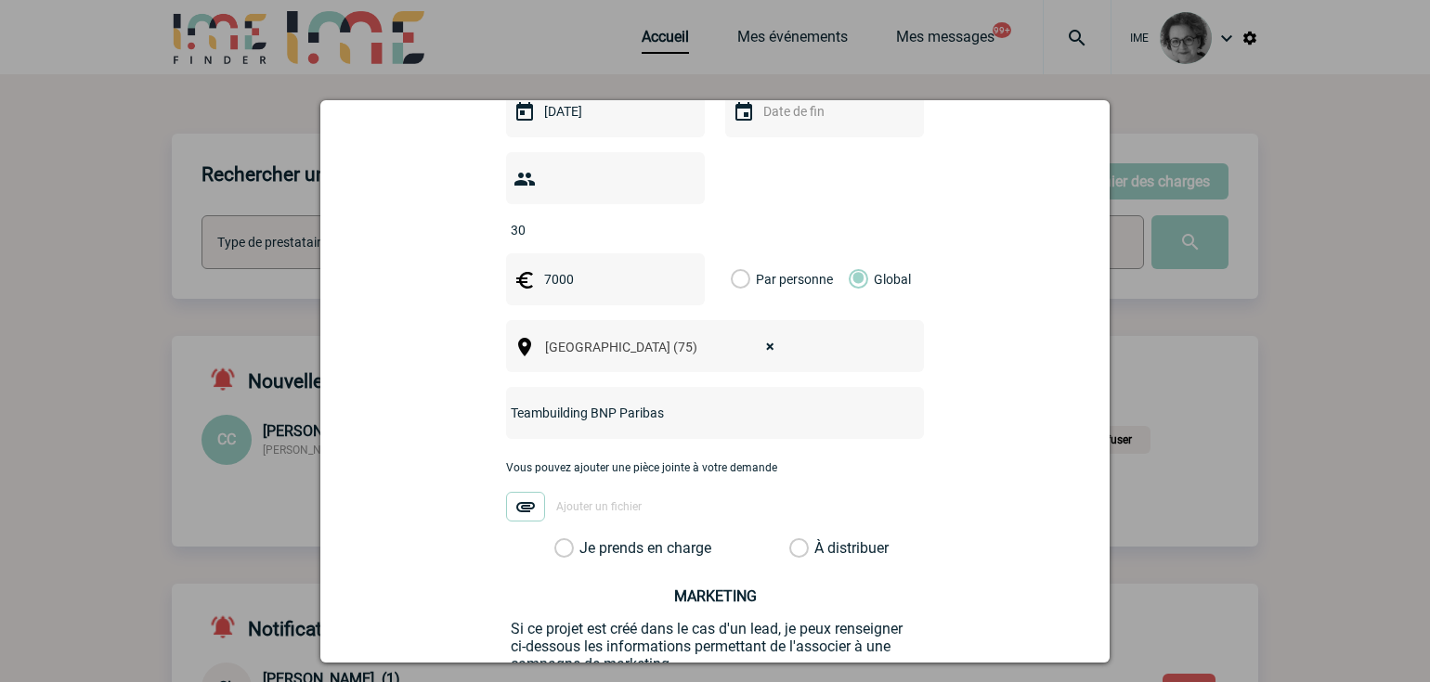
type input "Teambuilding BNP Paribas"
click at [586, 539] on label "Je prends en charge" at bounding box center [570, 548] width 32 height 19
click at [0, 0] on input "Je prends en charge" at bounding box center [0, 0] width 0 height 0
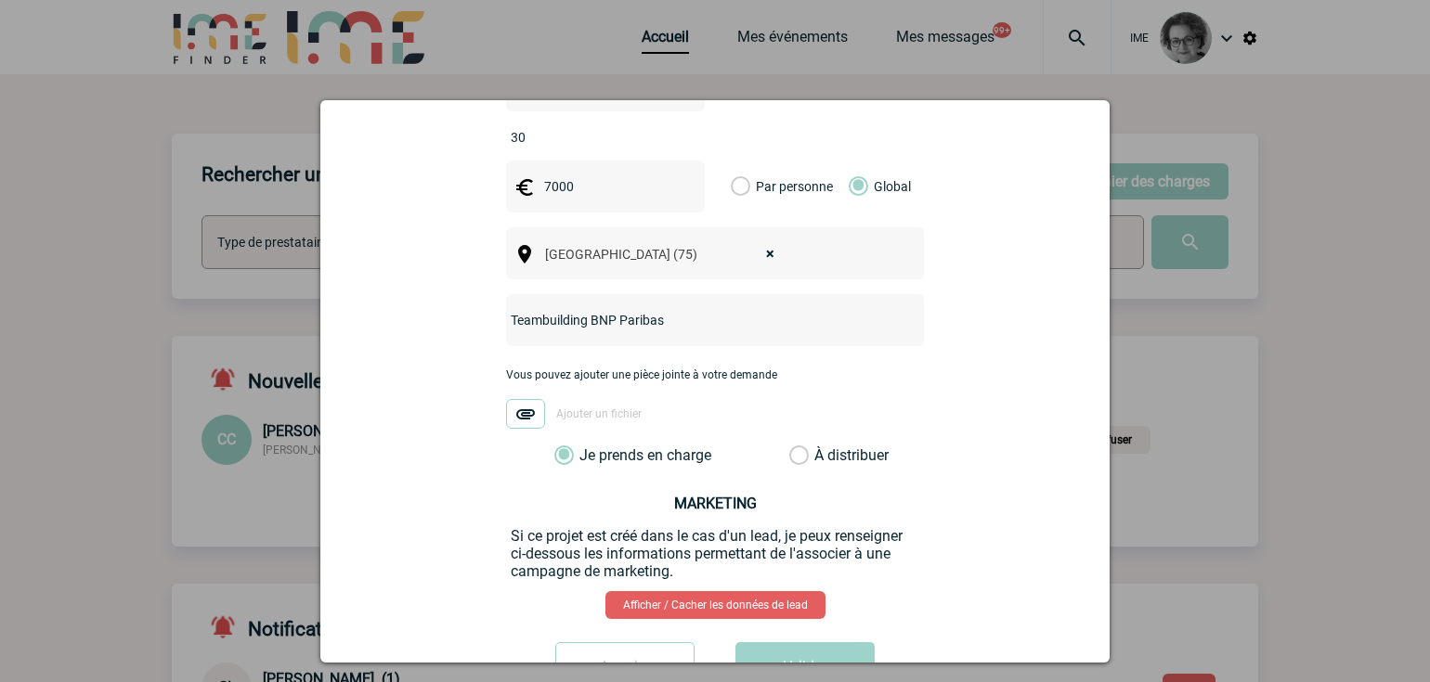
scroll to position [693, 0]
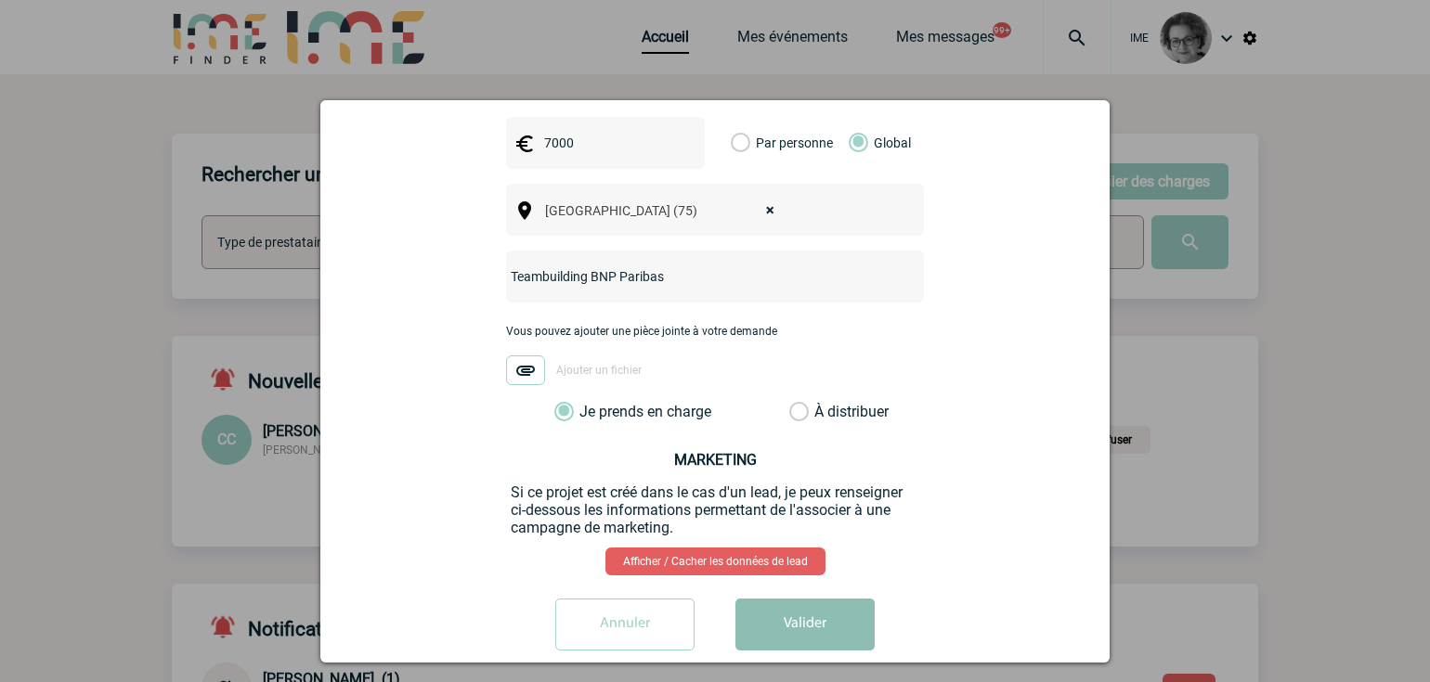
click at [772, 599] on button "Valider" at bounding box center [804, 625] width 139 height 52
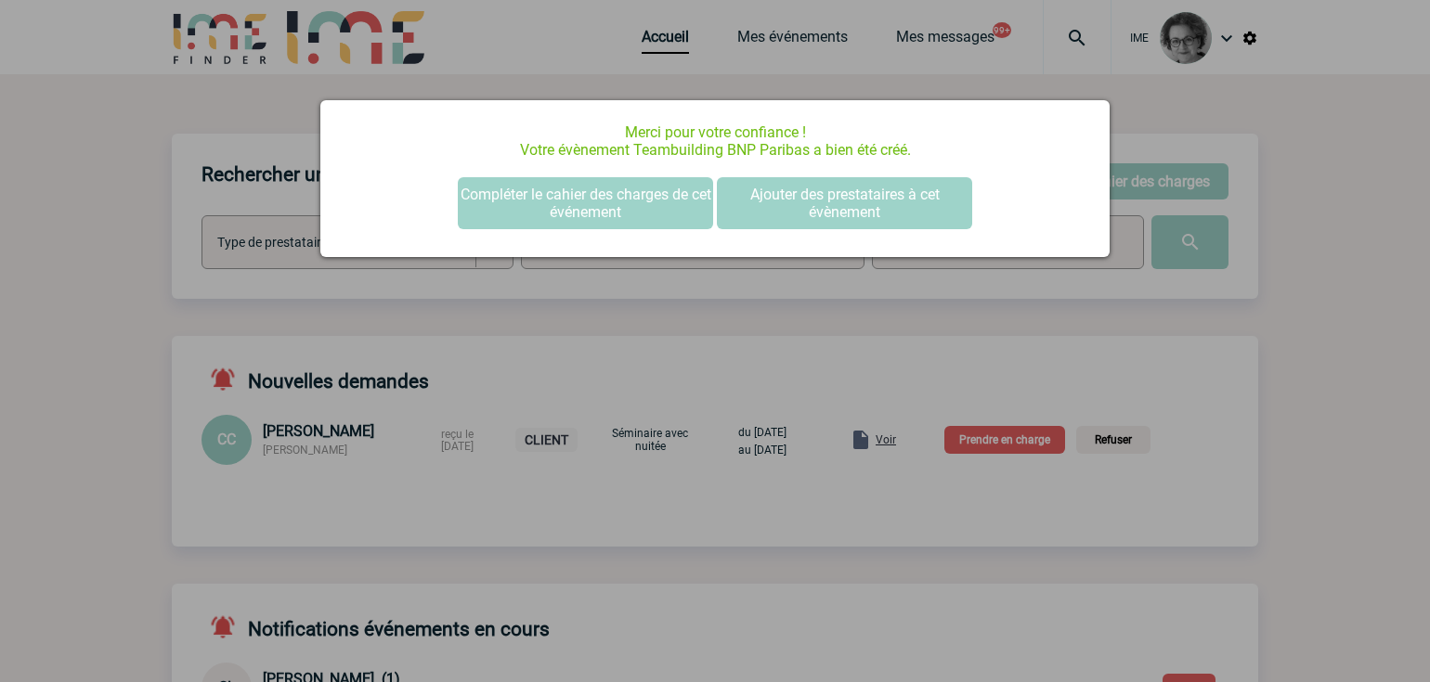
scroll to position [0, 0]
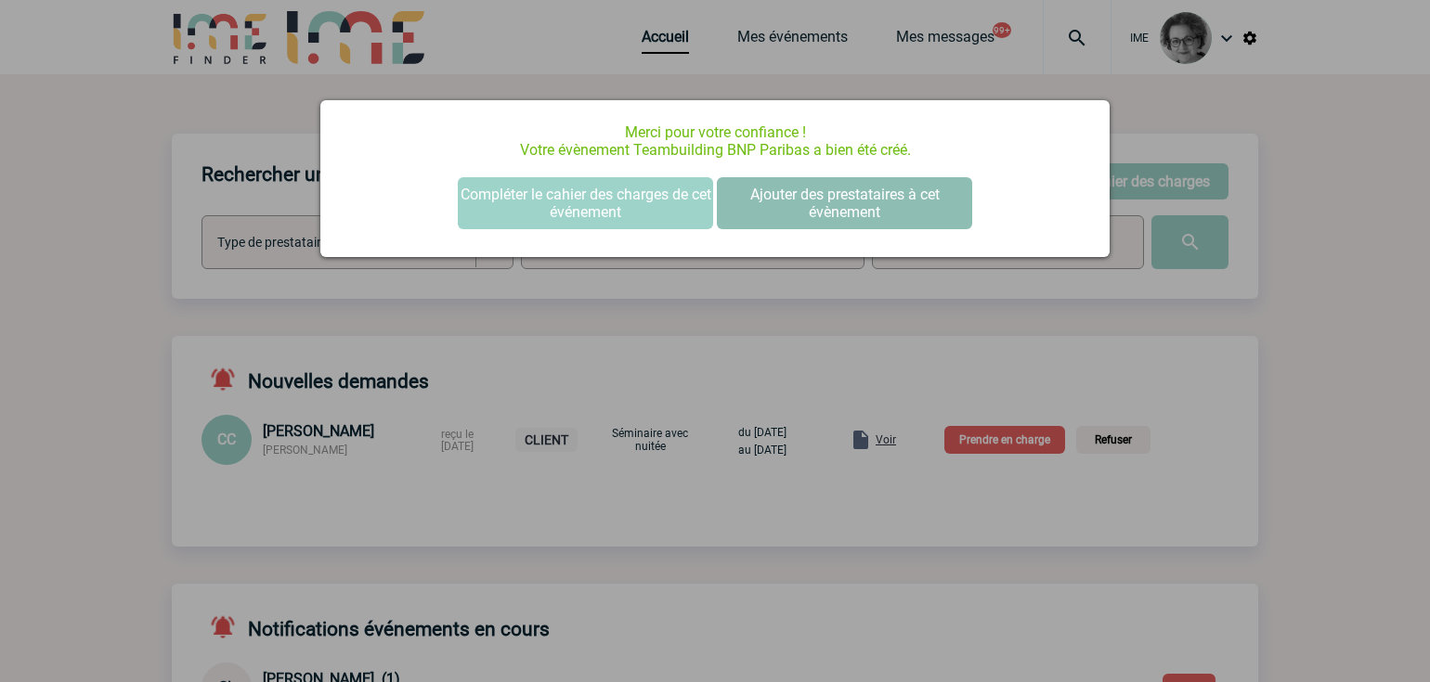
click at [812, 198] on button "Ajouter des prestataires à cet évènement" at bounding box center [844, 203] width 255 height 52
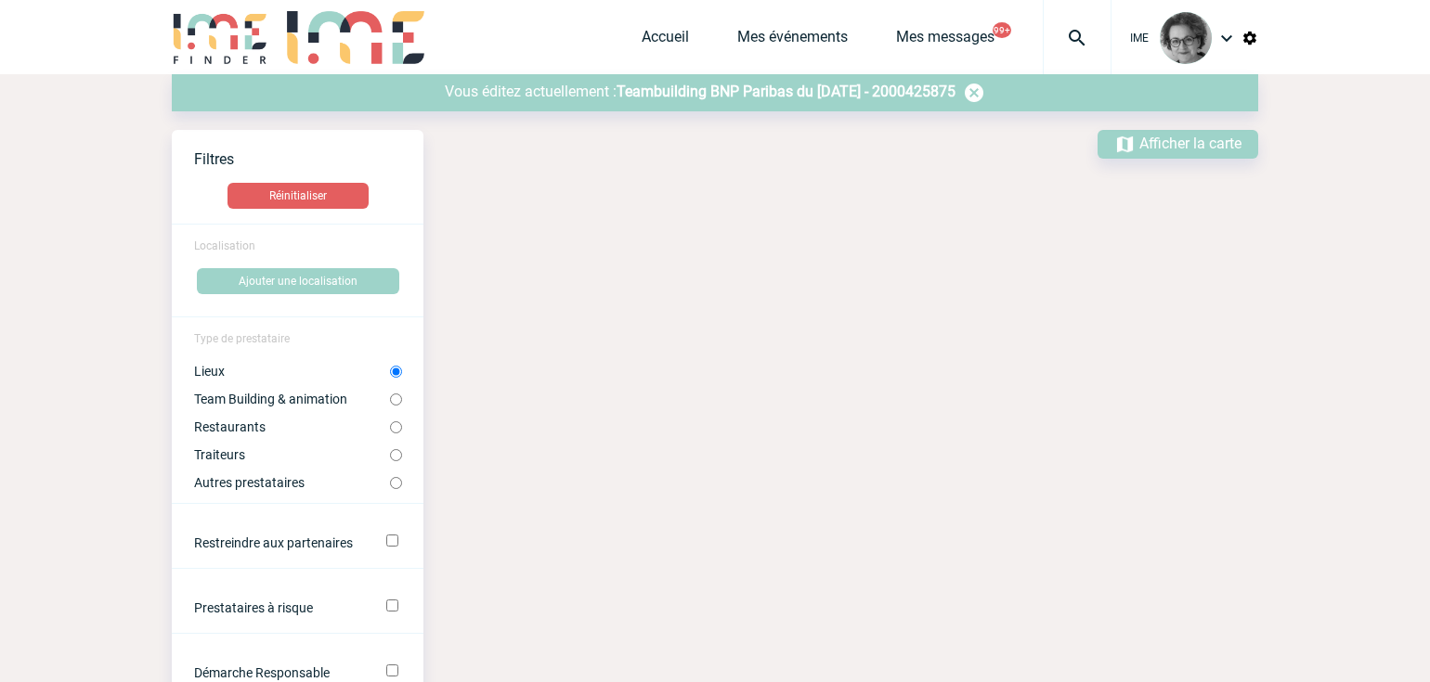
click at [884, 93] on span "Teambuilding BNP Paribas du [DATE] - 2000425875" at bounding box center [785, 92] width 339 height 18
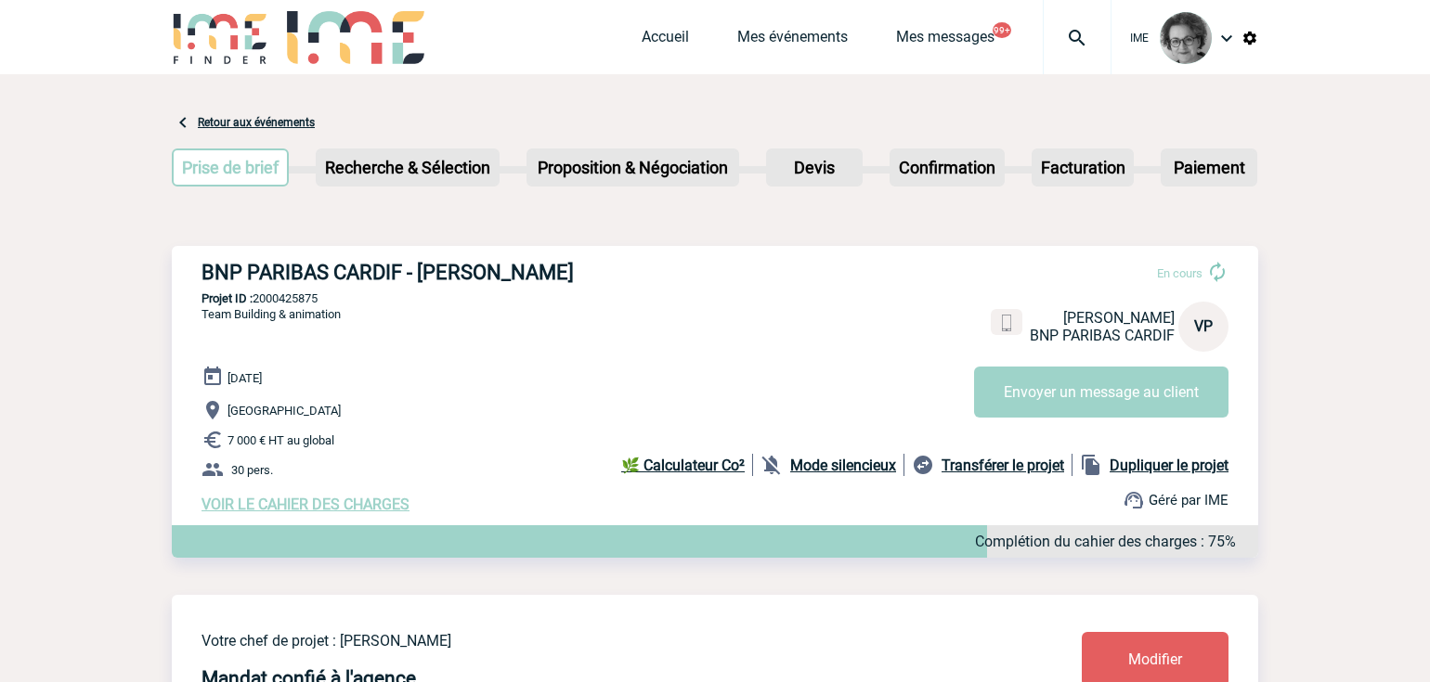
drag, startPoint x: 580, startPoint y: 278, endPoint x: 187, endPoint y: 273, distance: 393.7
click at [187, 273] on div "BNP PARIBAS CARDIF - [PERSON_NAME] En cours [PERSON_NAME] BNP PARIBAS CARDIF VP…" at bounding box center [715, 387] width 1086 height 282
copy h3 "BNP PARIBAS CARDIF - [PERSON_NAME]"
click at [546, 513] on div "VOIR LE CAHIER DES CHARGES Complétion du cahier des charges : 75%" at bounding box center [729, 505] width 1056 height 18
drag, startPoint x: 343, startPoint y: 304, endPoint x: 259, endPoint y: 297, distance: 84.7
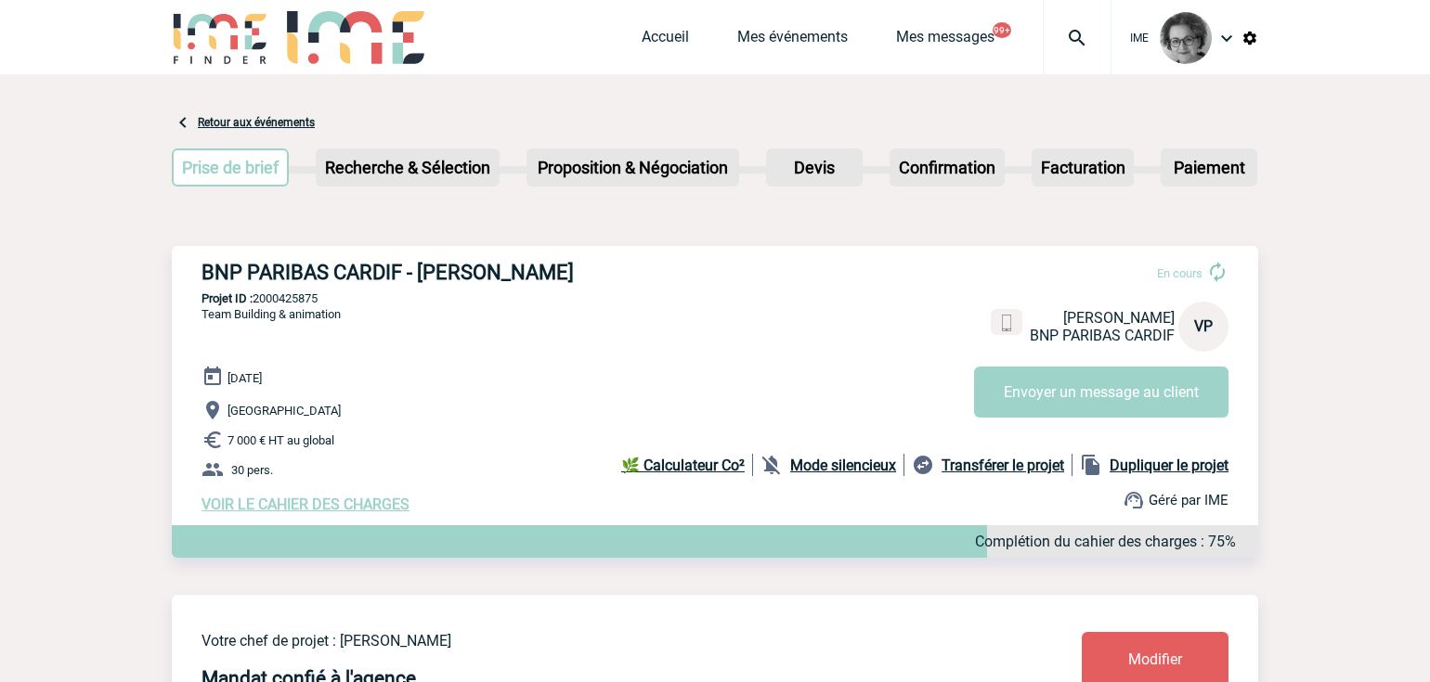
click at [259, 297] on p "Projet ID : 2000425875" at bounding box center [715, 299] width 1086 height 14
copy p "2000425875"
click at [538, 518] on div "BNP PARIBAS CARDIF - [PERSON_NAME] En cours [PERSON_NAME] BNP PARIBAS CARDIF VP…" at bounding box center [715, 387] width 1086 height 282
